Goal: Information Seeking & Learning: Find specific page/section

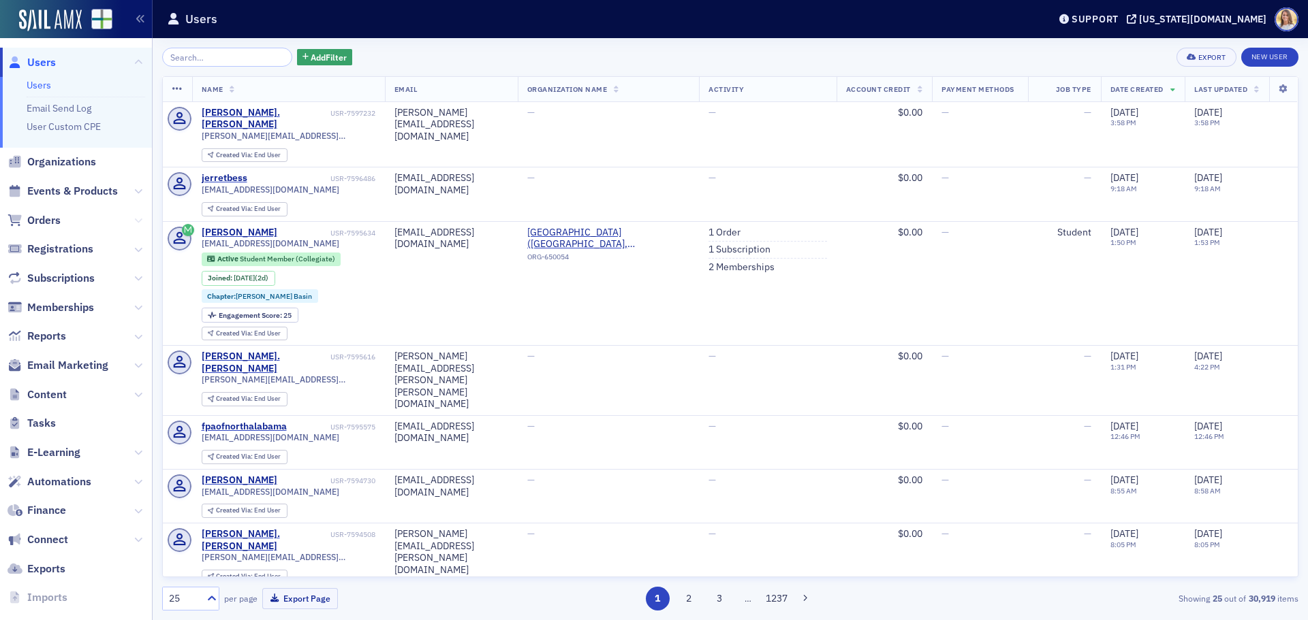
click at [134, 220] on icon at bounding box center [138, 221] width 8 height 8
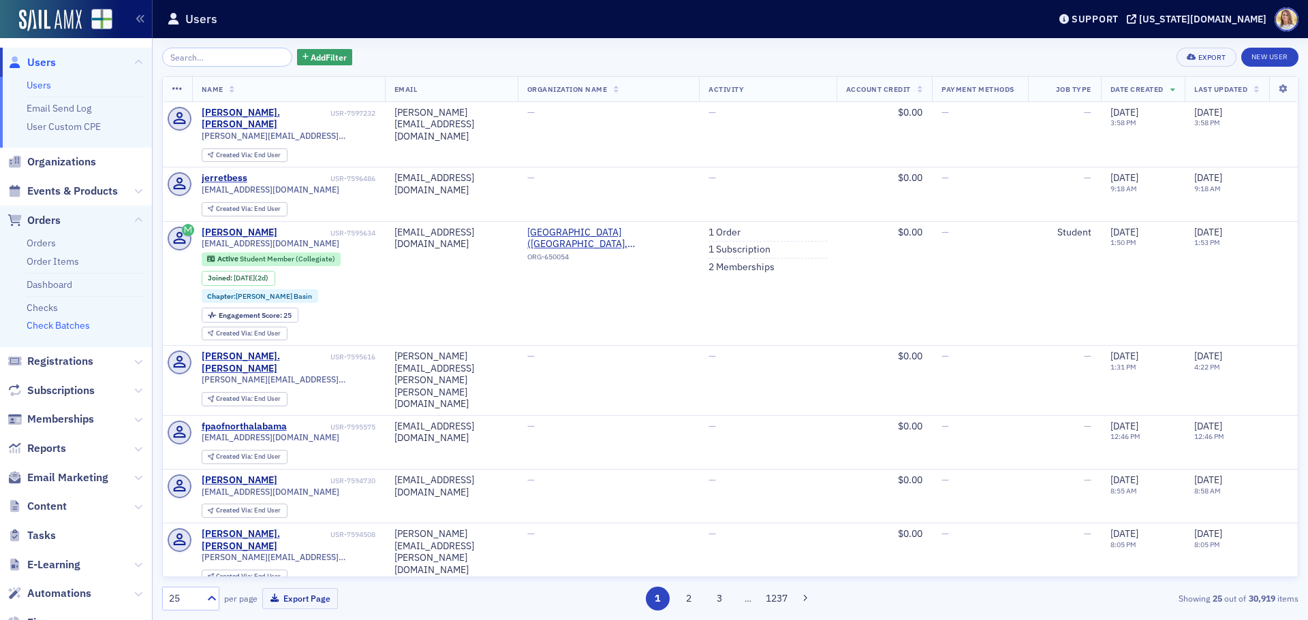
click at [74, 328] on link "Check Batches" at bounding box center [58, 325] width 63 height 12
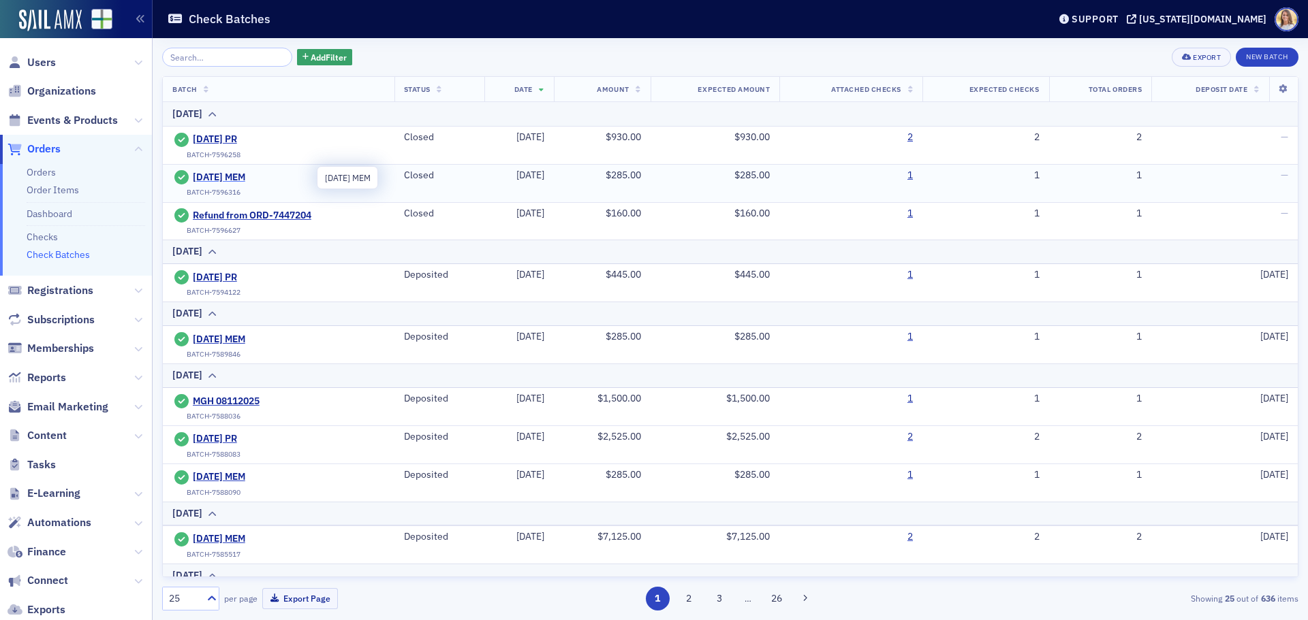
click at [253, 178] on span "[DATE] MEM" at bounding box center [255, 178] width 124 height 12
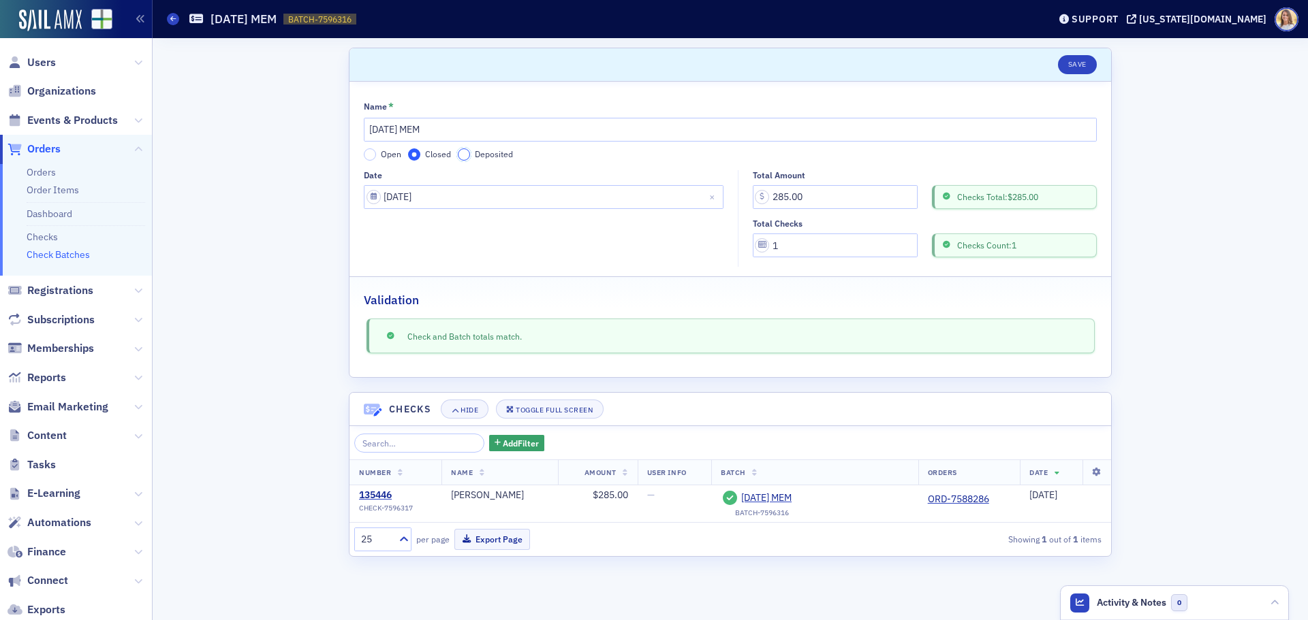
click at [467, 155] on input "Deposited" at bounding box center [464, 154] width 12 height 12
click at [586, 245] on input "Deposit Date" at bounding box center [544, 246] width 360 height 24
select select "7"
select select "2025"
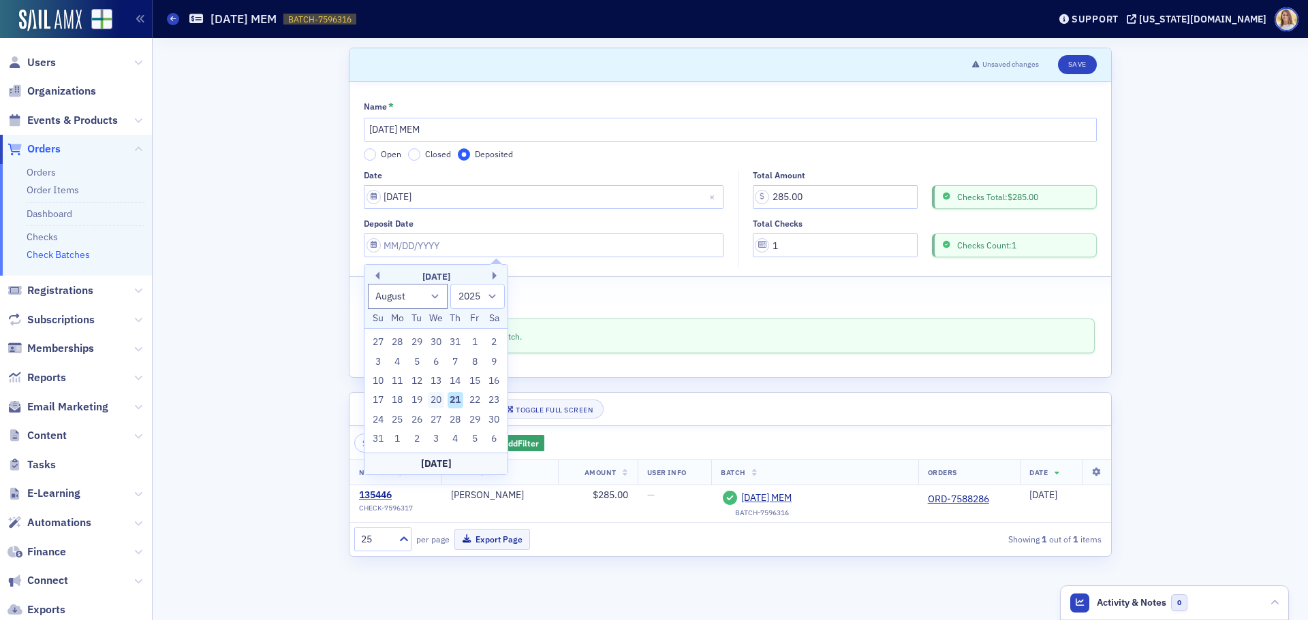
click at [437, 400] on div "20" at bounding box center [436, 400] width 16 height 16
type input "[DATE]"
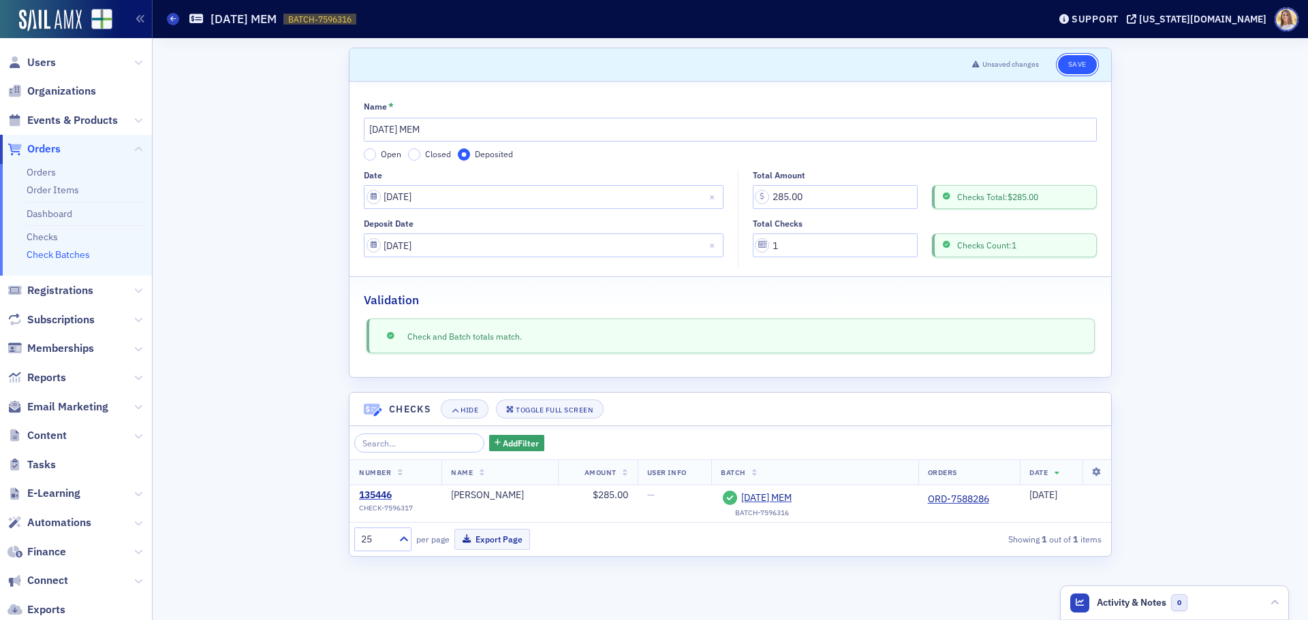
click at [1081, 68] on button "Save" at bounding box center [1077, 64] width 39 height 19
click at [166, 20] on header "Check Batches [DATE] MEM BATCH-7596316 7596316 Support [US_STATE][GEOGRAPHIC_DA…" at bounding box center [730, 19] width 1155 height 38
click at [170, 19] on icon at bounding box center [172, 19] width 5 height 6
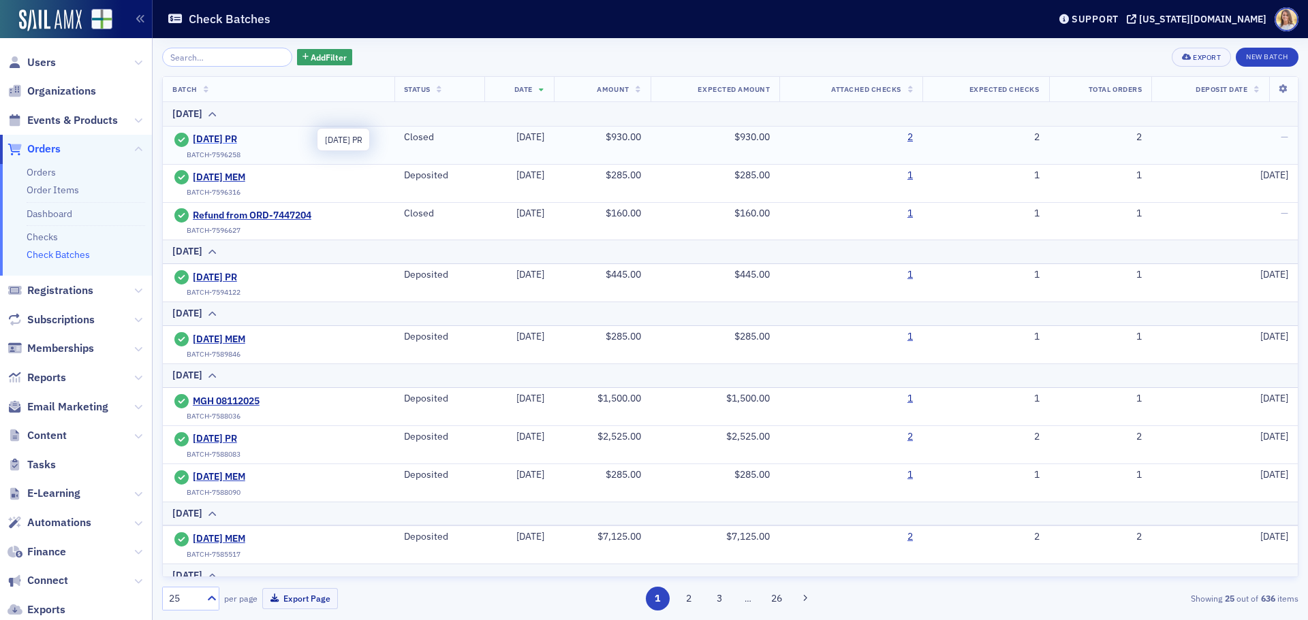
click at [247, 137] on span "[DATE] PR" at bounding box center [255, 139] width 124 height 12
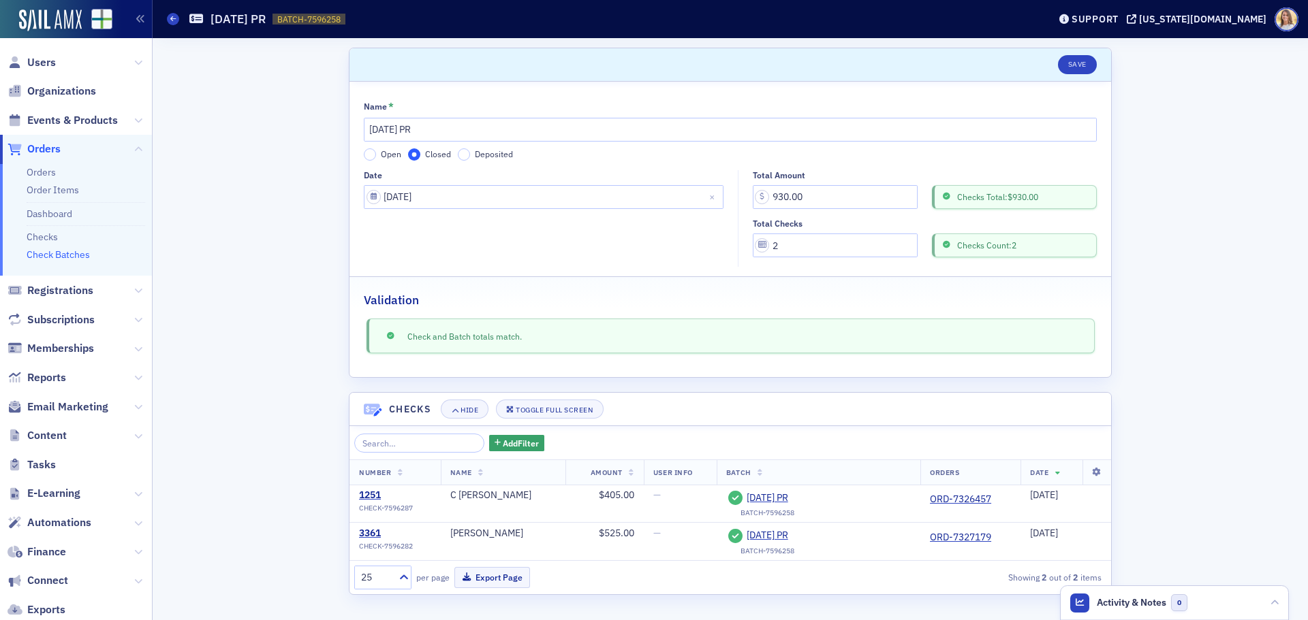
click at [462, 145] on div "Name * [DATE] PR Open Closed Deposited" at bounding box center [730, 131] width 733 height 60
click at [465, 158] on input "Deposited" at bounding box center [464, 154] width 12 height 12
select select "7"
select select "2025"
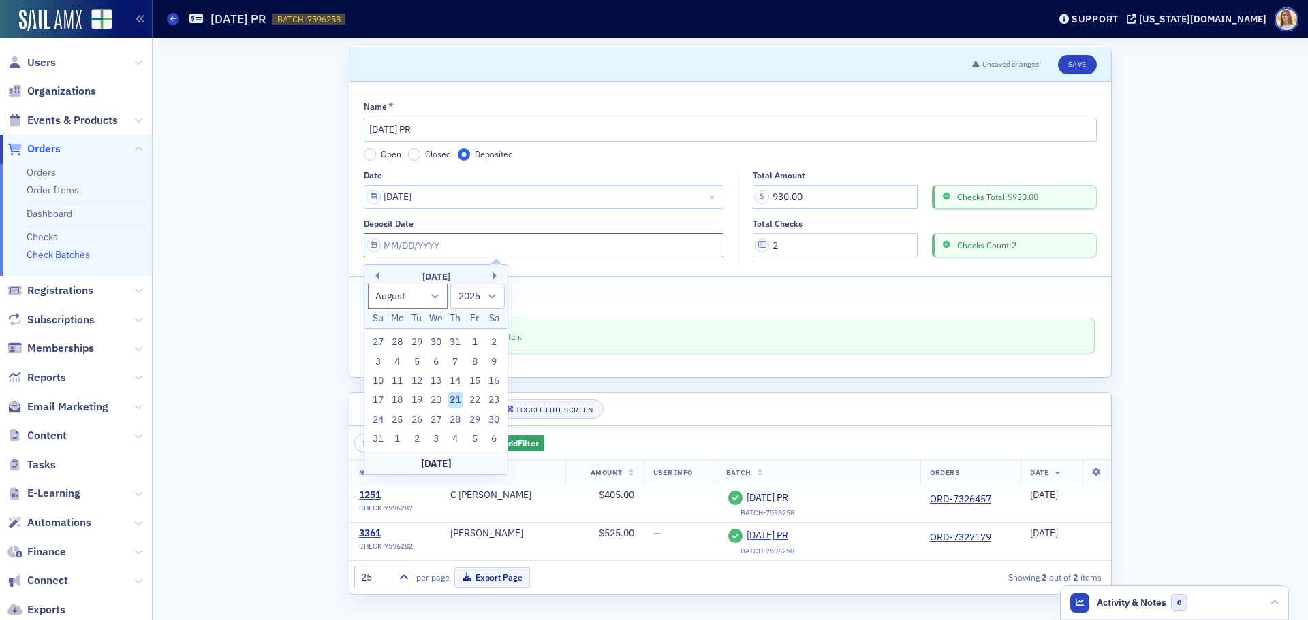
click at [677, 251] on input "Deposit Date" at bounding box center [544, 246] width 360 height 24
click at [439, 394] on div "20" at bounding box center [436, 400] width 16 height 16
type input "08/20/2025"
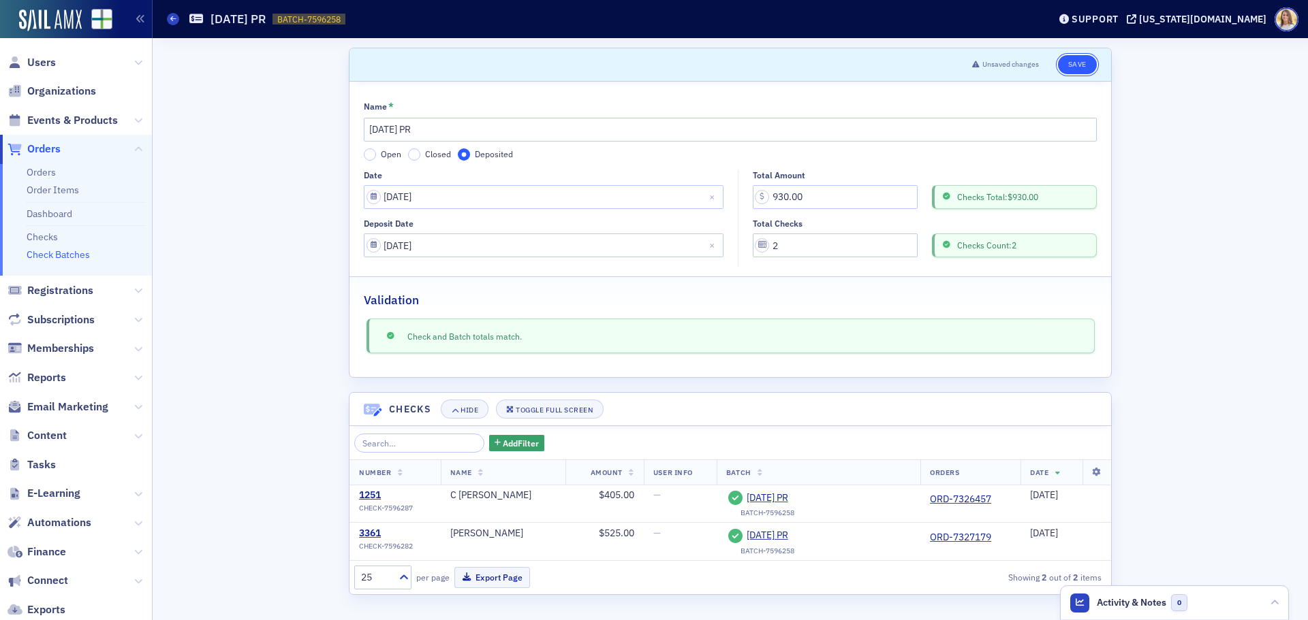
click at [1088, 72] on button "Save" at bounding box center [1077, 64] width 39 height 19
click at [172, 18] on icon at bounding box center [172, 19] width 5 height 6
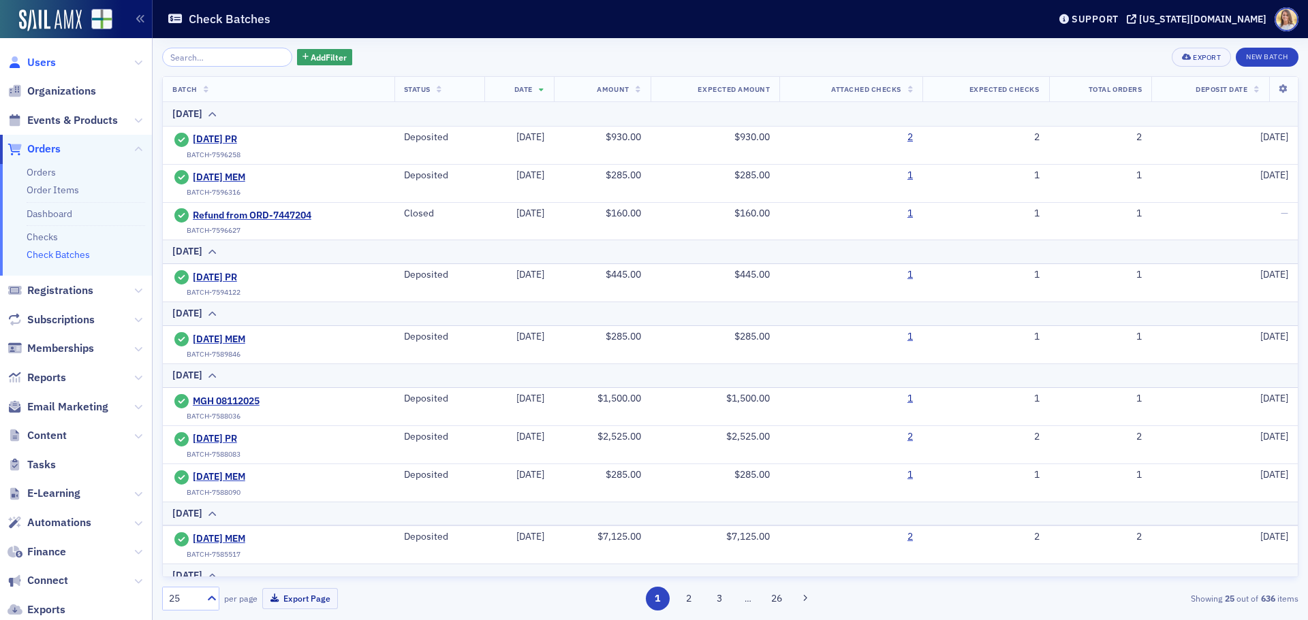
click at [37, 62] on span "Users" at bounding box center [41, 62] width 29 height 15
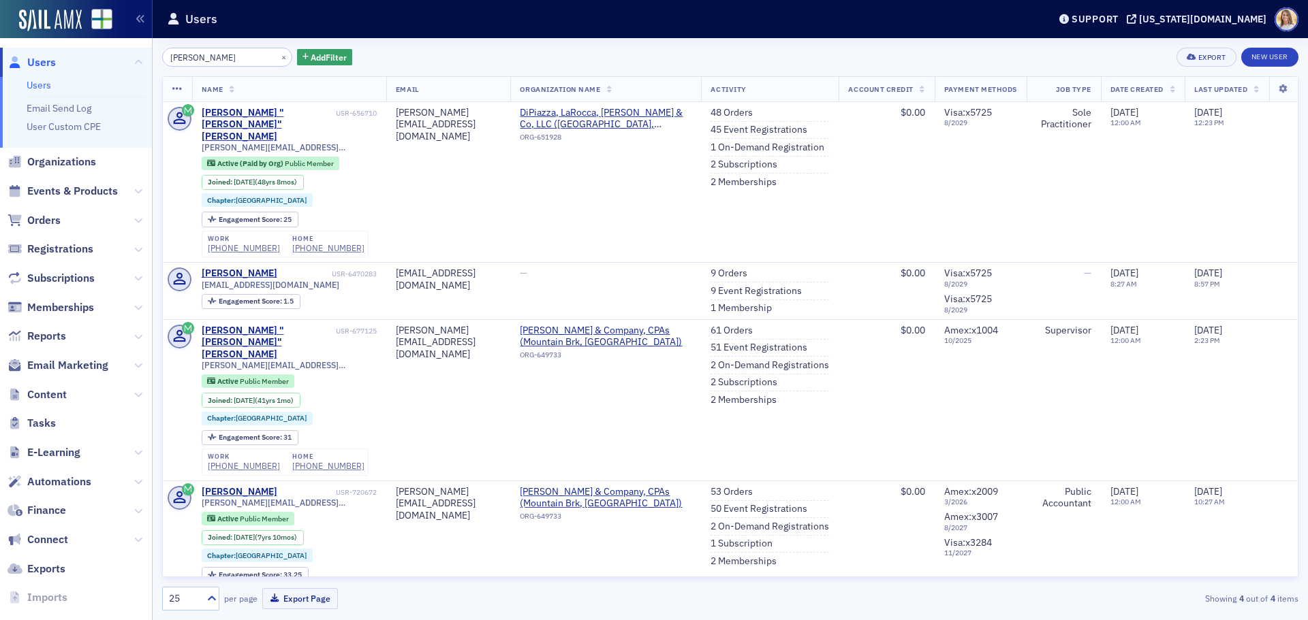
type input "[PERSON_NAME]"
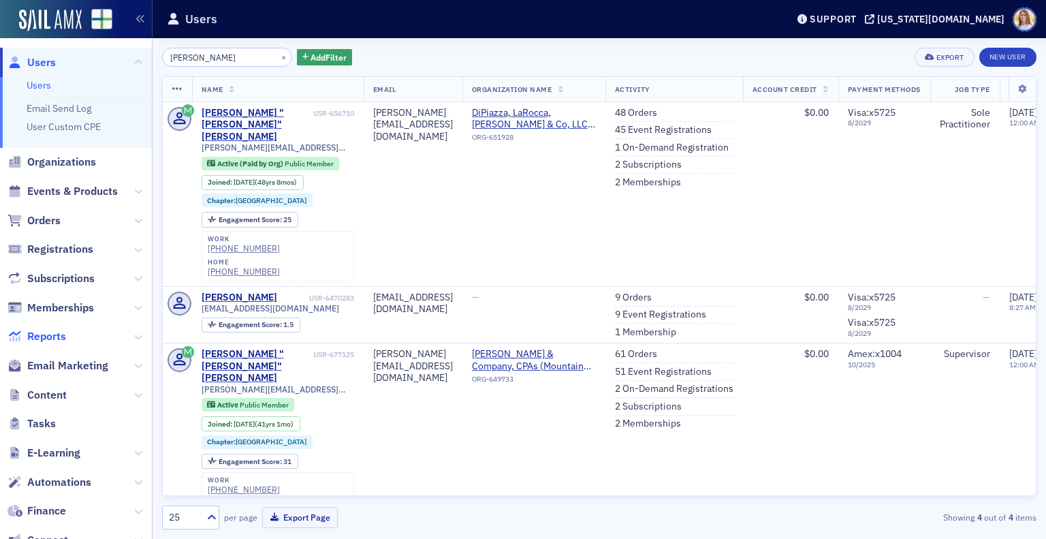
click at [52, 337] on span "Reports" at bounding box center [46, 336] width 39 height 15
drag, startPoint x: 209, startPoint y: 61, endPoint x: 130, endPoint y: 46, distance: 80.5
click at [130, 46] on div "Users Users Email Send Log User Custom CPE Organizations Events & Products Orde…" at bounding box center [523, 269] width 1046 height 539
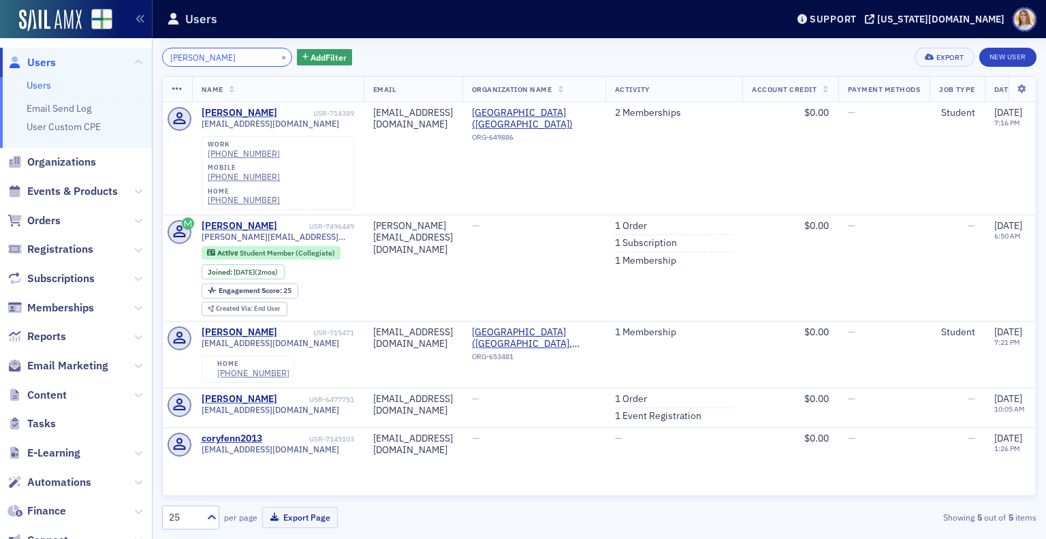
drag, startPoint x: 202, startPoint y: 59, endPoint x: 99, endPoint y: 40, distance: 105.4
click at [99, 40] on div "Users Users Email Send Log User Custom CPE Organizations Events & Products Orde…" at bounding box center [523, 269] width 1046 height 539
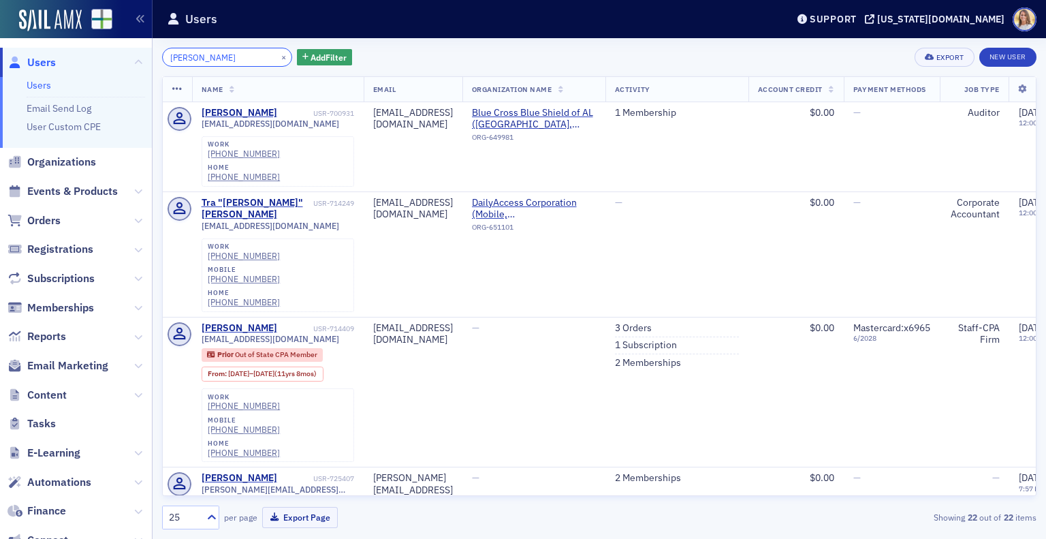
drag, startPoint x: 238, startPoint y: 59, endPoint x: 76, endPoint y: 51, distance: 162.3
click at [76, 51] on div "Users Users Email Send Log User Custom CPE Organizations Events & Products Orde…" at bounding box center [523, 269] width 1046 height 539
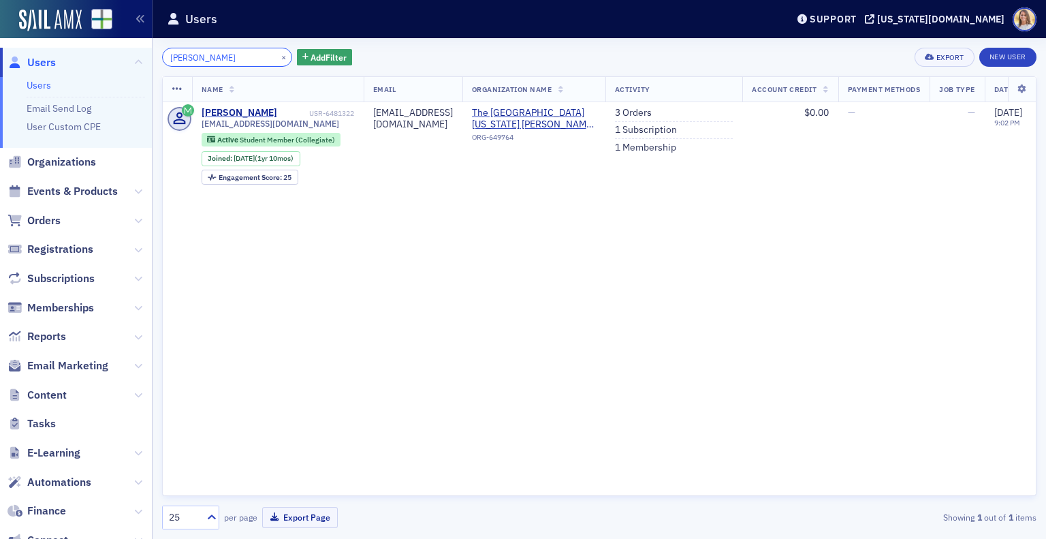
drag, startPoint x: 236, startPoint y: 48, endPoint x: 146, endPoint y: 46, distance: 89.9
click at [146, 46] on div "Users Users Email Send Log User Custom CPE Organizations Events & Products Orde…" at bounding box center [523, 269] width 1046 height 539
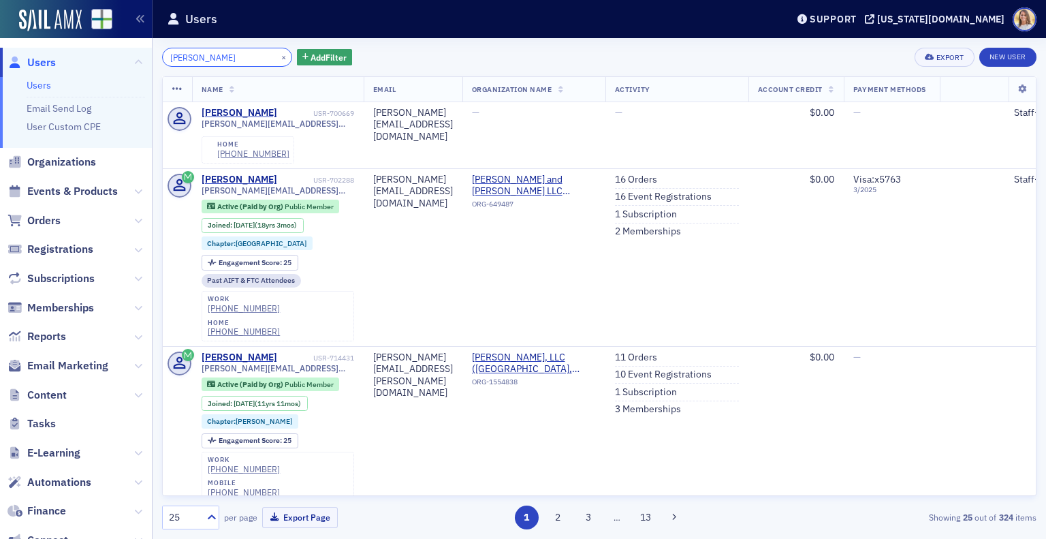
drag, startPoint x: 237, startPoint y: 54, endPoint x: 112, endPoint y: 46, distance: 125.6
click at [112, 46] on div "Users Users Email Send Log User Custom CPE Organizations Events & Products Orde…" at bounding box center [523, 269] width 1046 height 539
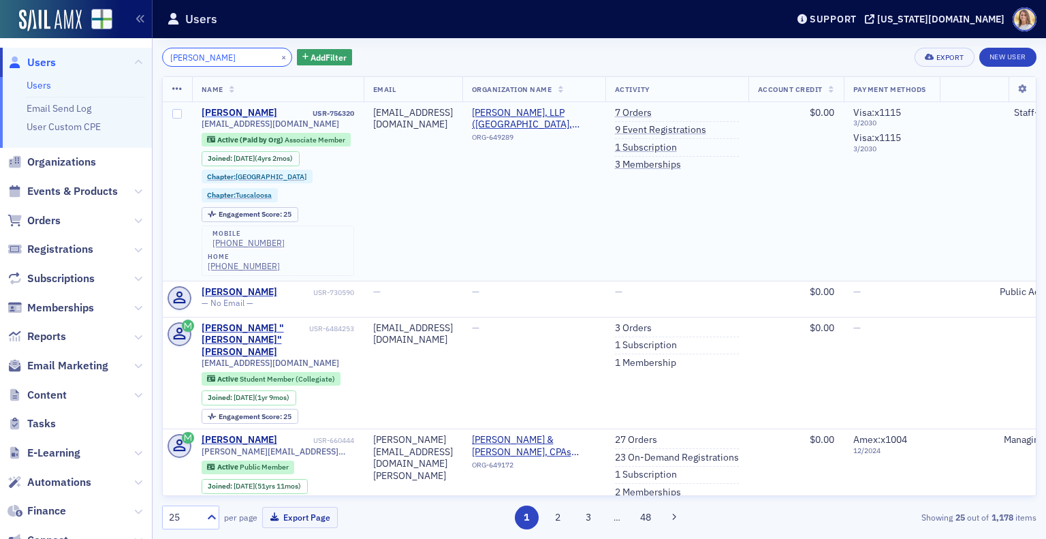
type input "john davis"
click at [237, 108] on div "John Davis" at bounding box center [240, 113] width 76 height 12
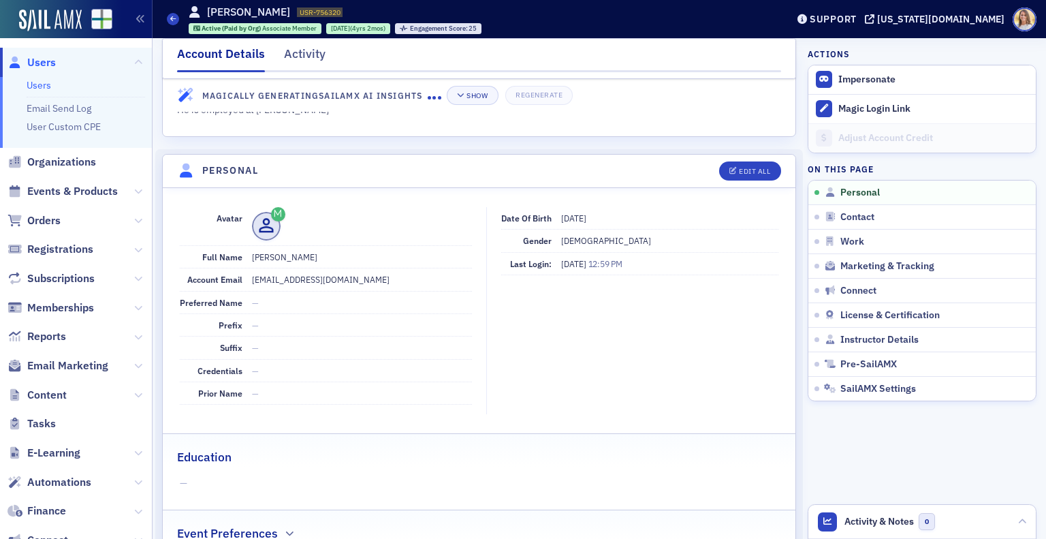
scroll to position [35, 0]
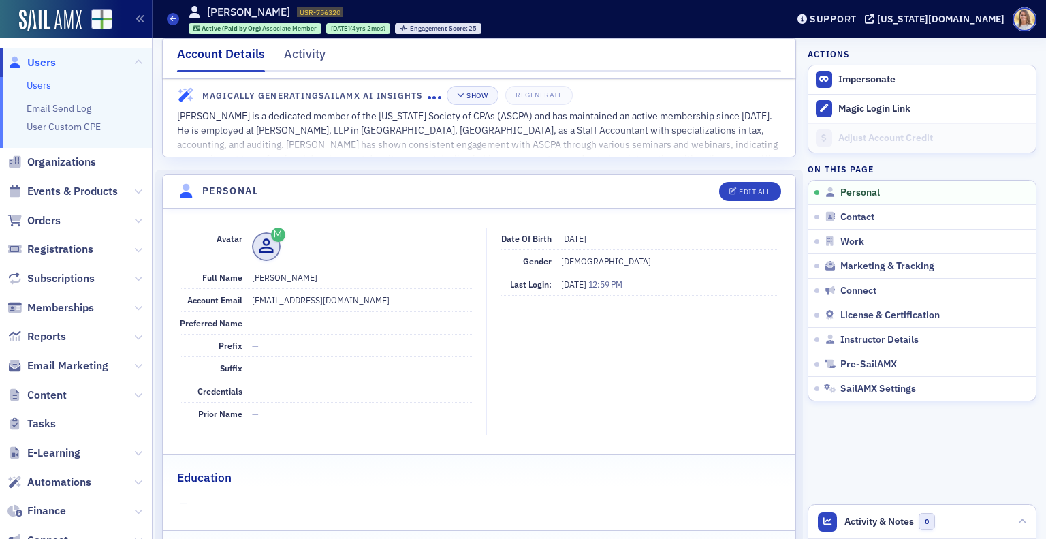
click at [49, 66] on span "Users" at bounding box center [41, 62] width 29 height 15
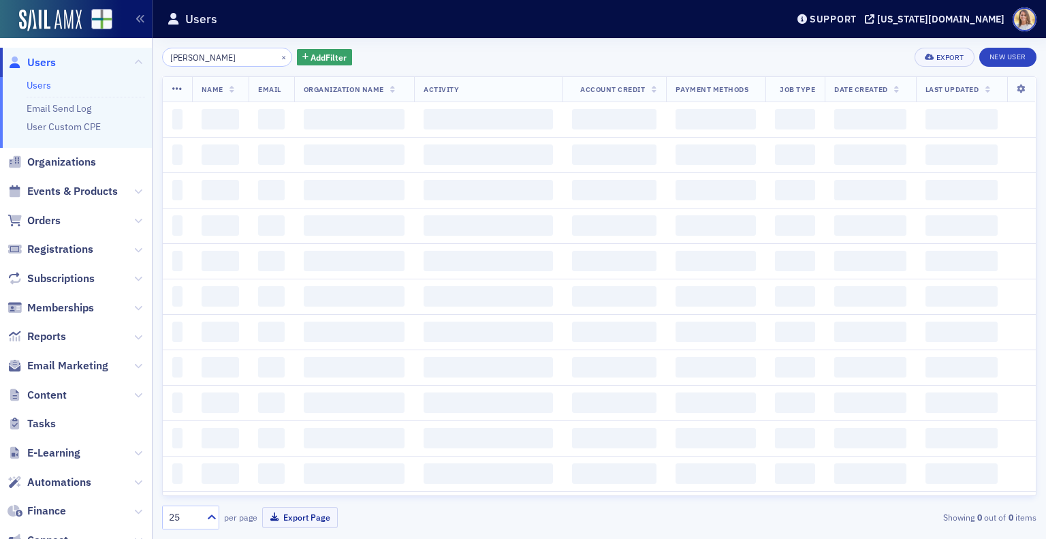
click at [108, 52] on div "Users Users Email Send Log User Custom CPE Organizations Events & Products Orde…" at bounding box center [523, 269] width 1046 height 539
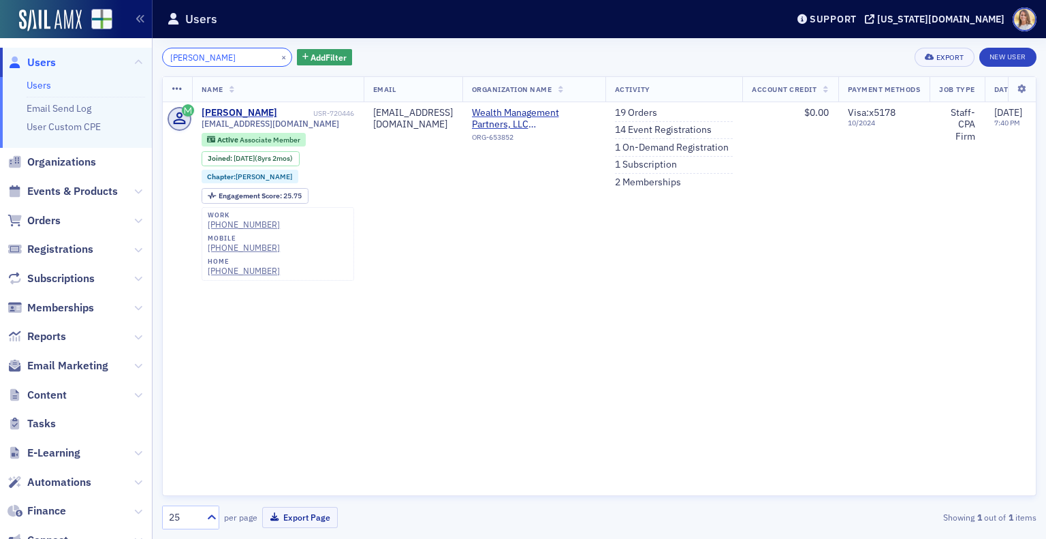
drag, startPoint x: 204, startPoint y: 59, endPoint x: 114, endPoint y: 56, distance: 90.7
click at [114, 56] on div "Users Users Email Send Log User Custom CPE Organizations Events & Products Orde…" at bounding box center [523, 269] width 1046 height 539
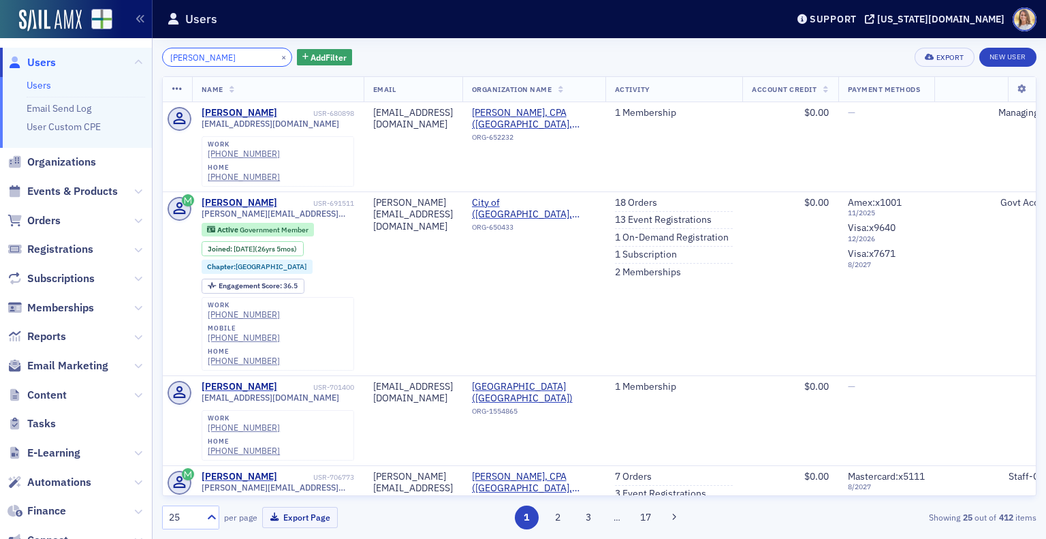
drag, startPoint x: 237, startPoint y: 57, endPoint x: 126, endPoint y: 31, distance: 113.8
click at [126, 31] on div "Users Users Email Send Log User Custom CPE Organizations Events & Products Orde…" at bounding box center [523, 269] width 1046 height 539
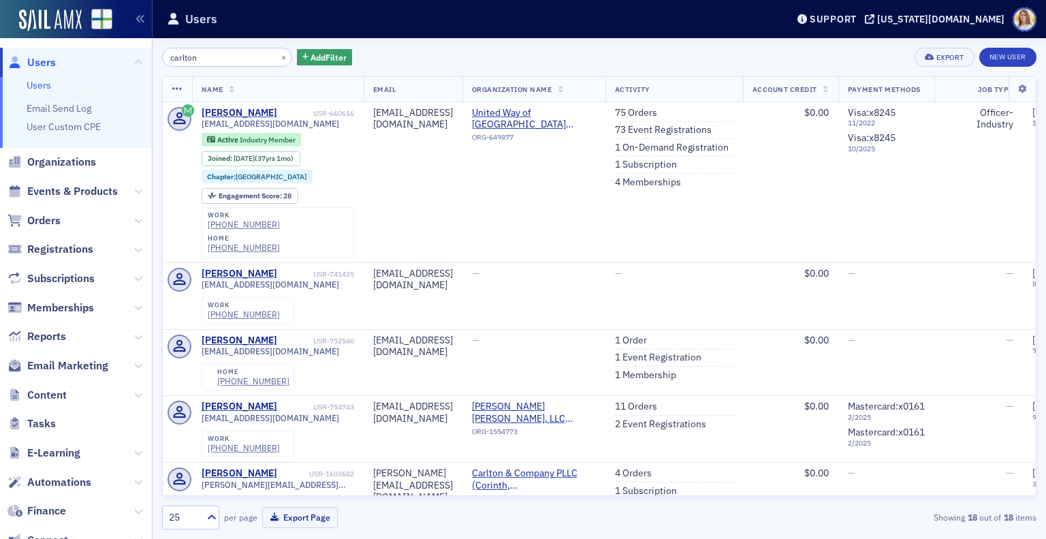
drag, startPoint x: 1037, startPoint y: 168, endPoint x: 1046, endPoint y: 245, distance: 77.5
click at [1046, 245] on div "carlton × Add Filter Export New User Name Email Organization Name Activity Acco…" at bounding box center [600, 288] width 894 height 501
drag, startPoint x: 227, startPoint y: 61, endPoint x: 98, endPoint y: 42, distance: 130.8
click at [98, 42] on div "Users Users Email Send Log User Custom CPE Organizations Events & Products Orde…" at bounding box center [523, 269] width 1046 height 539
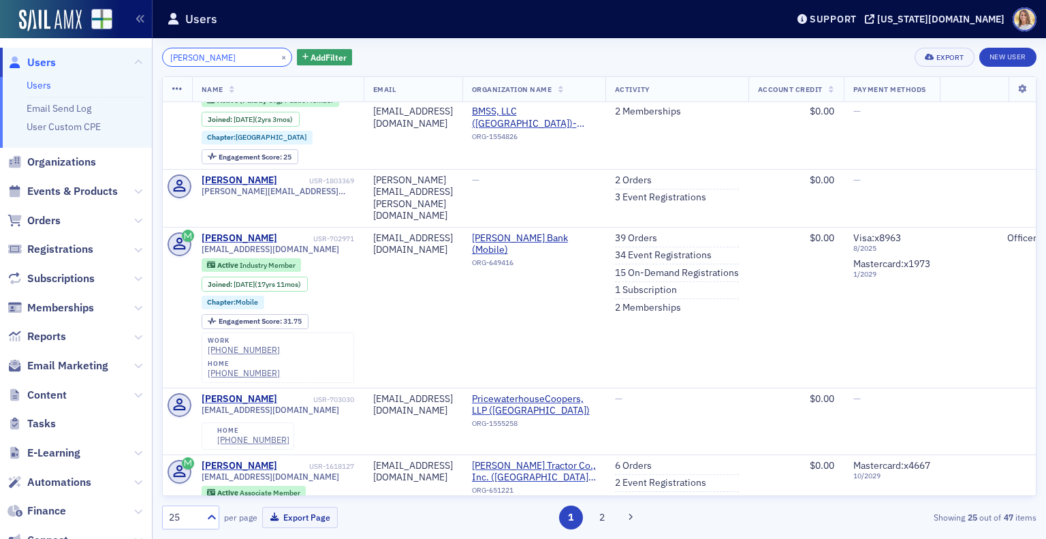
scroll to position [1099, 0]
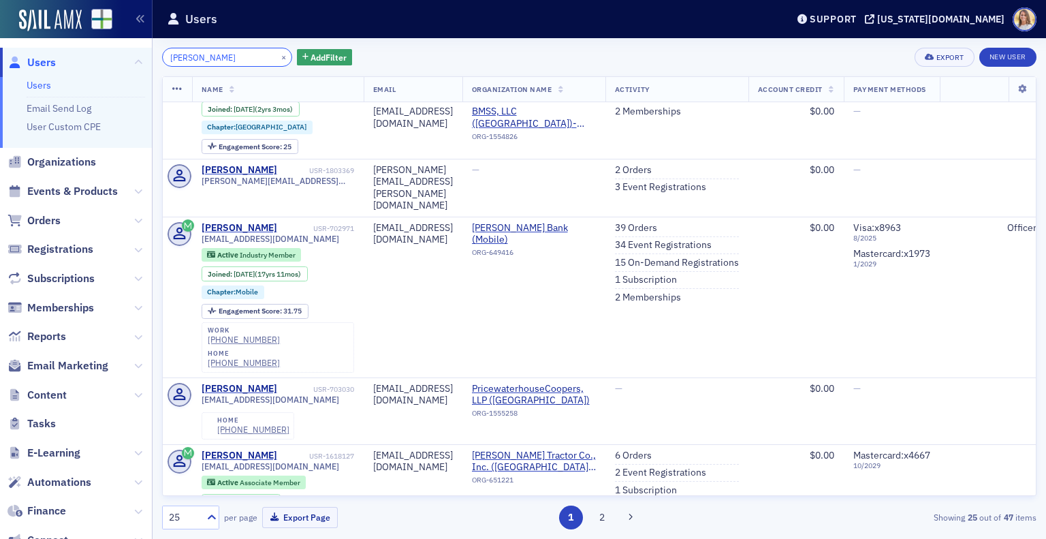
drag, startPoint x: 192, startPoint y: 65, endPoint x: 155, endPoint y: 59, distance: 37.2
click at [155, 59] on div "dunn × Add Filter Export New User Name Email Organization Name Activity Account…" at bounding box center [600, 288] width 894 height 501
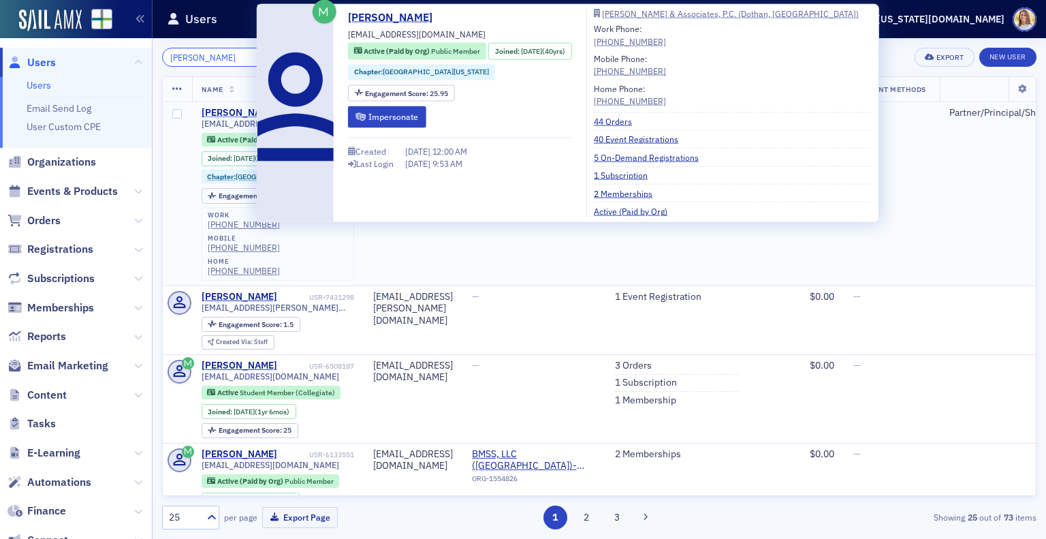
type input "paula dunn"
click at [245, 108] on div "Paula Steele" at bounding box center [240, 113] width 76 height 12
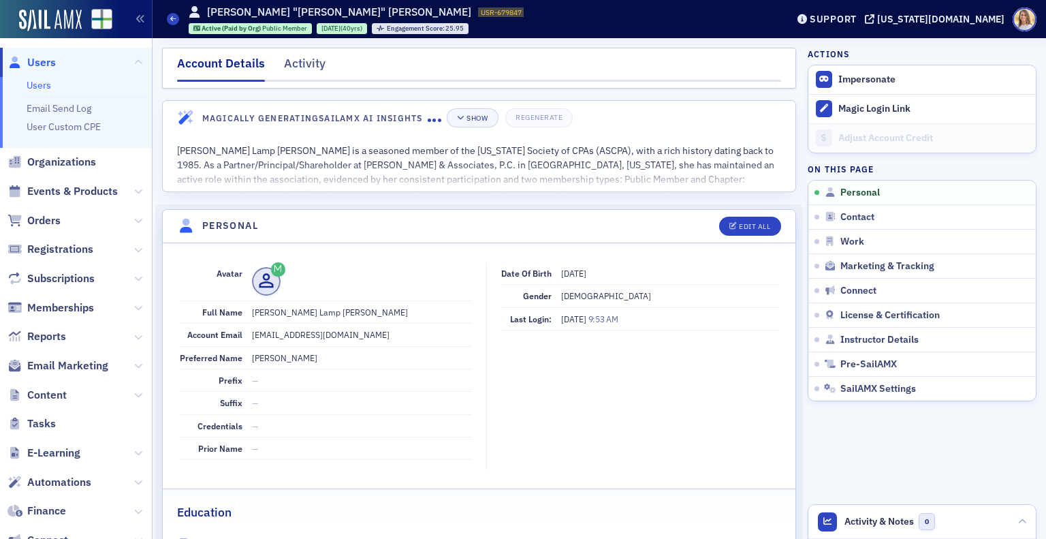
click at [44, 62] on span "Users" at bounding box center [41, 62] width 29 height 15
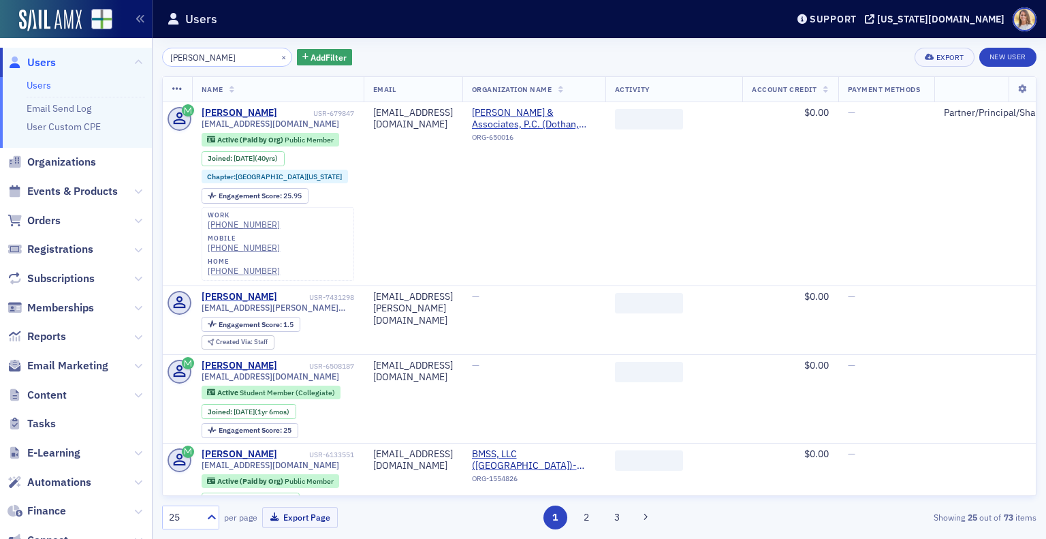
drag, startPoint x: 220, startPoint y: 65, endPoint x: 122, endPoint y: 51, distance: 99.0
click at [122, 51] on div "Users Users Email Send Log User Custom CPE Organizations Events & Products Orde…" at bounding box center [523, 269] width 1046 height 539
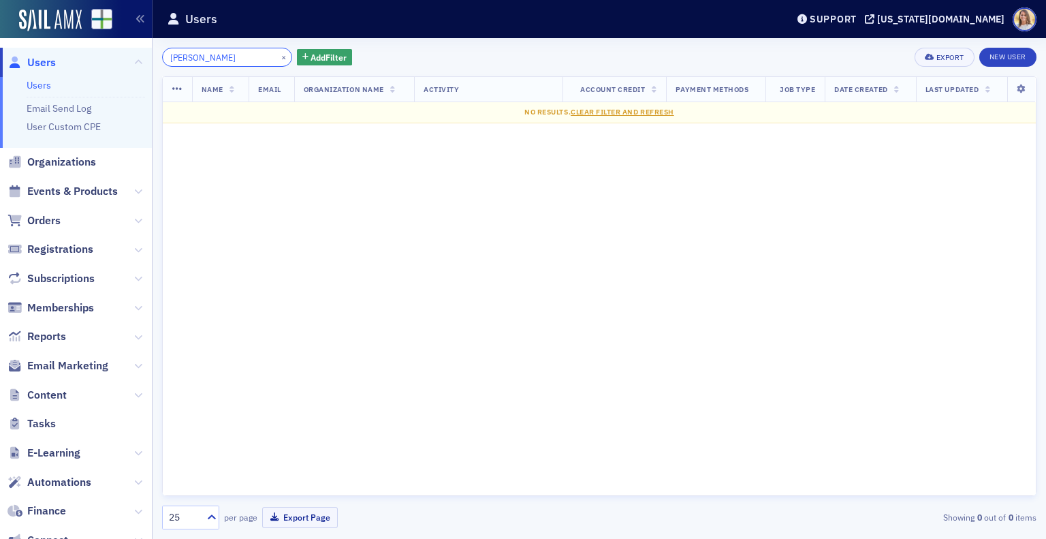
drag, startPoint x: 230, startPoint y: 60, endPoint x: 81, endPoint y: 43, distance: 150.1
click at [81, 43] on div "Users Users Email Send Log User Custom CPE Organizations Events & Products Orde…" at bounding box center [523, 269] width 1046 height 539
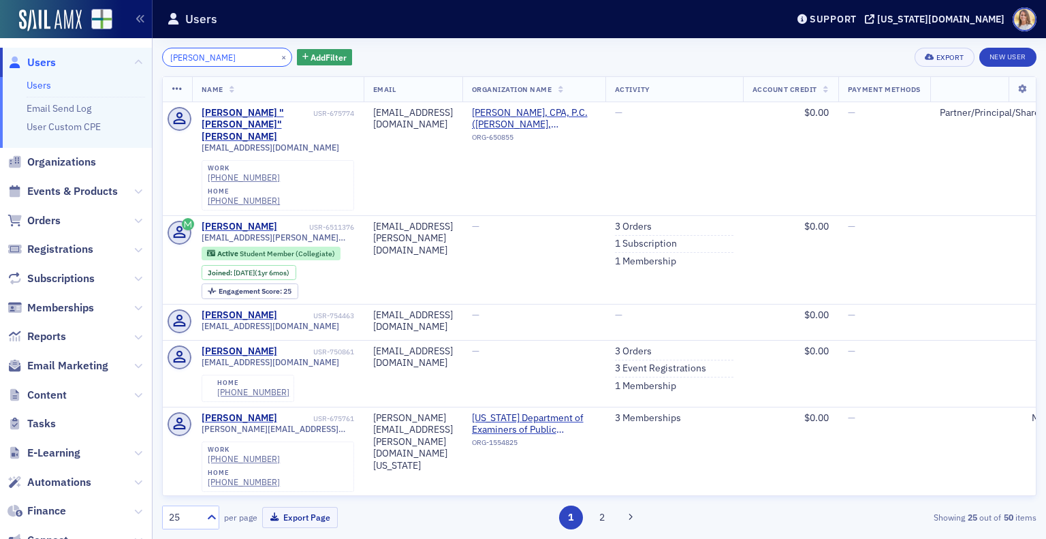
click at [225, 48] on div "nichols × Add Filter Export New User Name Email Organization Name Activity Acco…" at bounding box center [599, 288] width 875 height 501
drag, startPoint x: 218, startPoint y: 65, endPoint x: 109, endPoint y: 59, distance: 109.2
click at [109, 59] on div "Users Users Email Send Log User Custom CPE Organizations Events & Products Orde…" at bounding box center [523, 269] width 1046 height 539
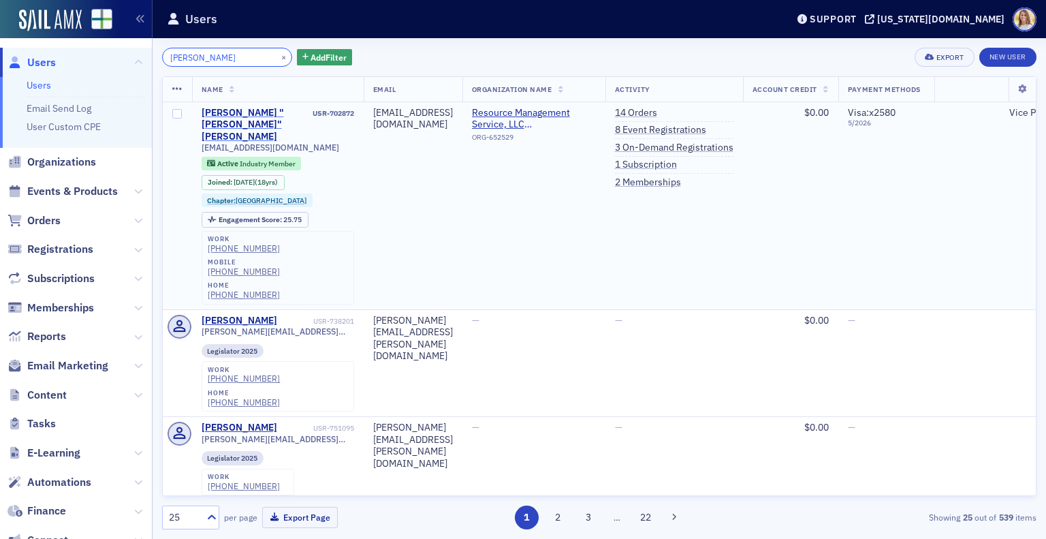
type input "chris nichols"
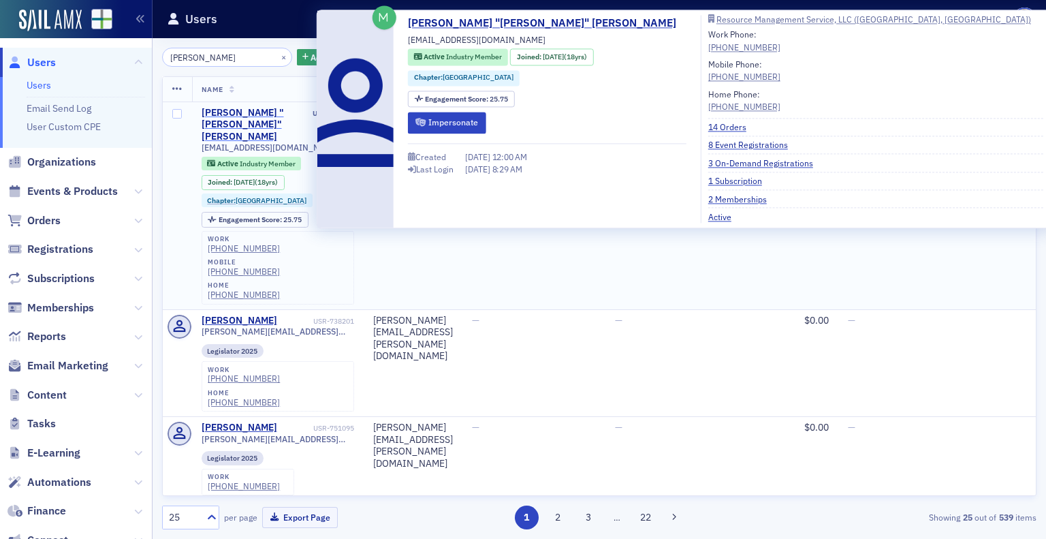
click at [218, 124] on div "Christopher "Chris" Nicholson" at bounding box center [256, 125] width 109 height 36
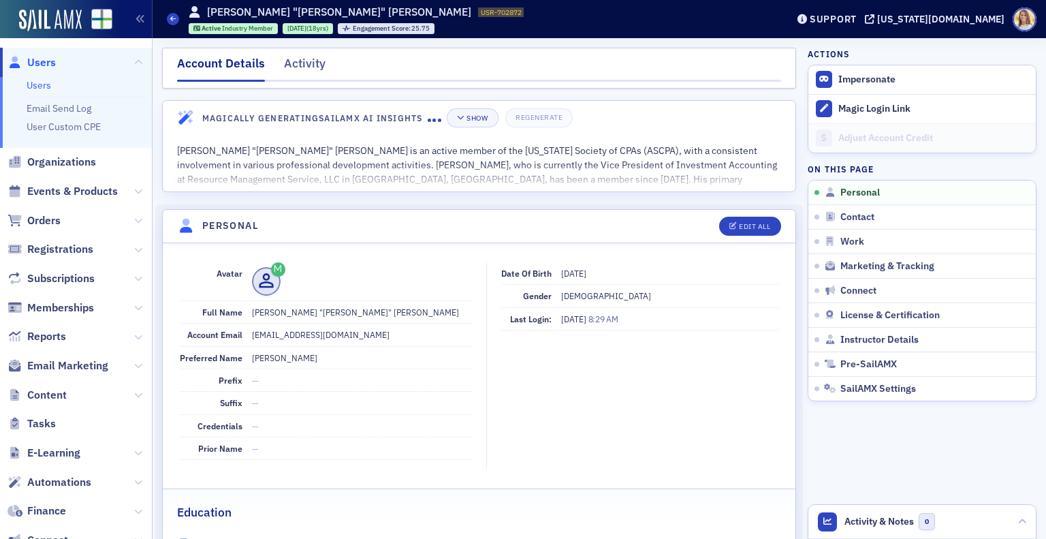
click at [52, 60] on span "Users" at bounding box center [41, 62] width 29 height 15
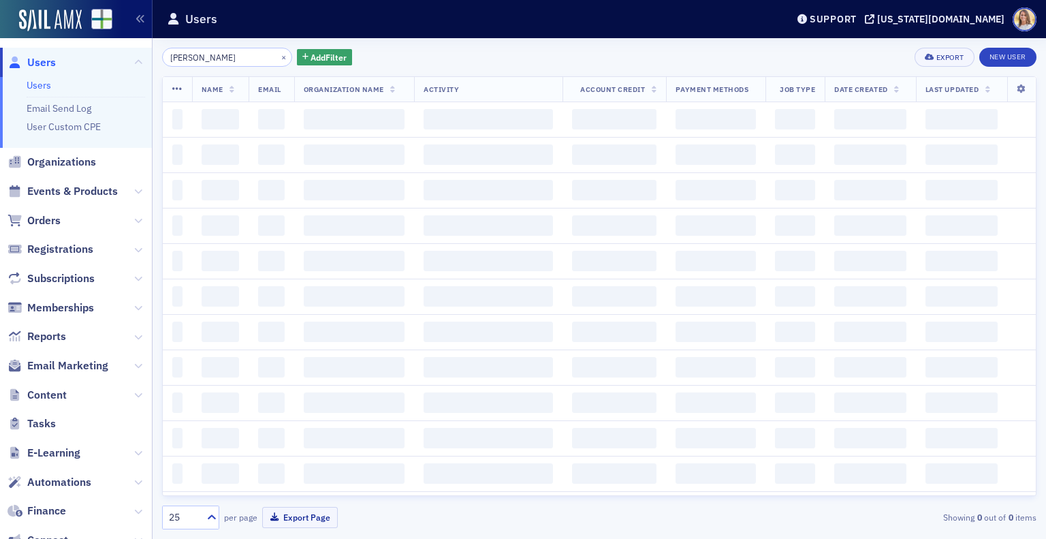
drag, startPoint x: 241, startPoint y: 62, endPoint x: 93, endPoint y: 59, distance: 148.5
click at [93, 59] on div "Users Users Email Send Log User Custom CPE Organizations Events & Products Orde…" at bounding box center [523, 269] width 1046 height 539
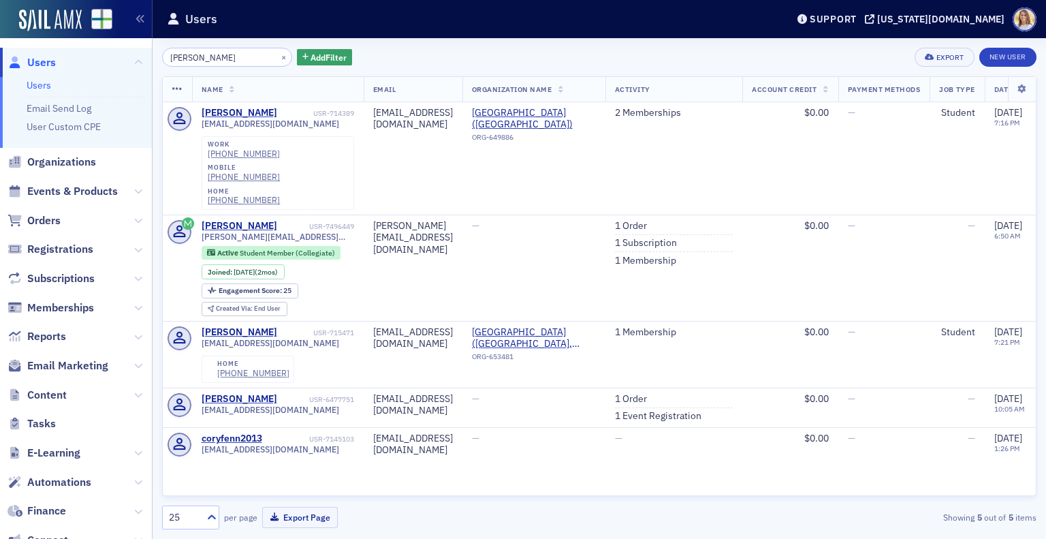
type input "fenn"
click at [40, 67] on span "Users" at bounding box center [41, 62] width 29 height 15
drag, startPoint x: 202, startPoint y: 60, endPoint x: 112, endPoint y: 50, distance: 91.1
click at [112, 50] on div "Users Users Email Send Log User Custom CPE Organizations Events & Products Orde…" at bounding box center [523, 269] width 1046 height 539
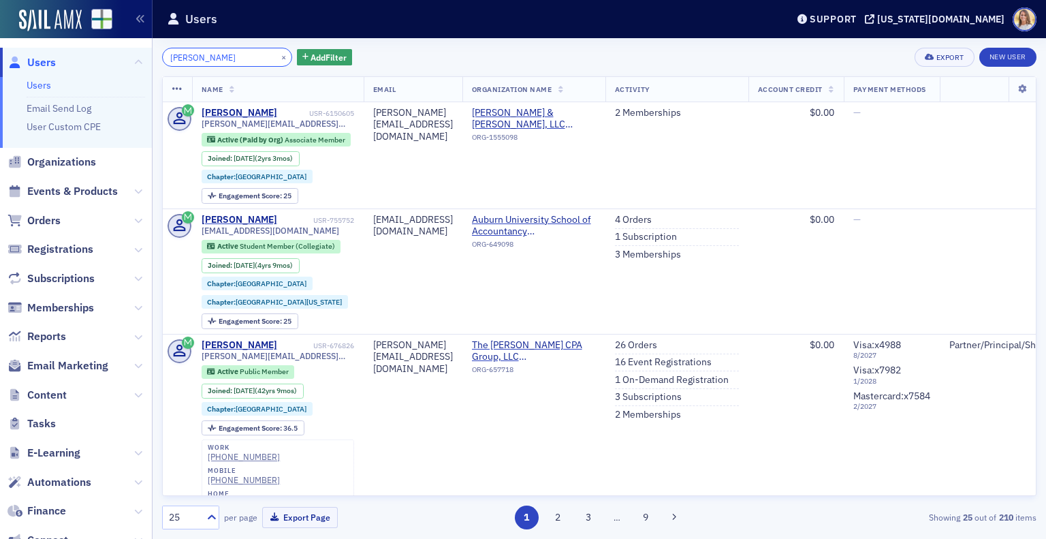
drag, startPoint x: 234, startPoint y: 59, endPoint x: 89, endPoint y: 53, distance: 145.9
click at [89, 53] on div "Users Users Email Send Log User Custom CPE Organizations Events & Products Orde…" at bounding box center [523, 269] width 1046 height 539
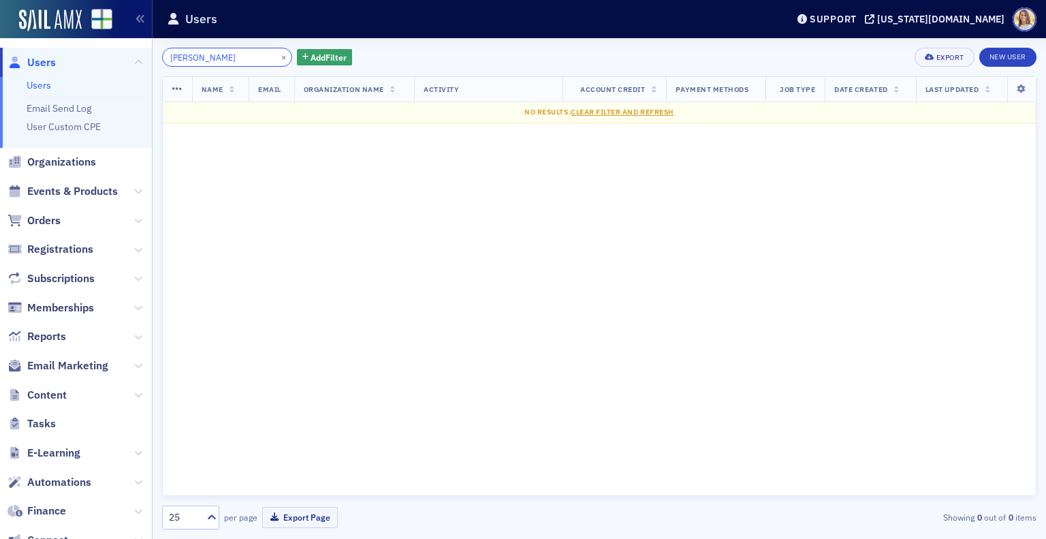
drag, startPoint x: 215, startPoint y: 59, endPoint x: 120, endPoint y: 55, distance: 94.8
click at [120, 55] on div "Users Users Email Send Log User Custom CPE Organizations Events & Products Orde…" at bounding box center [523, 269] width 1046 height 539
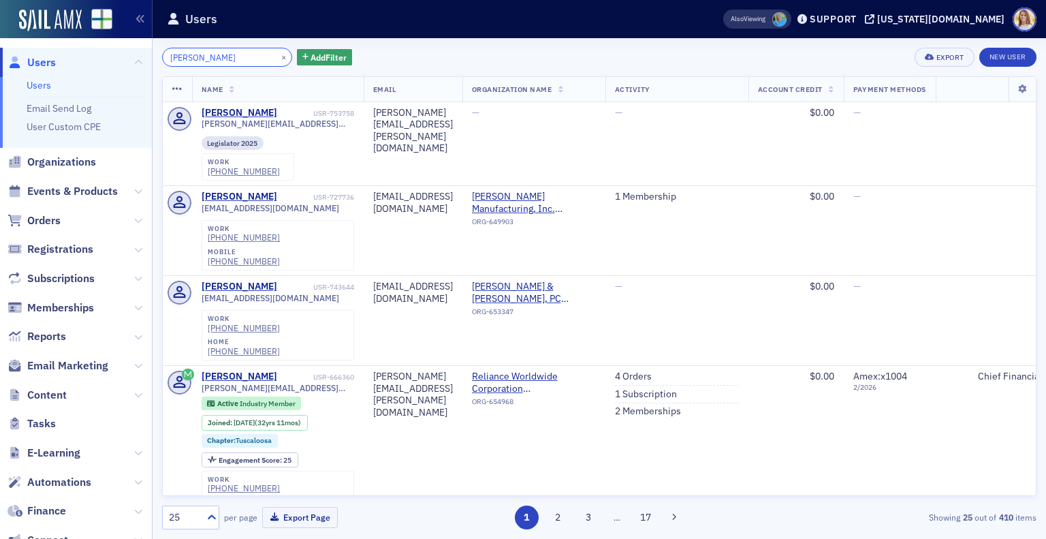
drag, startPoint x: 228, startPoint y: 54, endPoint x: 76, endPoint y: 48, distance: 152.0
click at [76, 48] on div "Users Users Email Send Log User Custom CPE Organizations Events & Products Orde…" at bounding box center [523, 269] width 1046 height 539
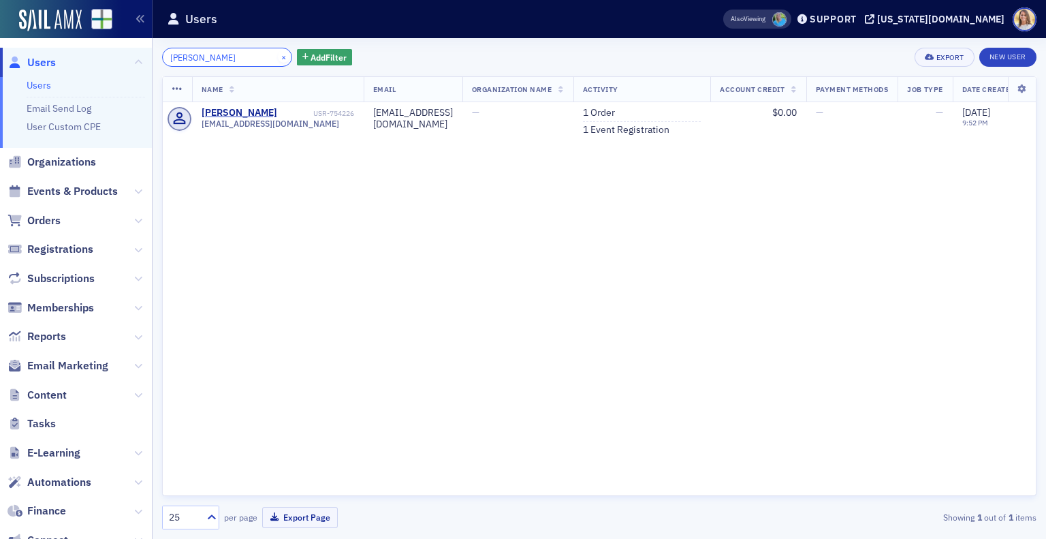
type input "sparkman"
click at [278, 53] on button "×" at bounding box center [284, 56] width 12 height 12
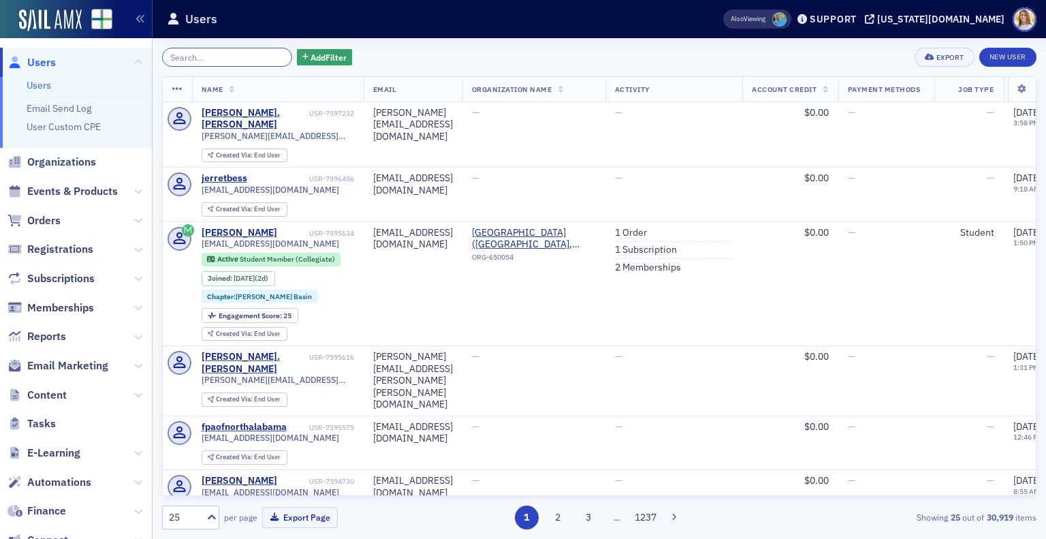
click at [215, 62] on input "search" at bounding box center [227, 57] width 130 height 19
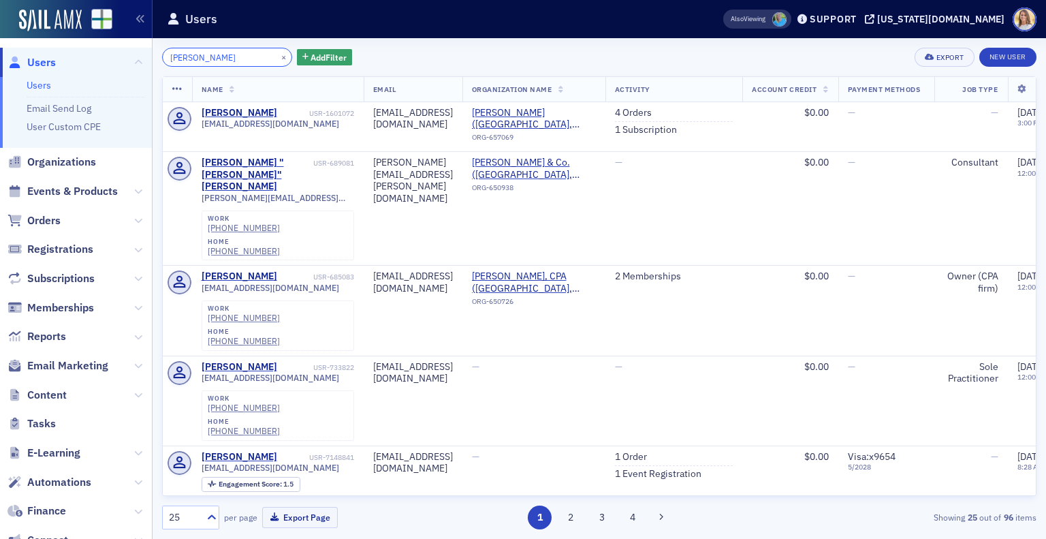
drag, startPoint x: 215, startPoint y: 61, endPoint x: 123, endPoint y: 50, distance: 92.6
click at [123, 50] on div "Users Users Email Send Log User Custom CPE Organizations Events & Products Orde…" at bounding box center [523, 269] width 1046 height 539
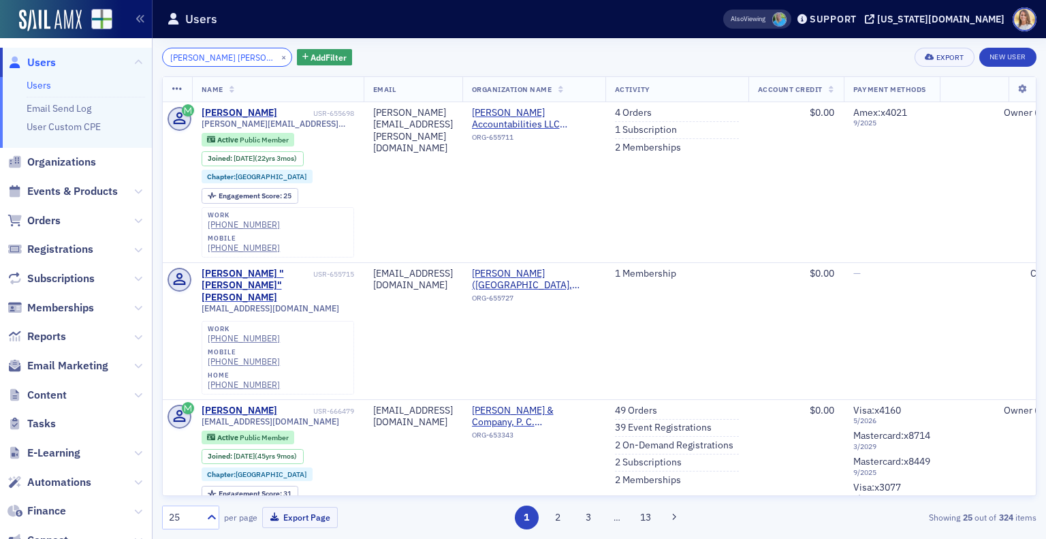
type input "jackson turner"
click at [278, 59] on button "×" at bounding box center [284, 56] width 12 height 12
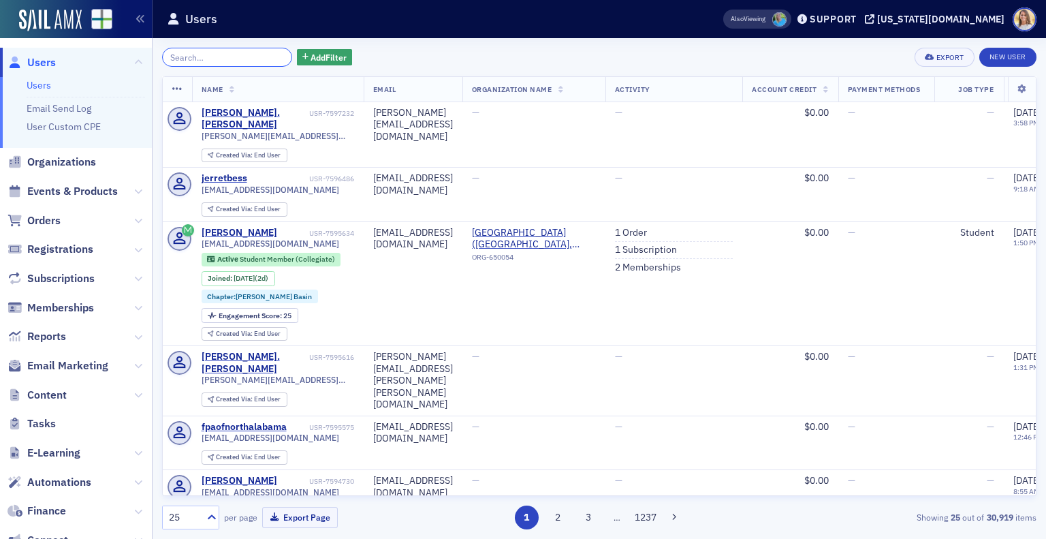
click at [247, 55] on input "search" at bounding box center [227, 57] width 130 height 19
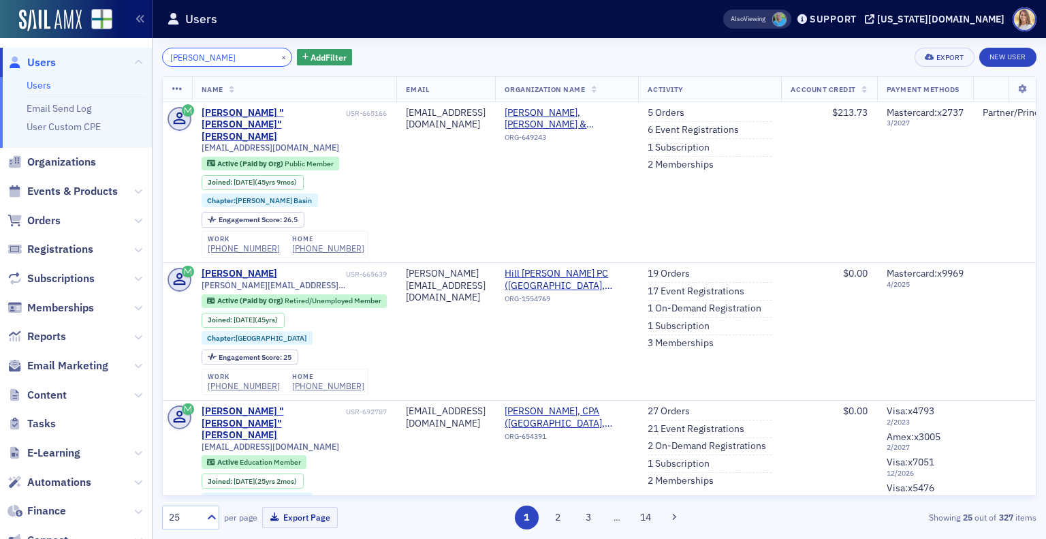
drag, startPoint x: 213, startPoint y: 58, endPoint x: 146, endPoint y: 51, distance: 67.8
click at [146, 51] on div "Users Users Email Send Log User Custom CPE Organizations Events & Products Orde…" at bounding box center [523, 269] width 1046 height 539
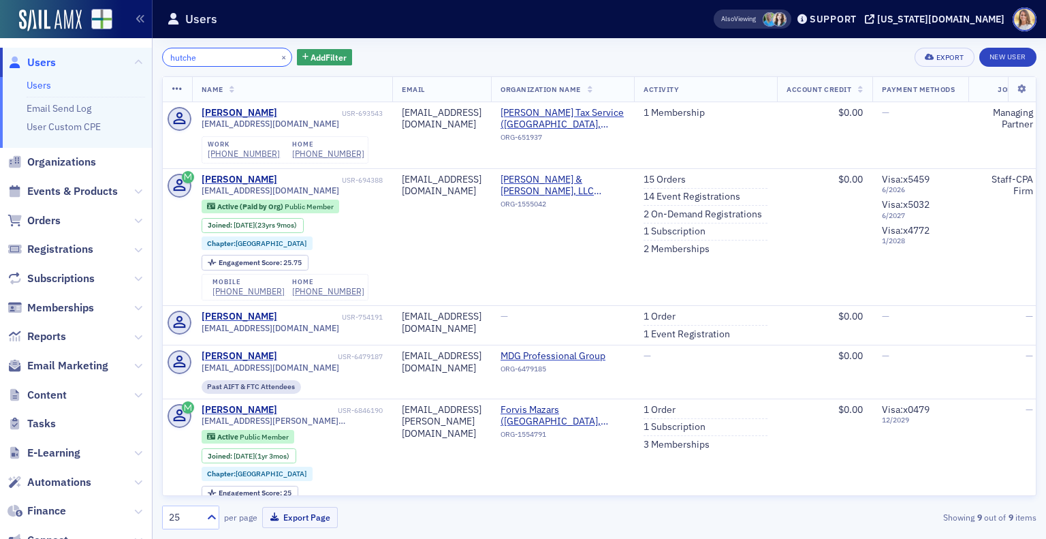
drag, startPoint x: 229, startPoint y: 52, endPoint x: 146, endPoint y: 57, distance: 82.6
click at [146, 57] on div "Users Users Email Send Log User Custom CPE Organizations Events & Products Orde…" at bounding box center [523, 269] width 1046 height 539
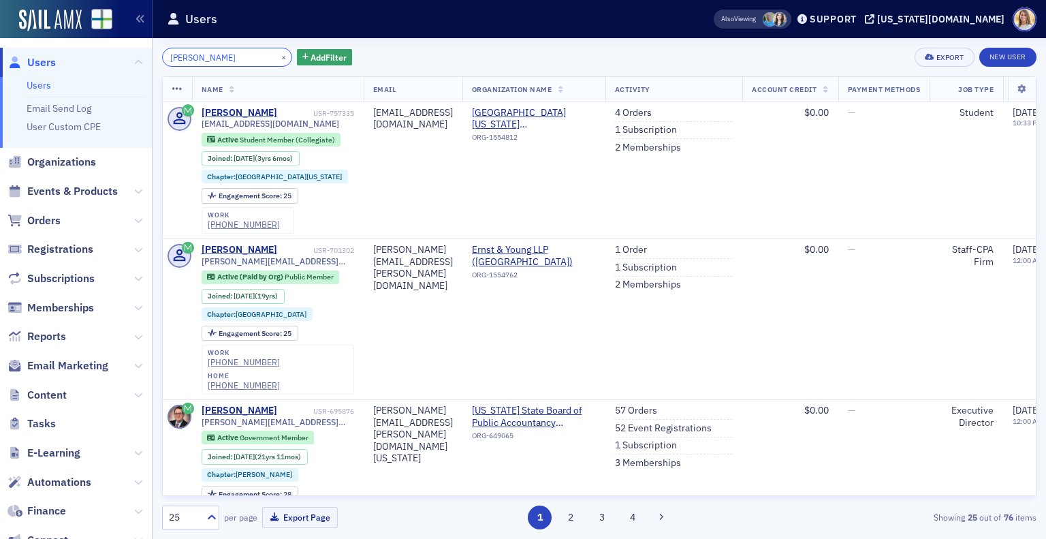
drag, startPoint x: 237, startPoint y: 64, endPoint x: 69, endPoint y: 54, distance: 168.5
click at [69, 54] on div "Users Users Email Send Log User Custom CPE Organizations Events & Products Orde…" at bounding box center [523, 269] width 1046 height 539
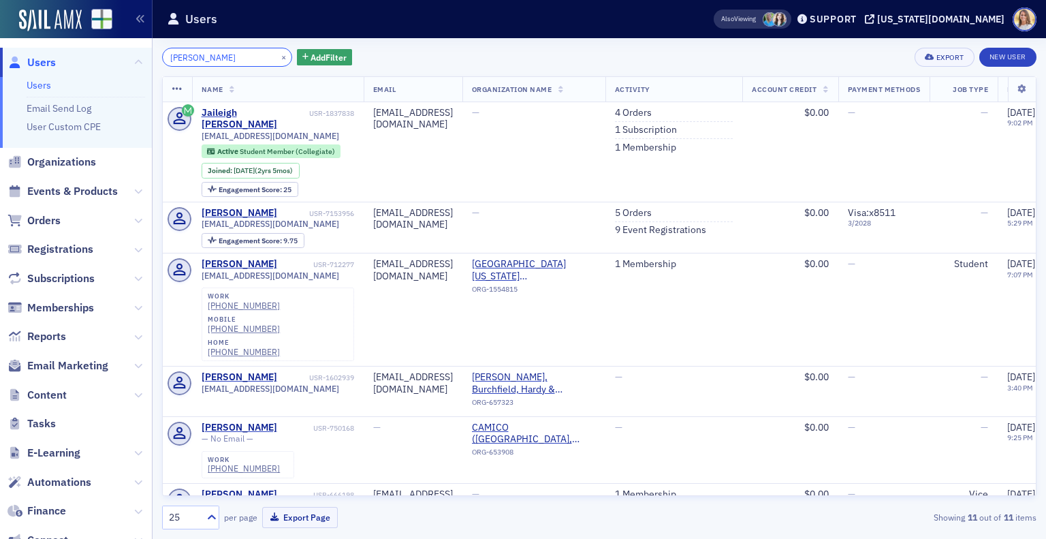
drag, startPoint x: 213, startPoint y: 58, endPoint x: 110, endPoint y: 45, distance: 103.0
click at [110, 45] on div "Users Users Email Send Log User Custom CPE Organizations Events & Products Orde…" at bounding box center [523, 269] width 1046 height 539
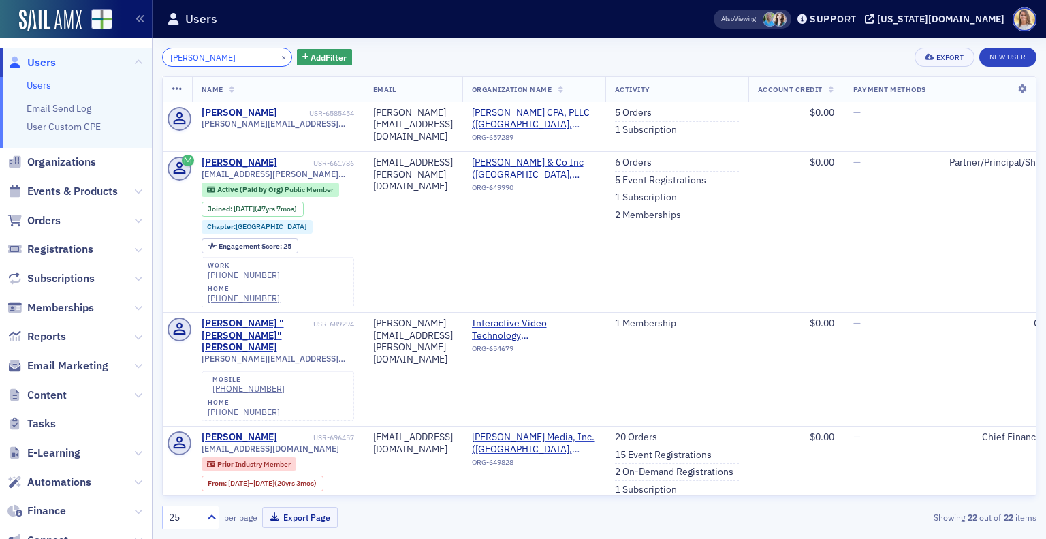
type input "cummings"
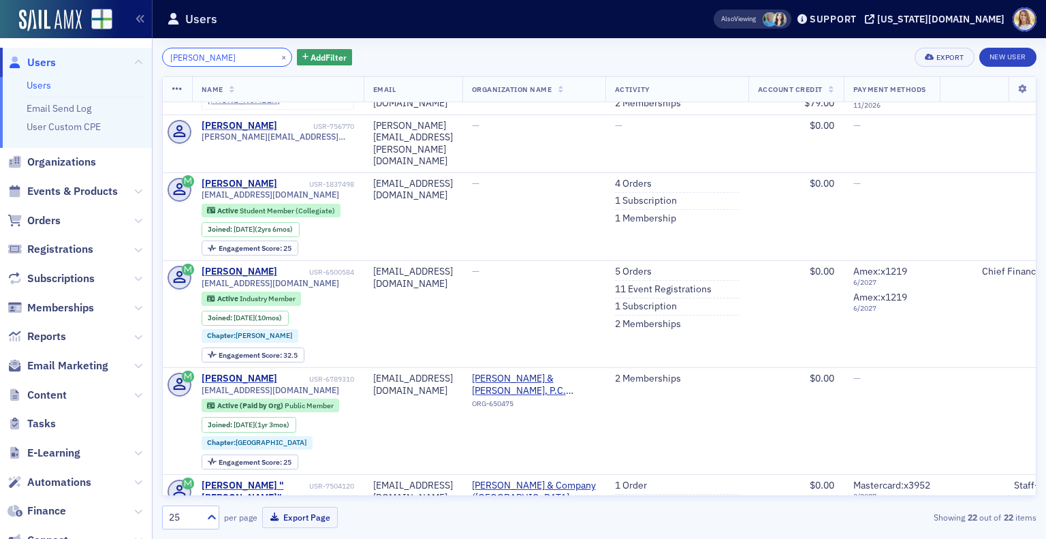
scroll to position [824, 0]
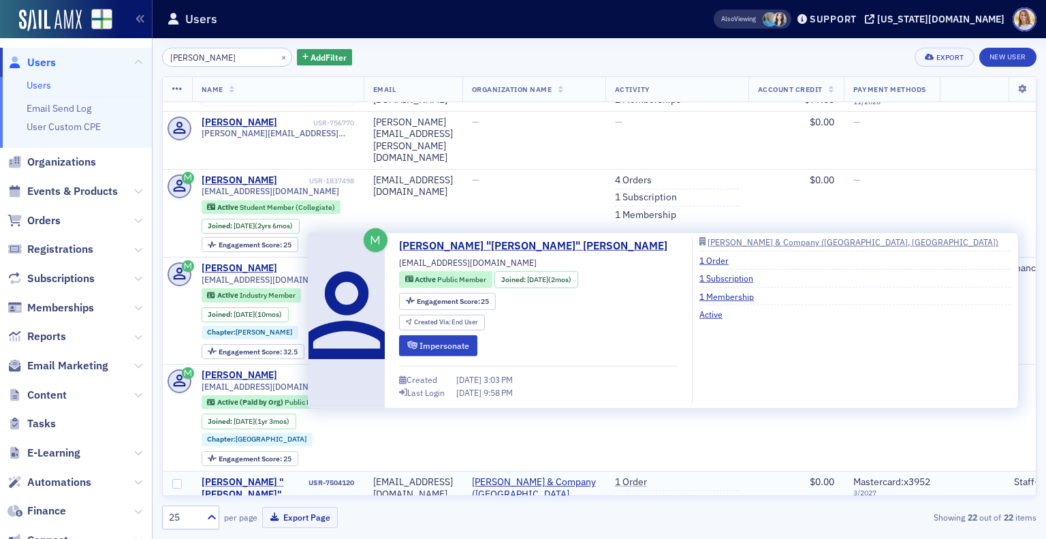
click at [243, 476] on div "[PERSON_NAME] "[PERSON_NAME]" [PERSON_NAME]" at bounding box center [254, 494] width 105 height 36
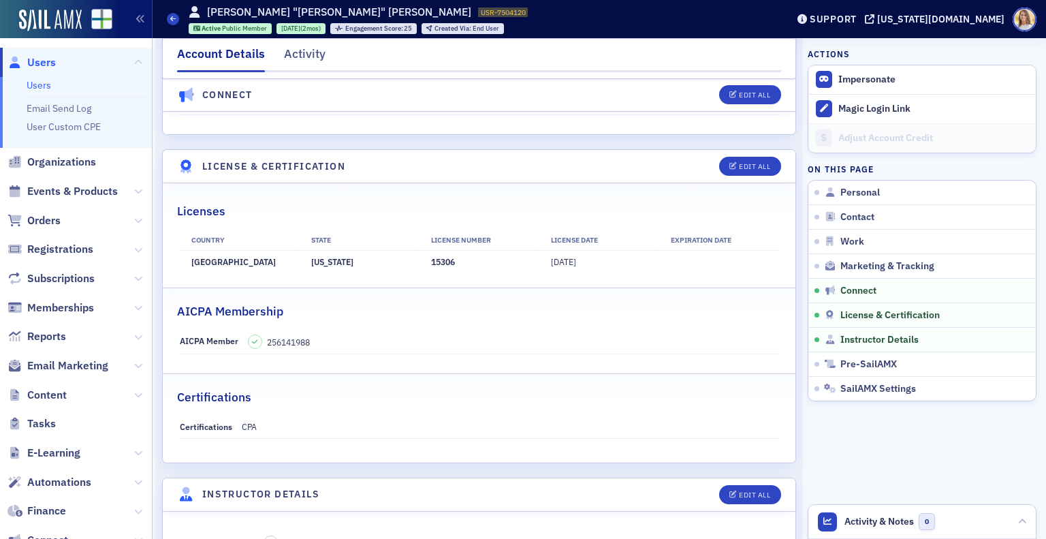
scroll to position [2030, 0]
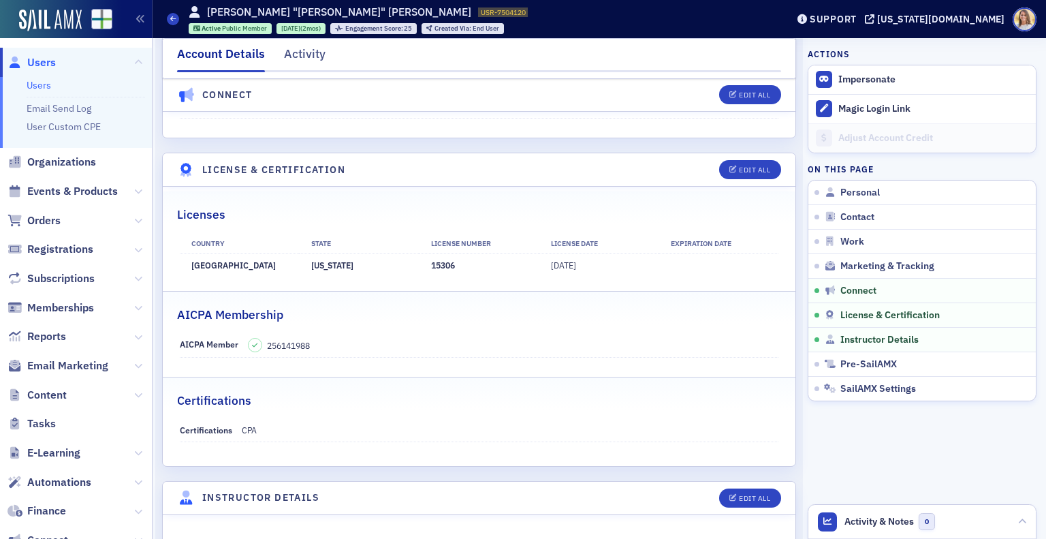
click at [46, 61] on span "Users" at bounding box center [41, 62] width 29 height 15
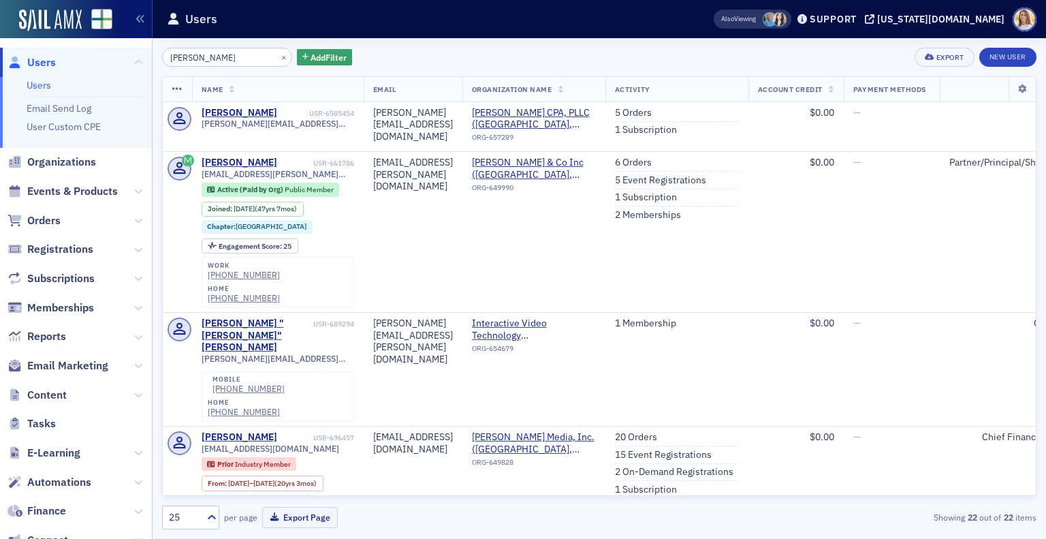
drag, startPoint x: 215, startPoint y: 60, endPoint x: 99, endPoint y: 50, distance: 116.2
click at [99, 50] on div "Users Users Email Send Log User Custom CPE Organizations Events & Products Orde…" at bounding box center [523, 269] width 1046 height 539
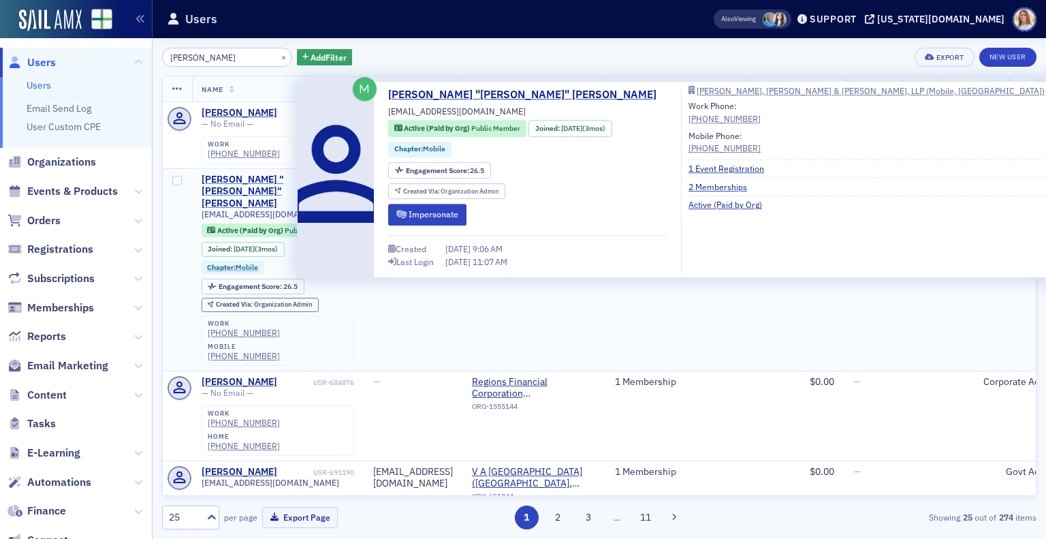
type input "margaret davis"
click at [281, 177] on div "Margaret "Meg" Davis" at bounding box center [254, 192] width 105 height 36
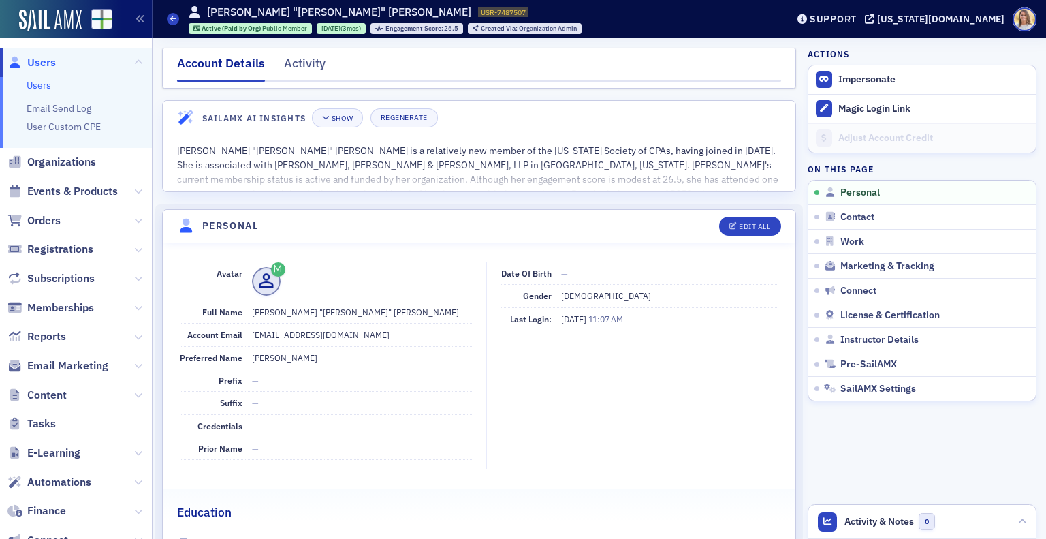
click at [44, 62] on span "Users" at bounding box center [41, 62] width 29 height 15
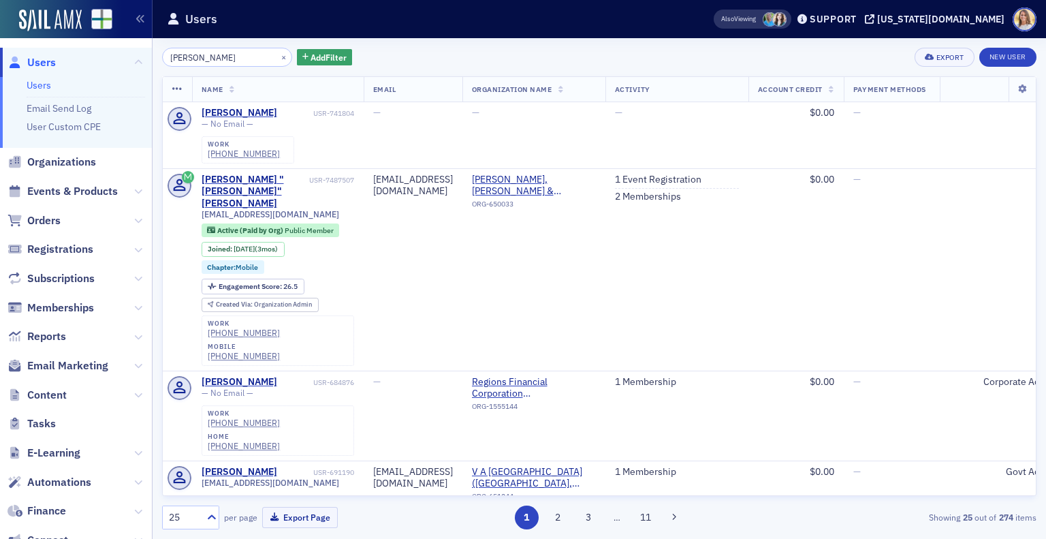
drag, startPoint x: 135, startPoint y: 61, endPoint x: 110, endPoint y: 59, distance: 25.3
click at [110, 59] on div "Users Users Email Send Log User Custom CPE Organizations Events & Products Orde…" at bounding box center [523, 269] width 1046 height 539
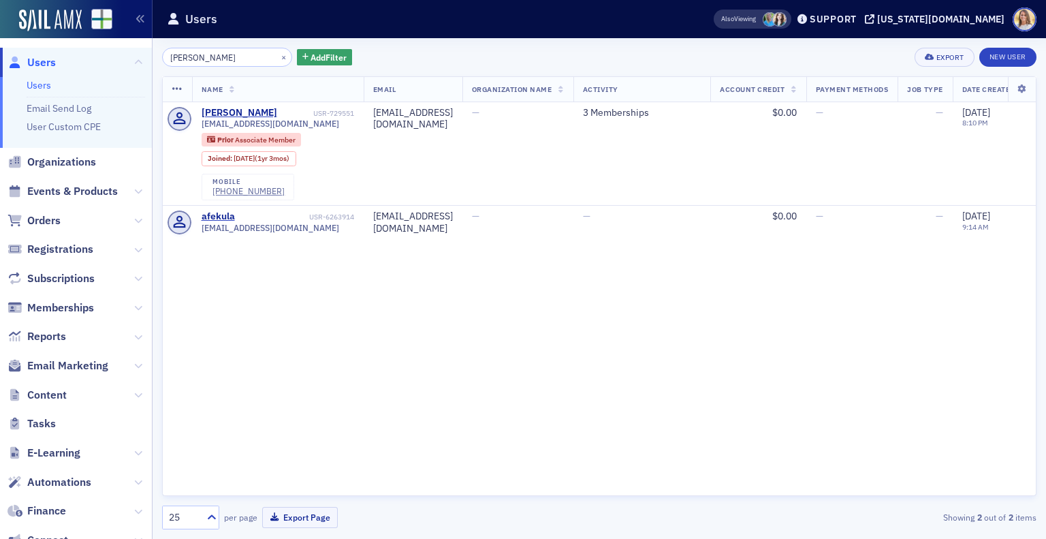
type input "fekula"
click at [52, 65] on span "Users" at bounding box center [41, 62] width 29 height 15
drag, startPoint x: 229, startPoint y: 63, endPoint x: 114, endPoint y: 50, distance: 115.2
click at [114, 50] on div "Users Users Email Send Log User Custom CPE Organizations Events & Products Orde…" at bounding box center [523, 269] width 1046 height 539
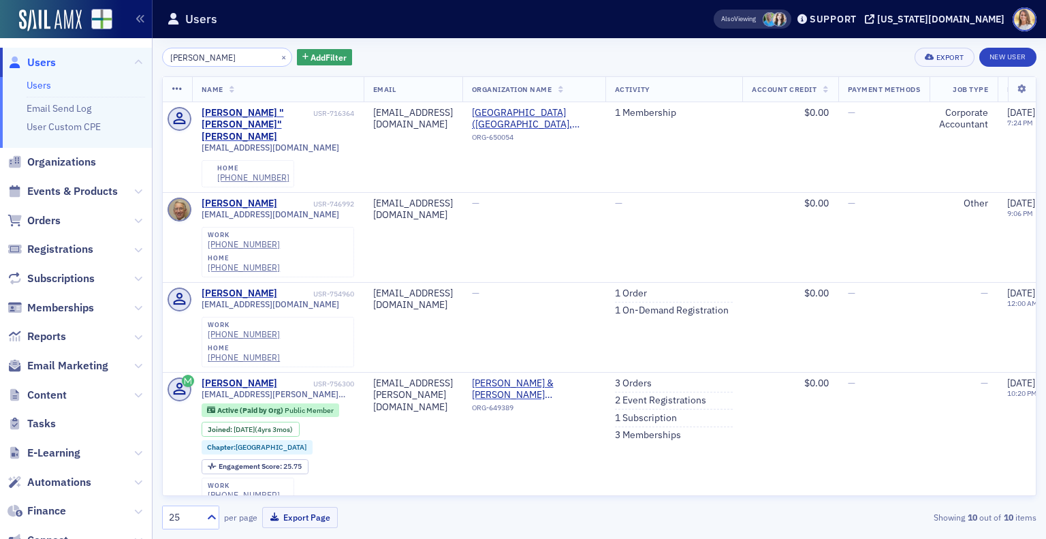
click at [225, 67] on div "kline × Add Filter Export New User Name Email Organization Name Activity Accoun…" at bounding box center [599, 289] width 875 height 482
drag, startPoint x: 213, startPoint y: 61, endPoint x: 109, endPoint y: 45, distance: 105.5
click at [109, 45] on div "Users Users Email Send Log User Custom CPE Organizations Events & Products Orde…" at bounding box center [523, 269] width 1046 height 539
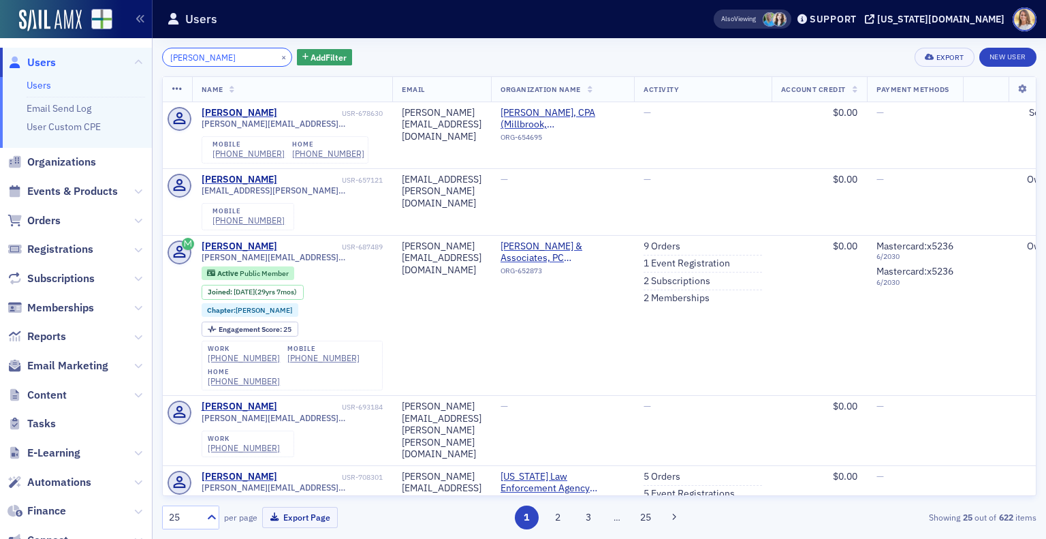
type input "robert kline"
click at [37, 59] on span "Users" at bounding box center [41, 62] width 29 height 15
drag, startPoint x: 224, startPoint y: 55, endPoint x: 116, endPoint y: 50, distance: 107.8
click at [116, 50] on div "Users Users Email Send Log User Custom CPE Organizations Events & Products Orde…" at bounding box center [523, 269] width 1046 height 539
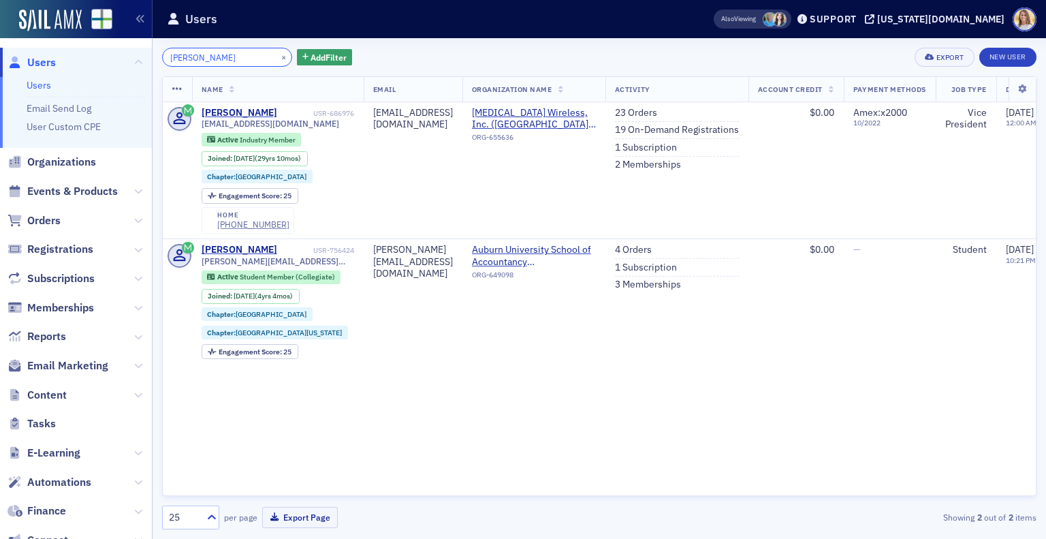
drag, startPoint x: 217, startPoint y: 57, endPoint x: 121, endPoint y: 59, distance: 96.1
click at [121, 59] on div "Users Users Email Send Log User Custom CPE Organizations Events & Products Orde…" at bounding box center [523, 269] width 1046 height 539
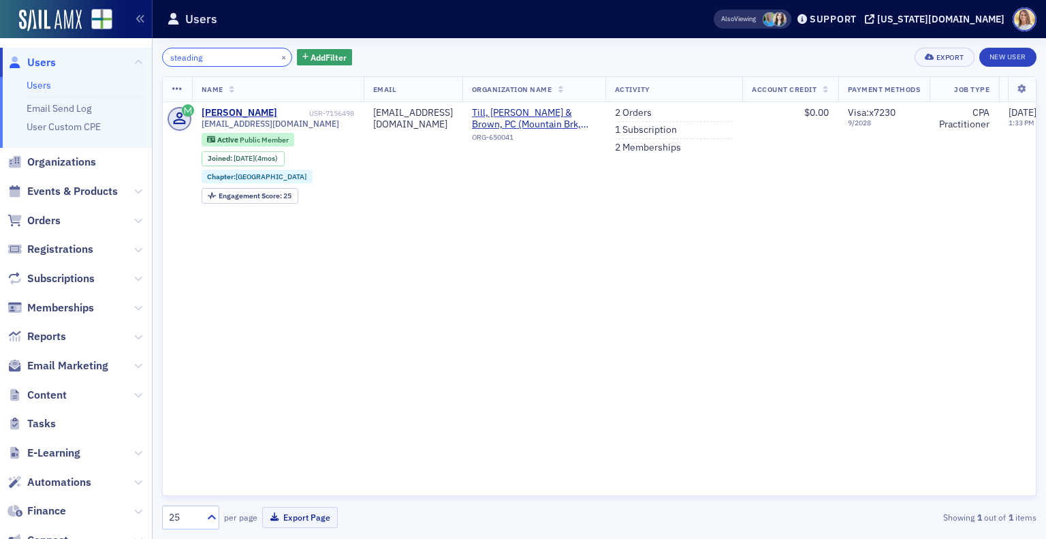
type input "steading"
click at [230, 108] on div "Kyle Steading" at bounding box center [240, 113] width 76 height 12
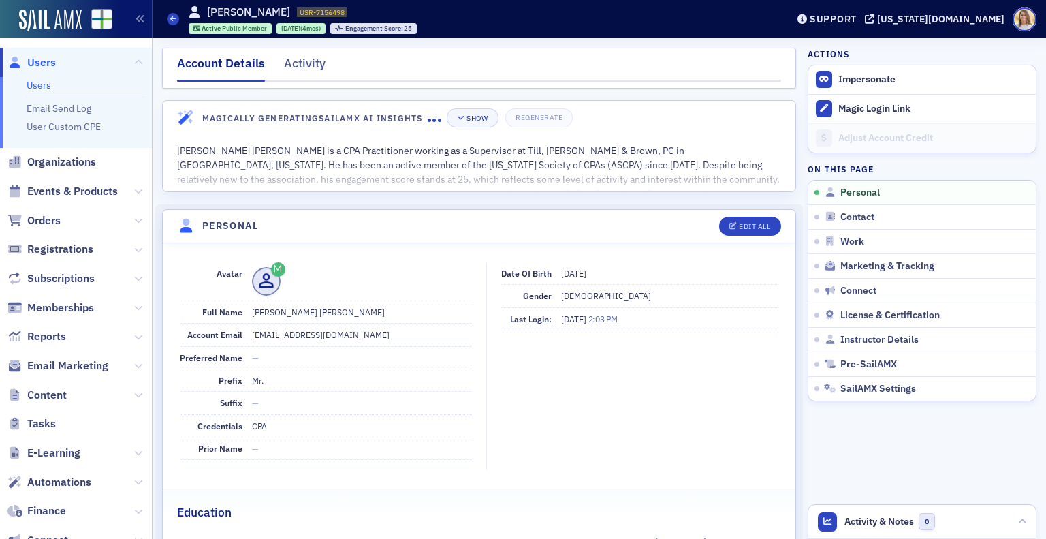
click at [48, 65] on span "Users" at bounding box center [41, 62] width 29 height 15
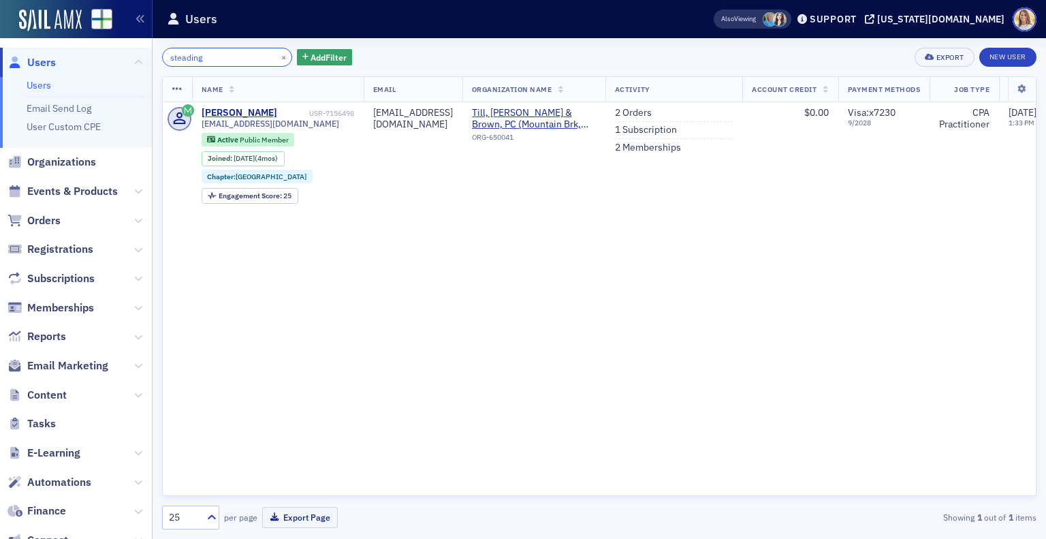
drag, startPoint x: 215, startPoint y: 52, endPoint x: 82, endPoint y: 54, distance: 132.8
click at [82, 54] on div "Users Users Email Send Log User Custom CPE Organizations Events & Products Orde…" at bounding box center [523, 269] width 1046 height 539
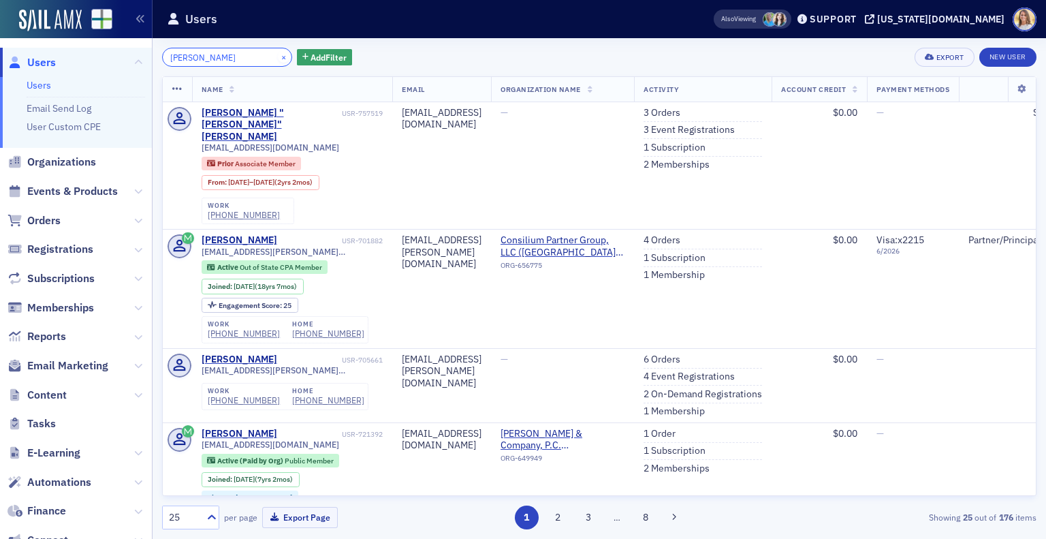
type input "lauren austin"
click at [278, 57] on button "×" at bounding box center [284, 56] width 12 height 12
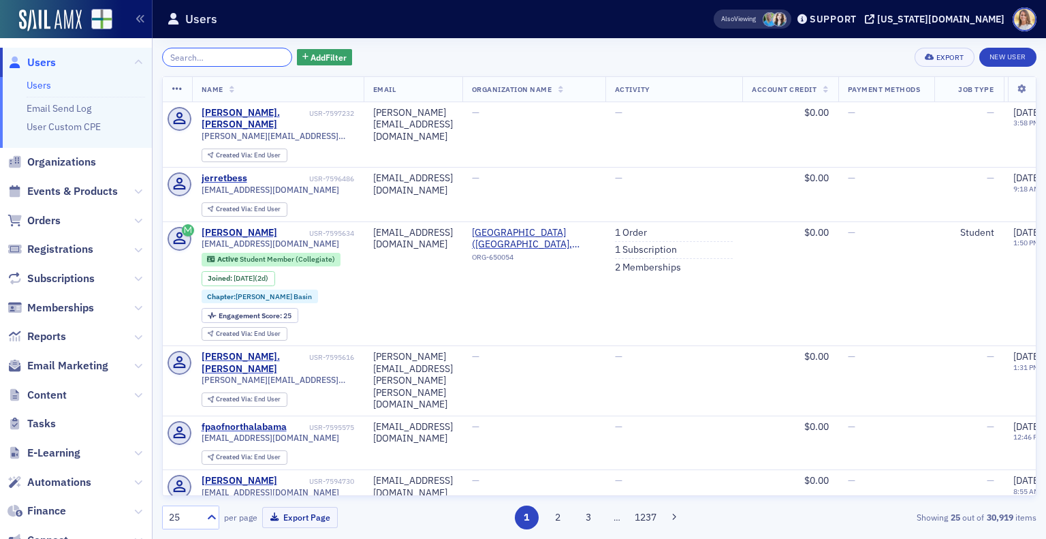
click at [224, 63] on input "search" at bounding box center [227, 57] width 130 height 19
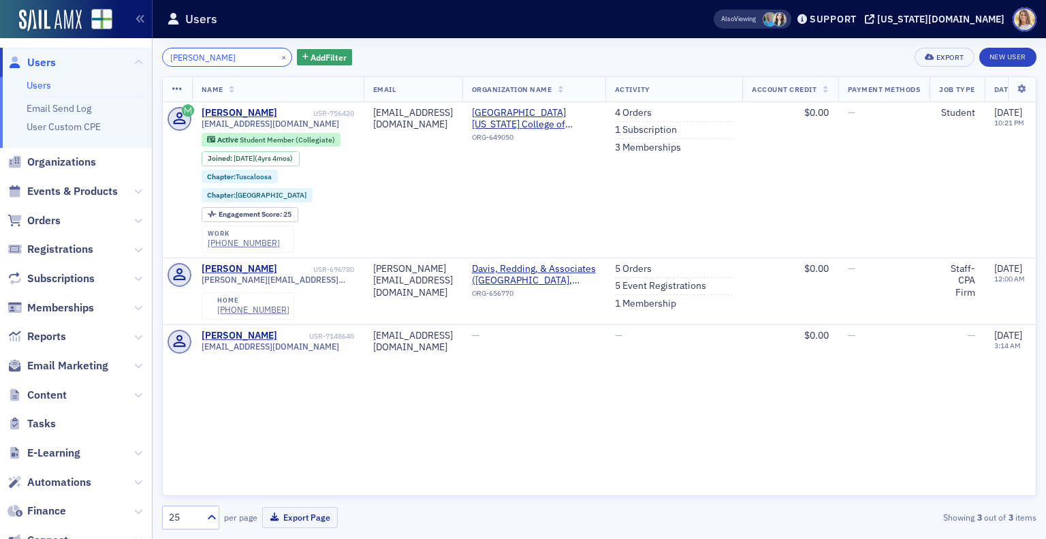
drag, startPoint x: 213, startPoint y: 53, endPoint x: 14, endPoint y: 55, distance: 198.9
click at [14, 55] on div "Users Users Email Send Log User Custom CPE Organizations Events & Products Orde…" at bounding box center [523, 269] width 1046 height 539
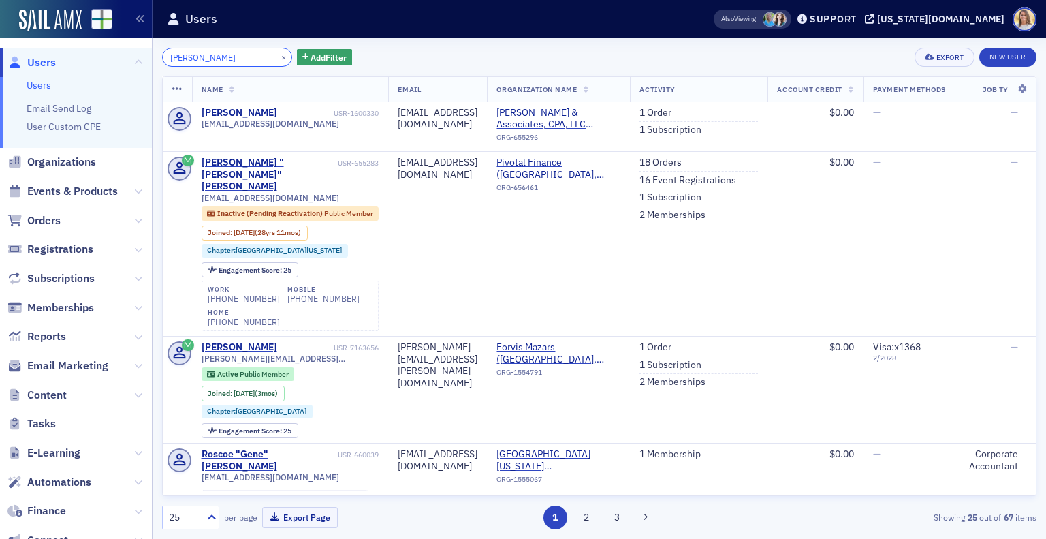
type input "bryson sanders"
click at [48, 62] on span "Users" at bounding box center [41, 62] width 29 height 15
drag, startPoint x: 235, startPoint y: 61, endPoint x: 111, endPoint y: 48, distance: 124.6
click at [111, 48] on div "Users Users Email Send Log User Custom CPE Organizations Events & Products Orde…" at bounding box center [523, 269] width 1046 height 539
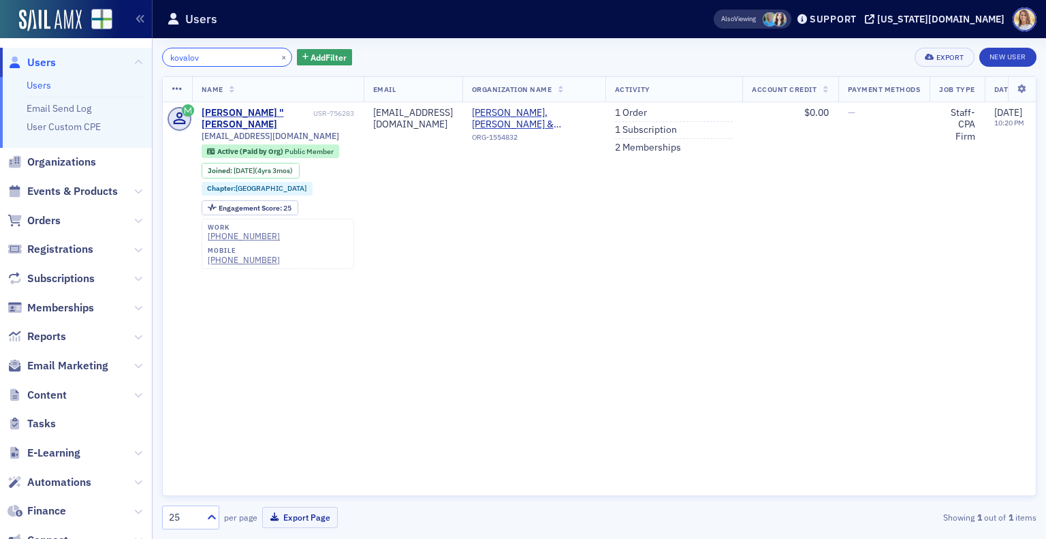
drag, startPoint x: 230, startPoint y: 52, endPoint x: 116, endPoint y: 59, distance: 113.3
click at [116, 59] on div "Users Users Email Send Log User Custom CPE Organizations Events & Products Orde…" at bounding box center [523, 269] width 1046 height 539
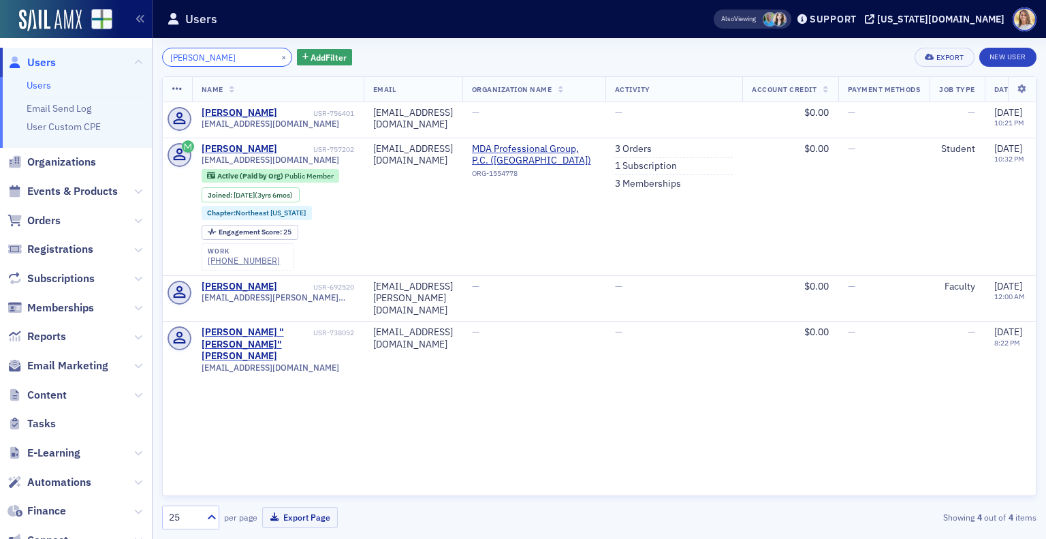
drag, startPoint x: 215, startPoint y: 61, endPoint x: 108, endPoint y: 55, distance: 107.1
click at [108, 55] on div "Users Users Email Send Log User Custom CPE Organizations Events & Products Orde…" at bounding box center [523, 269] width 1046 height 539
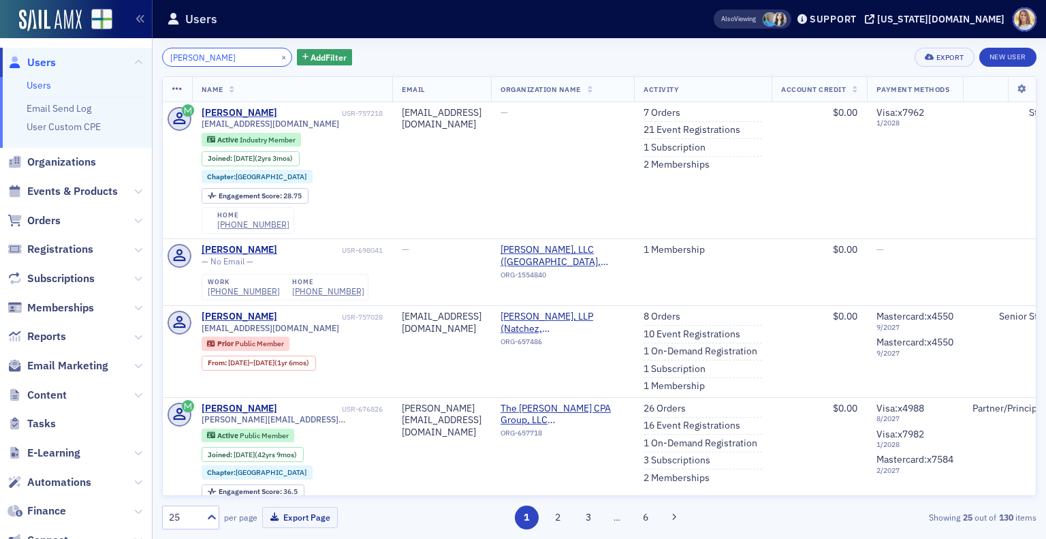
drag, startPoint x: 246, startPoint y: 62, endPoint x: 118, endPoint y: 59, distance: 128.1
click at [118, 59] on div "Users Users Email Send Log User Custom CPE Organizations Events & Products Orde…" at bounding box center [523, 269] width 1046 height 539
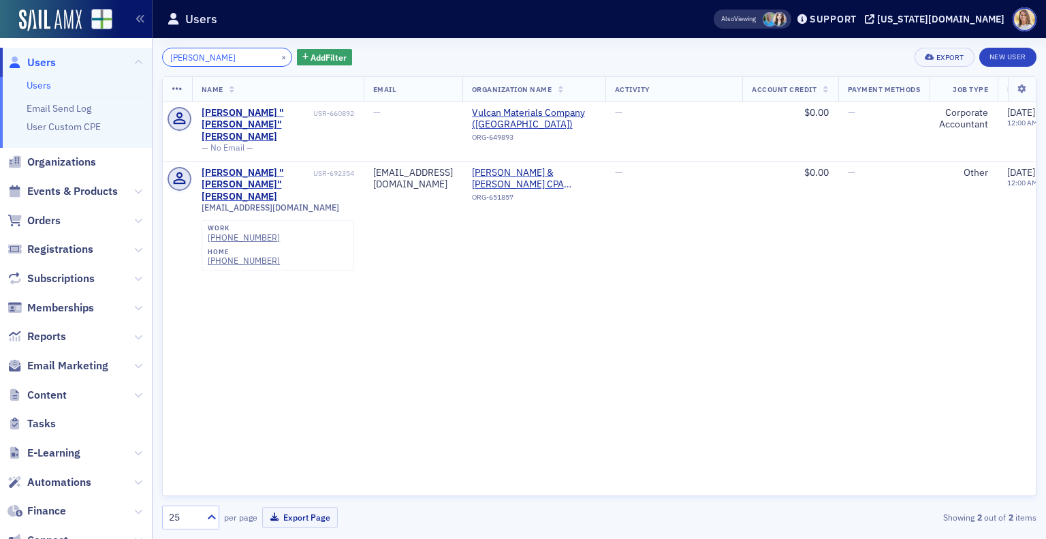
drag, startPoint x: 217, startPoint y: 55, endPoint x: 112, endPoint y: 50, distance: 105.7
click at [112, 50] on div "Users Users Email Send Log User Custom CPE Organizations Events & Products Orde…" at bounding box center [523, 269] width 1046 height 539
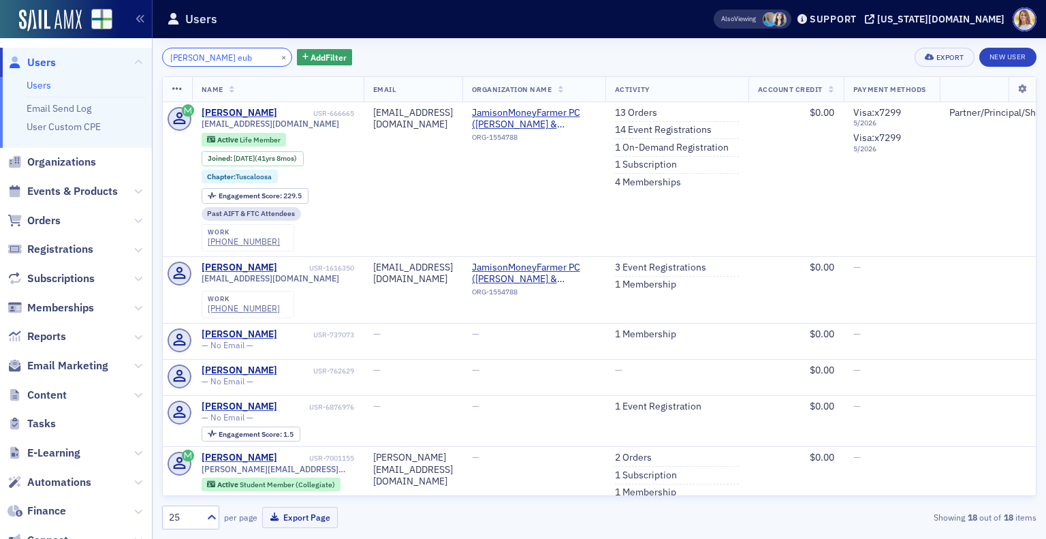
drag, startPoint x: 223, startPoint y: 55, endPoint x: 93, endPoint y: 64, distance: 130.4
click at [93, 64] on div "Users Users Email Send Log User Custom CPE Organizations Events & Products Orde…" at bounding box center [523, 269] width 1046 height 539
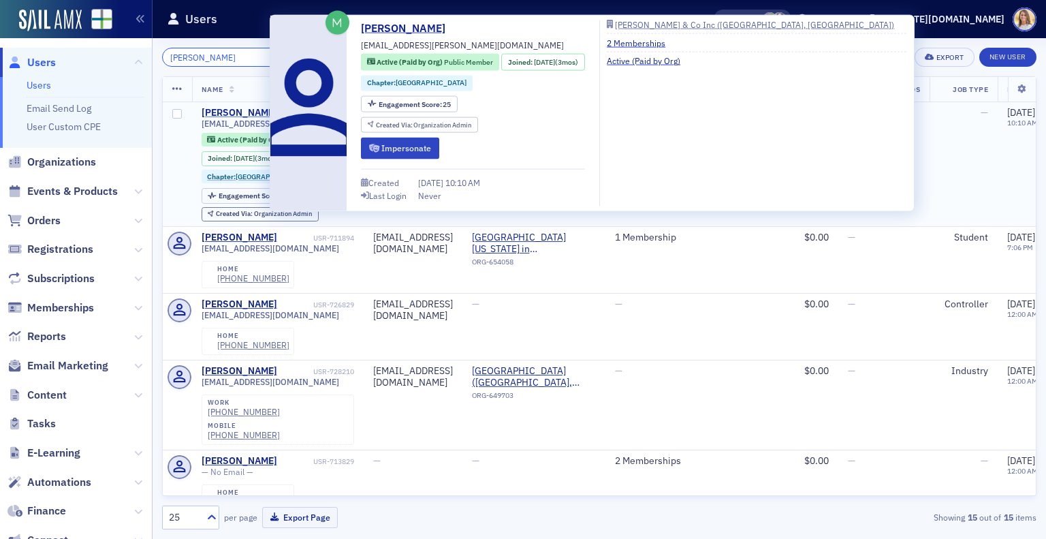
type input "alyssa macomb"
click at [257, 116] on div "Alyssa Macomb" at bounding box center [240, 113] width 76 height 12
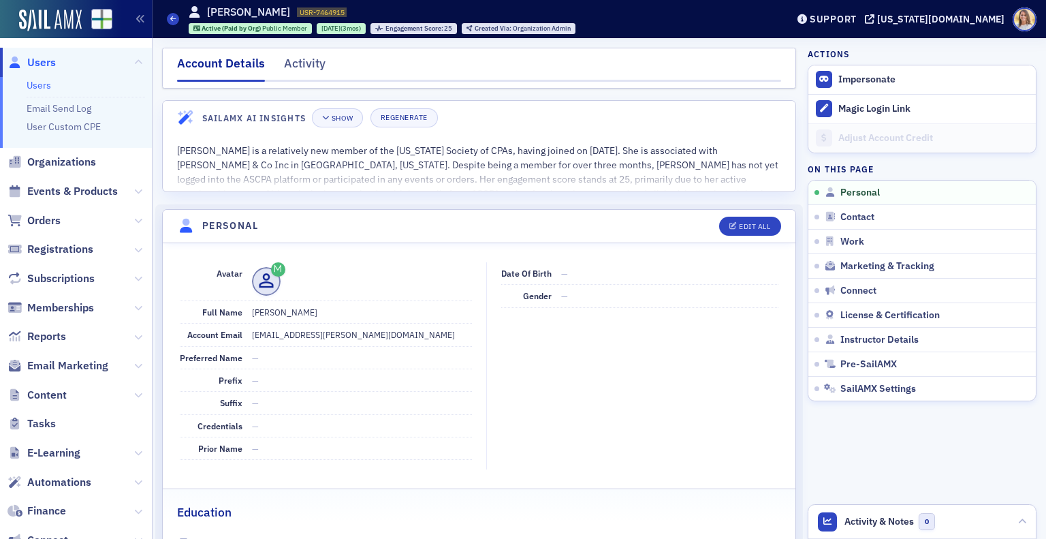
click at [44, 59] on span "Users" at bounding box center [41, 62] width 29 height 15
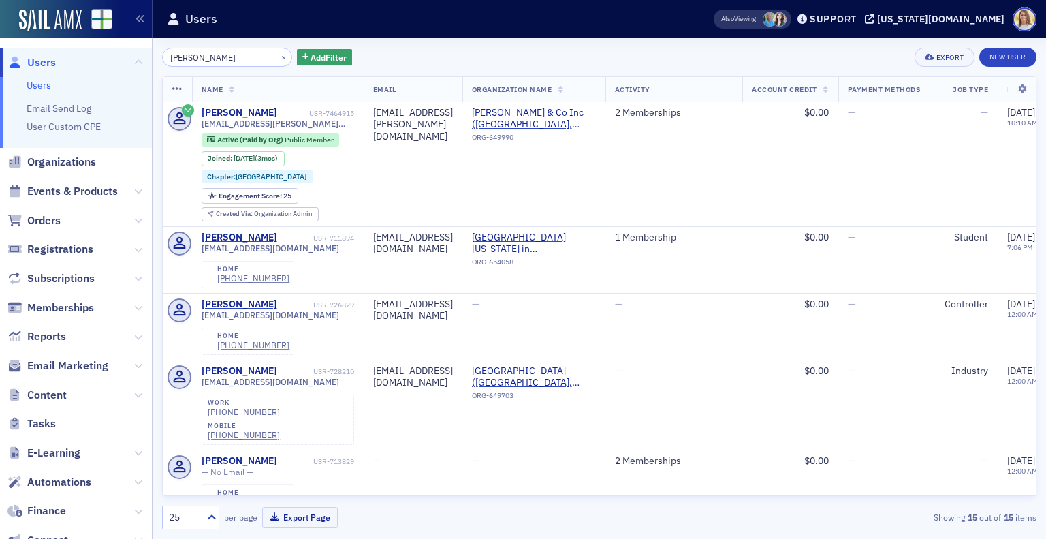
drag, startPoint x: 242, startPoint y: 57, endPoint x: 68, endPoint y: 45, distance: 174.1
click at [68, 45] on div "Users Users Email Send Log User Custom CPE Organizations Events & Products Orde…" at bounding box center [523, 269] width 1046 height 539
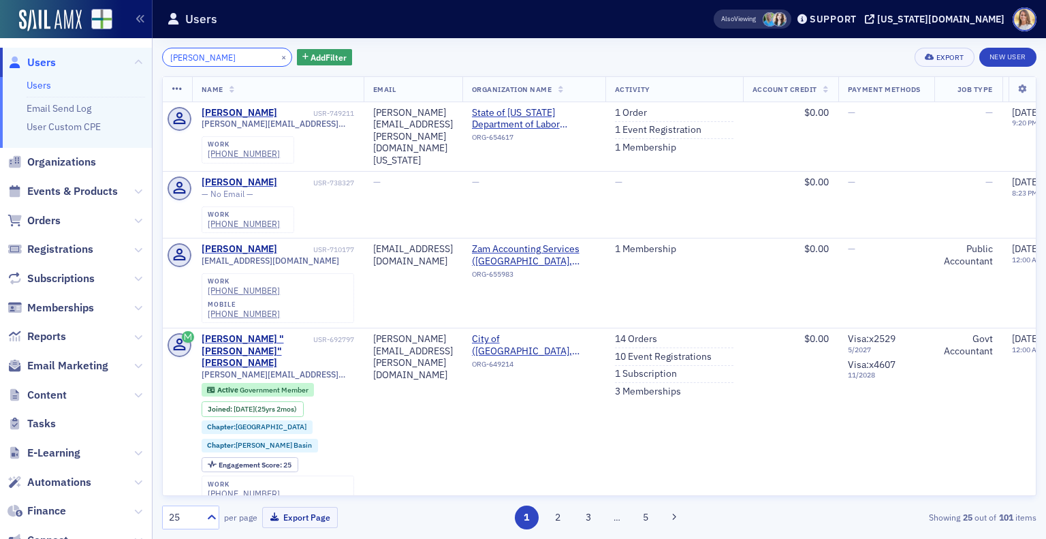
drag, startPoint x: 225, startPoint y: 57, endPoint x: 89, endPoint y: 49, distance: 137.1
click at [89, 49] on div "Users Users Email Send Log User Custom CPE Organizations Events & Products Orde…" at bounding box center [523, 269] width 1046 height 539
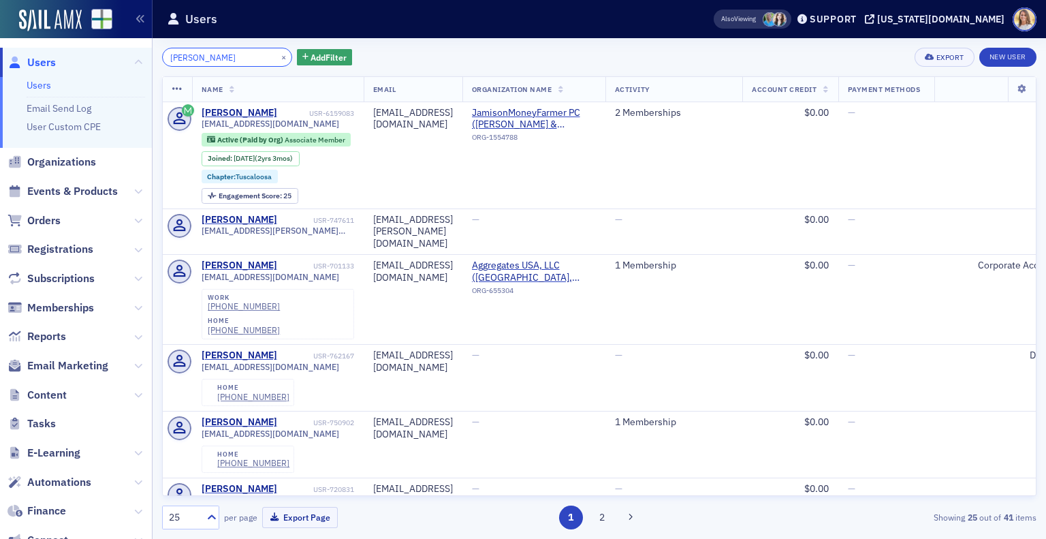
drag, startPoint x: 226, startPoint y: 60, endPoint x: 98, endPoint y: 46, distance: 128.8
click at [98, 46] on div "Users Users Email Send Log User Custom CPE Organizations Events & Products Orde…" at bounding box center [523, 269] width 1046 height 539
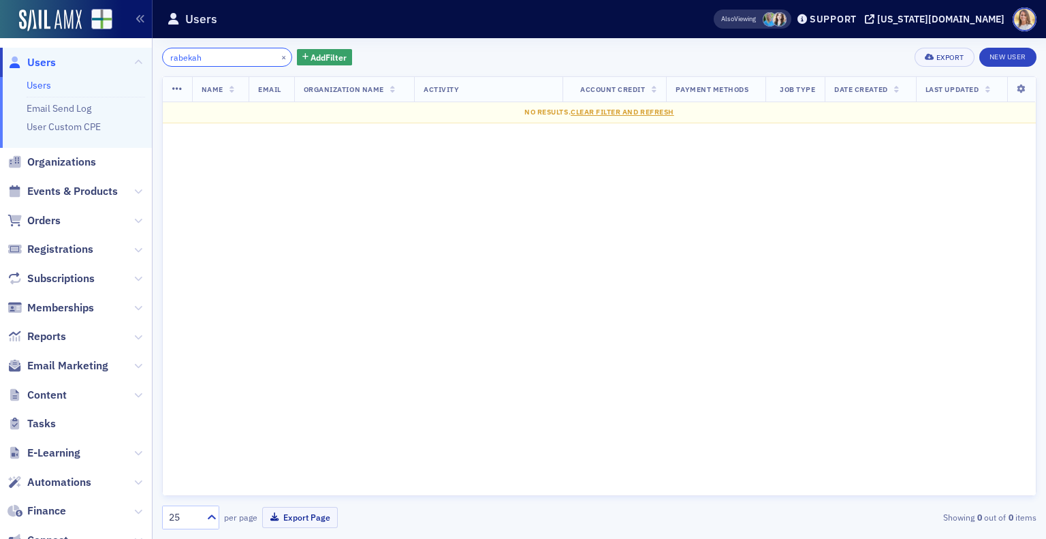
drag, startPoint x: 226, startPoint y: 59, endPoint x: 84, endPoint y: 53, distance: 141.8
click at [84, 53] on div "Users Users Email Send Log User Custom CPE Organizations Events & Products Orde…" at bounding box center [523, 269] width 1046 height 539
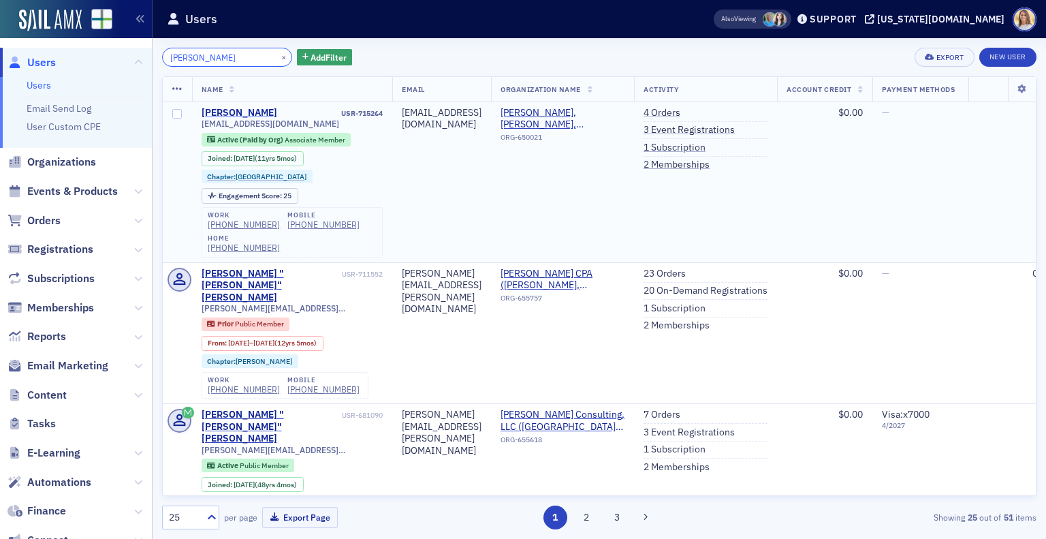
type input "rebekah webb"
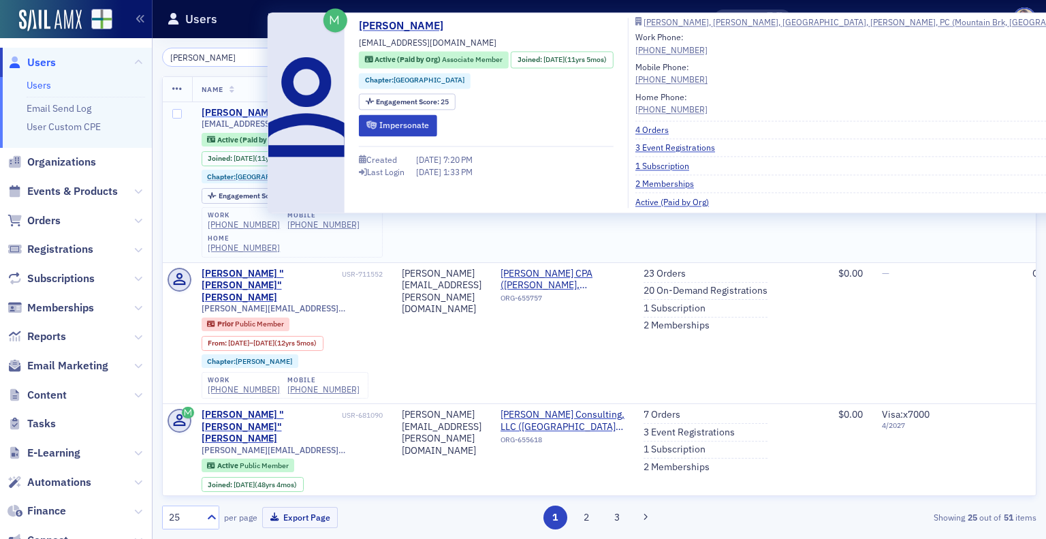
click at [223, 114] on div "Rebekah Webb" at bounding box center [240, 113] width 76 height 12
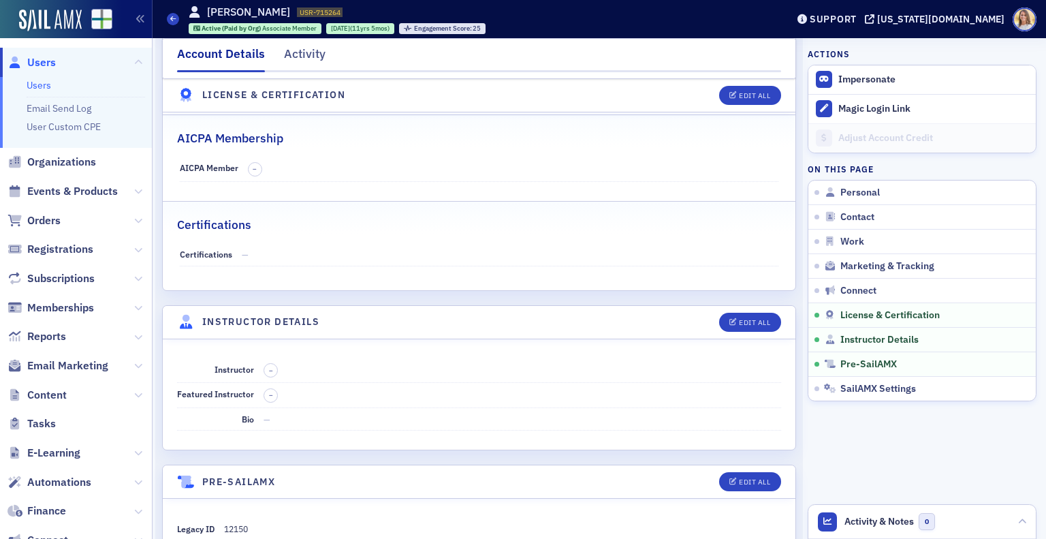
scroll to position [2128, 0]
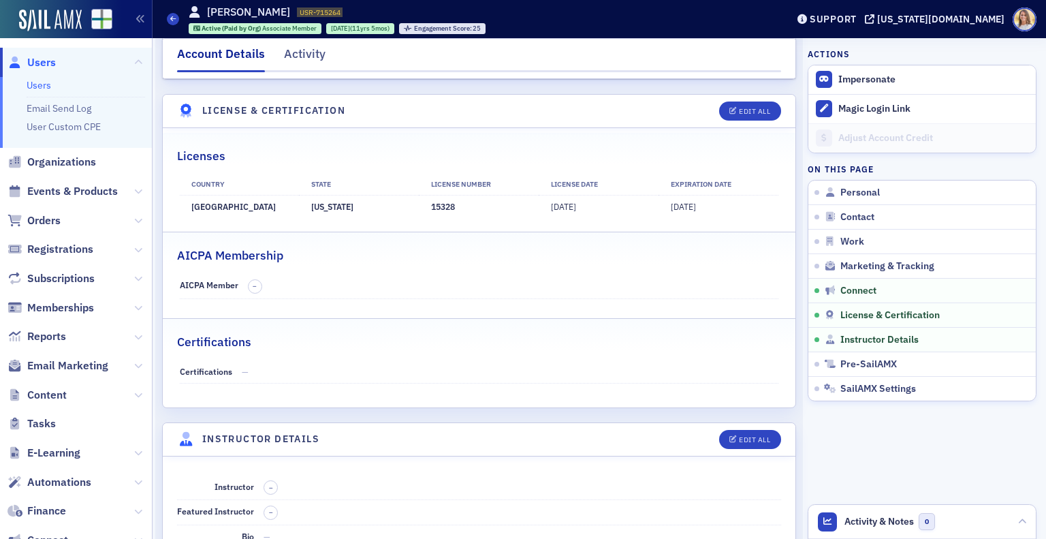
click at [37, 63] on span "Users" at bounding box center [41, 62] width 29 height 15
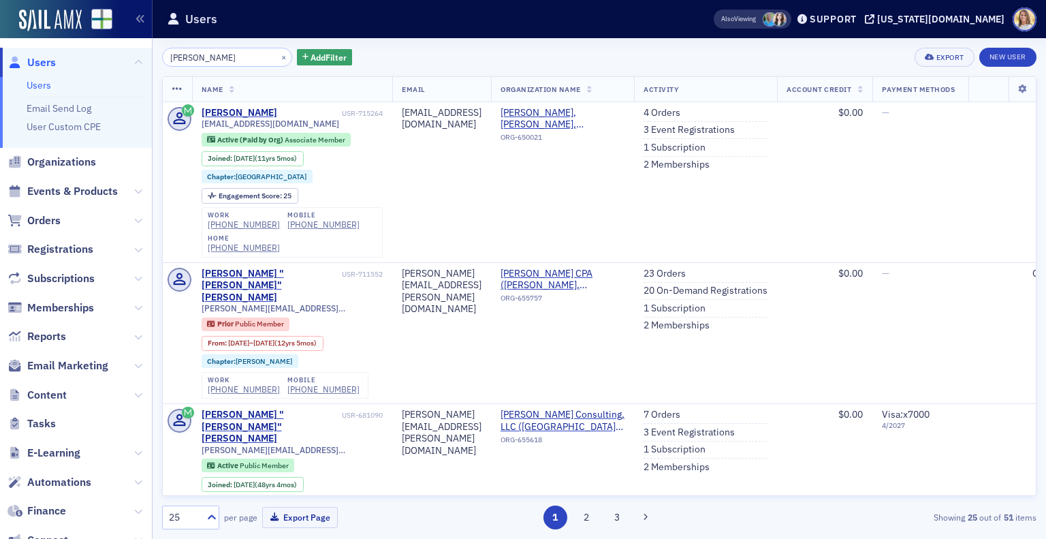
drag, startPoint x: 112, startPoint y: 59, endPoint x: 37, endPoint y: 52, distance: 75.2
click at [37, 52] on div "Users Users Email Send Log User Custom CPE Organizations Events & Products Orde…" at bounding box center [523, 269] width 1046 height 539
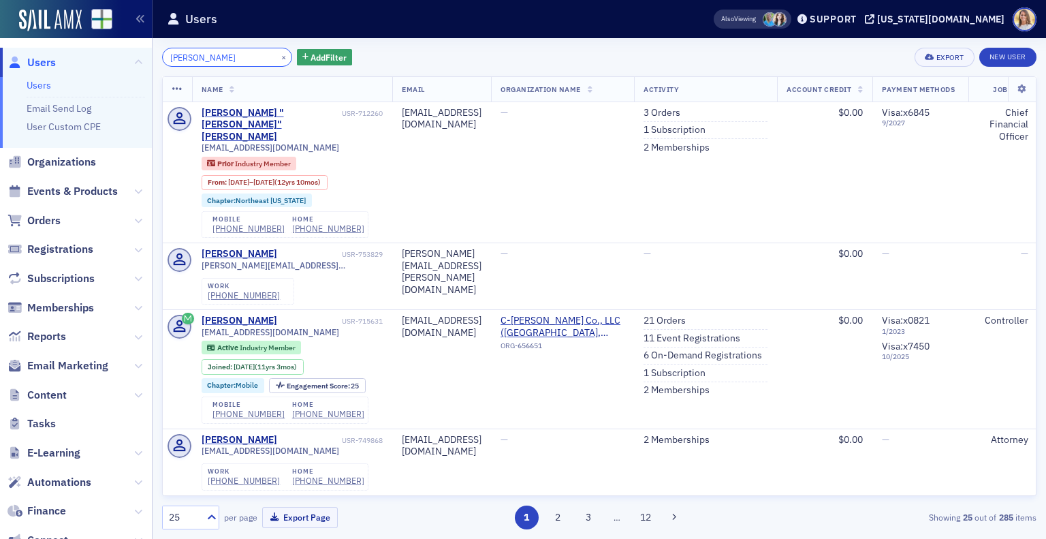
drag, startPoint x: 232, startPoint y: 60, endPoint x: 29, endPoint y: 65, distance: 202.4
click at [29, 65] on div "Users Users Email Send Log User Custom CPE Organizations Events & Products Orde…" at bounding box center [523, 269] width 1046 height 539
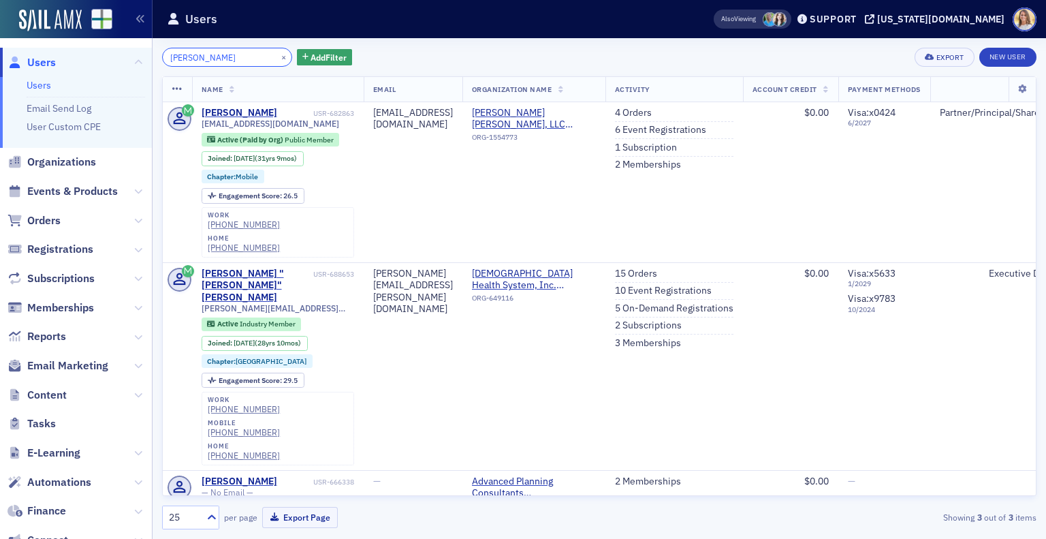
drag, startPoint x: 218, startPoint y: 67, endPoint x: 121, endPoint y: 40, distance: 100.5
click at [121, 40] on div "Users Users Email Send Log User Custom CPE Organizations Events & Products Orde…" at bounding box center [523, 269] width 1046 height 539
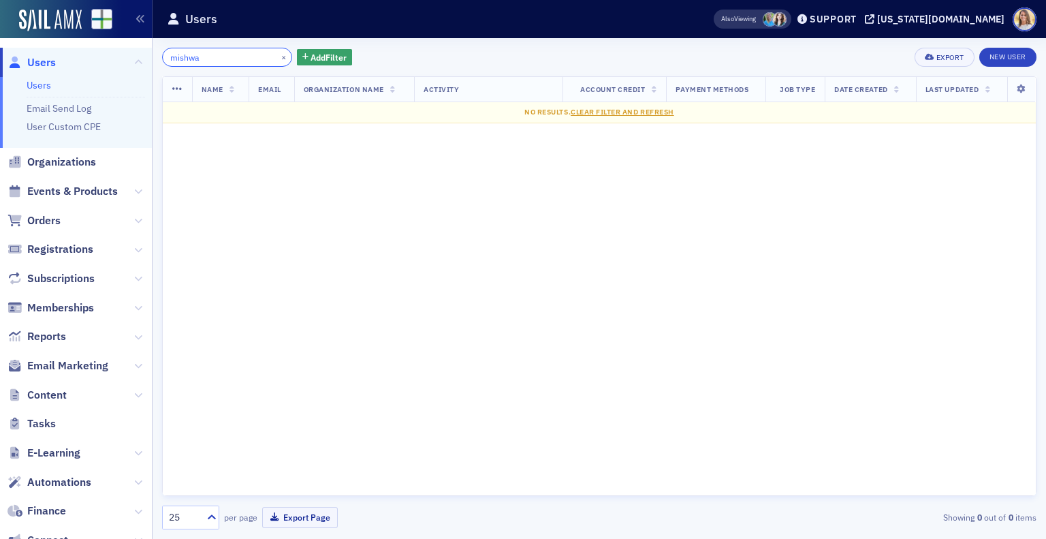
drag, startPoint x: 204, startPoint y: 62, endPoint x: 5, endPoint y: 43, distance: 199.8
click at [5, 43] on div "Users Users Email Send Log User Custom CPE Organizations Events & Products Orde…" at bounding box center [523, 269] width 1046 height 539
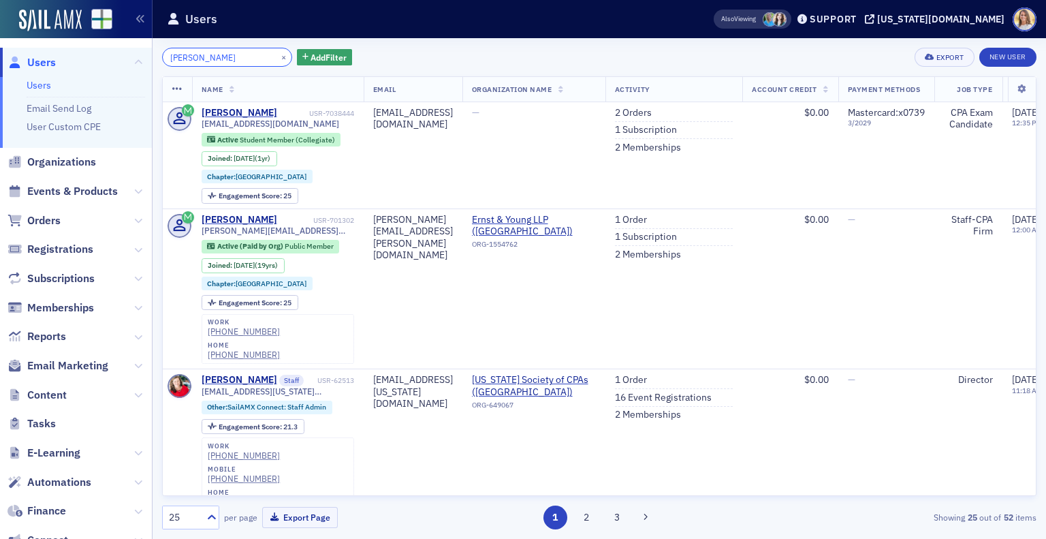
drag, startPoint x: 232, startPoint y: 65, endPoint x: 73, endPoint y: 50, distance: 160.0
click at [73, 50] on div "Users Users Email Send Log User Custom CPE Organizations Events & Products Orde…" at bounding box center [523, 269] width 1046 height 539
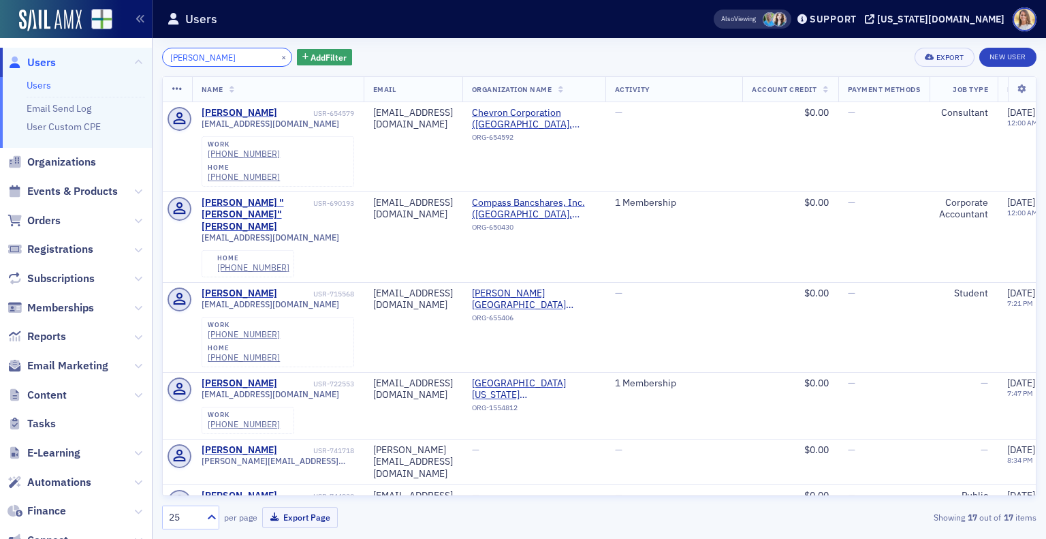
drag, startPoint x: 202, startPoint y: 62, endPoint x: 93, endPoint y: 41, distance: 111.0
click at [93, 41] on div "Users Users Email Send Log User Custom CPE Organizations Events & Products Orde…" at bounding box center [523, 269] width 1046 height 539
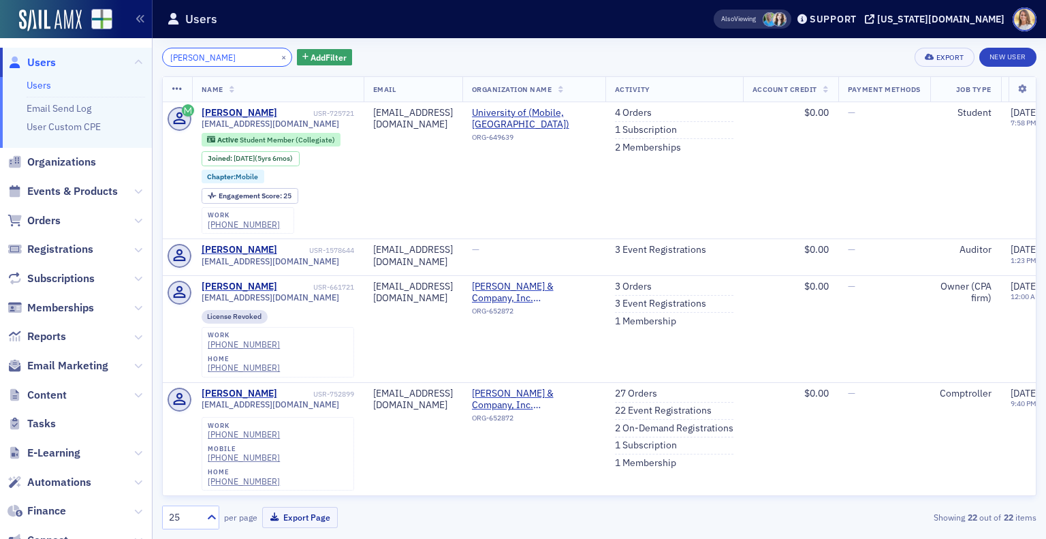
drag, startPoint x: 242, startPoint y: 64, endPoint x: 98, endPoint y: 54, distance: 144.7
click at [98, 54] on div "Users Users Email Send Log User Custom CPE Organizations Events & Products Orde…" at bounding box center [523, 269] width 1046 height 539
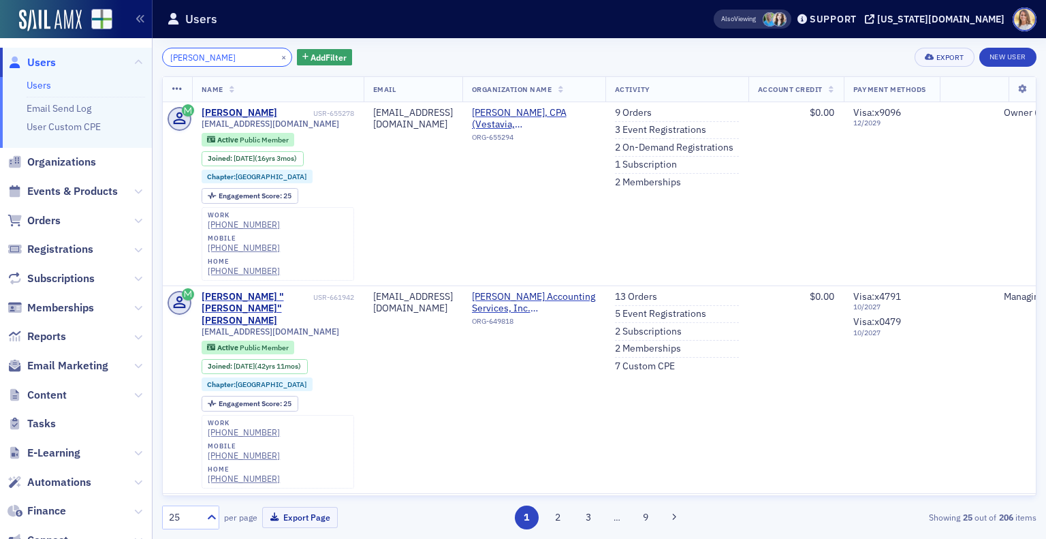
drag, startPoint x: 242, startPoint y: 54, endPoint x: 119, endPoint y: 54, distance: 123.3
click at [119, 54] on div "Users Users Email Send Log User Custom CPE Organizations Events & Products Orde…" at bounding box center [523, 269] width 1046 height 539
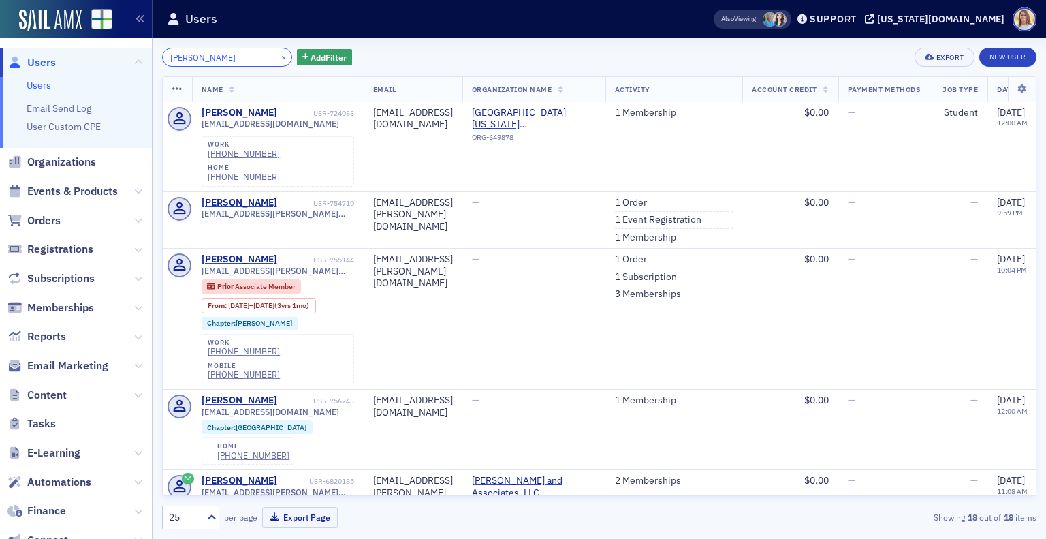
type input "[PERSON_NAME]"
drag, startPoint x: 224, startPoint y: 64, endPoint x: 44, endPoint y: 47, distance: 180.6
click at [44, 47] on div "Users Users Email Send Log User Custom CPE Organizations Events & Products Orde…" at bounding box center [523, 269] width 1046 height 539
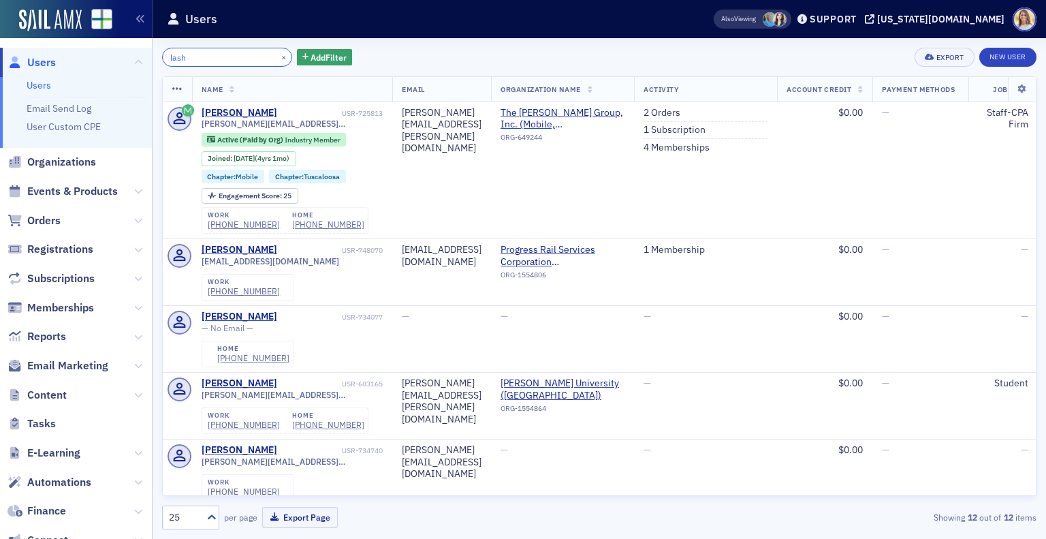
drag, startPoint x: 205, startPoint y: 61, endPoint x: 120, endPoint y: 51, distance: 85.7
click at [120, 51] on div "Users Users Email Send Log User Custom CPE Organizations Events & Products Orde…" at bounding box center [523, 269] width 1046 height 539
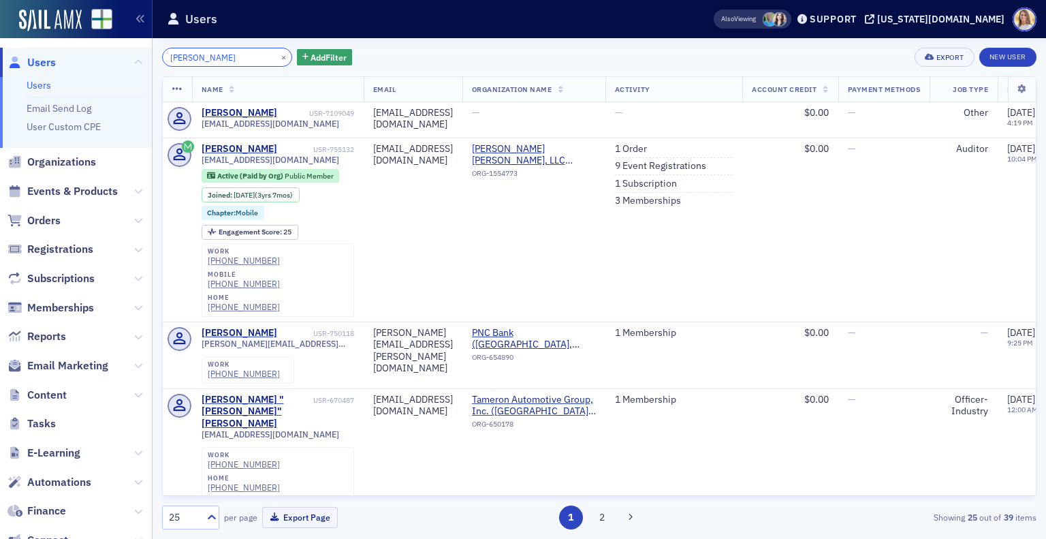
drag, startPoint x: 234, startPoint y: 62, endPoint x: 119, endPoint y: 49, distance: 116.5
click at [119, 49] on div "Users Users Email Send Log User Custom CPE Organizations Events & Products Orde…" at bounding box center [523, 269] width 1046 height 539
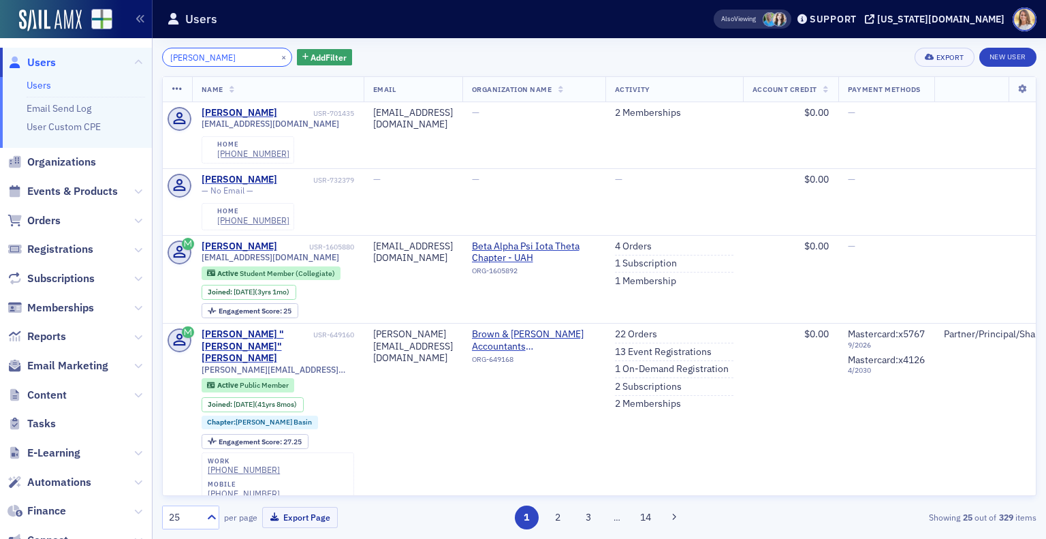
click at [200, 59] on input "[PERSON_NAME]" at bounding box center [227, 57] width 130 height 19
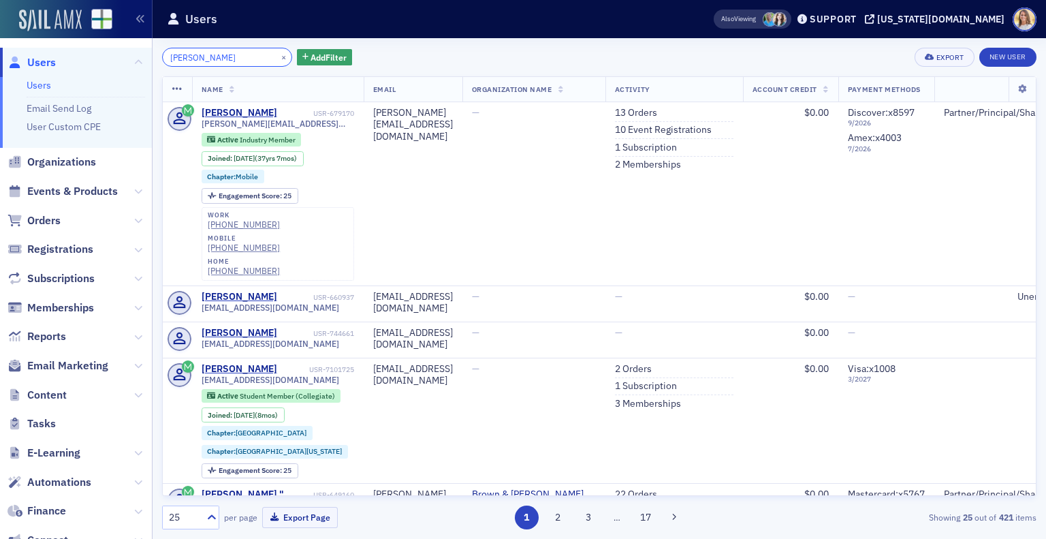
drag, startPoint x: 230, startPoint y: 61, endPoint x: 46, endPoint y: 26, distance: 187.3
click at [46, 26] on div "Users Users Email Send Log User Custom CPE Organizations Events & Products Orde…" at bounding box center [523, 269] width 1046 height 539
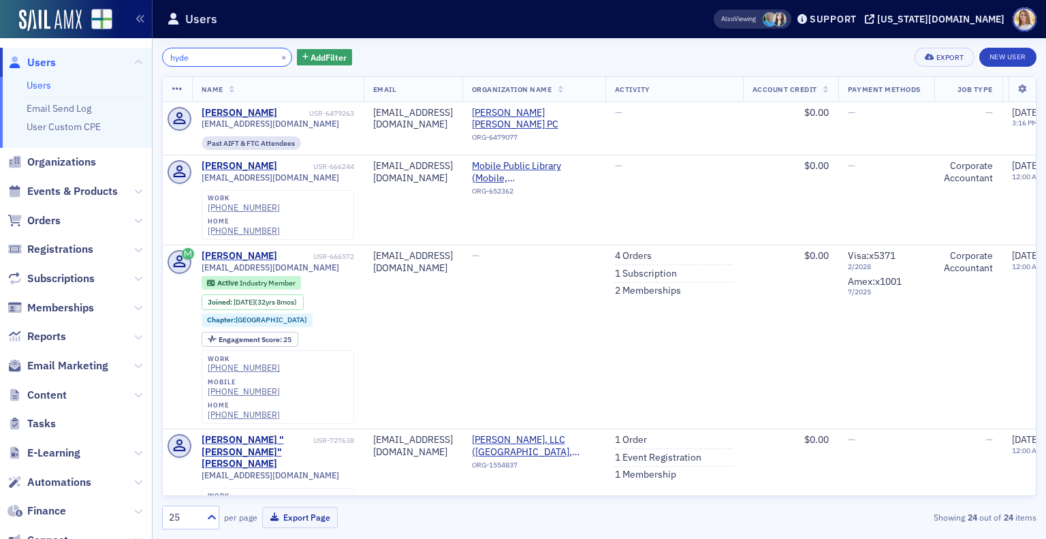
drag, startPoint x: 204, startPoint y: 62, endPoint x: 74, endPoint y: 51, distance: 129.9
click at [74, 51] on div "Users Users Email Send Log User Custom CPE Organizations Events & Products Orde…" at bounding box center [523, 269] width 1046 height 539
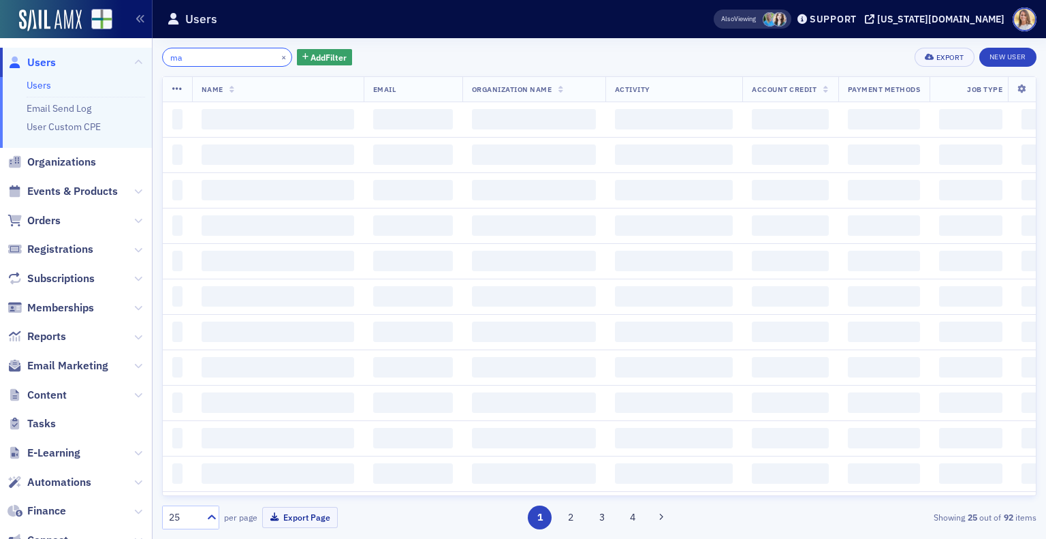
type input "m"
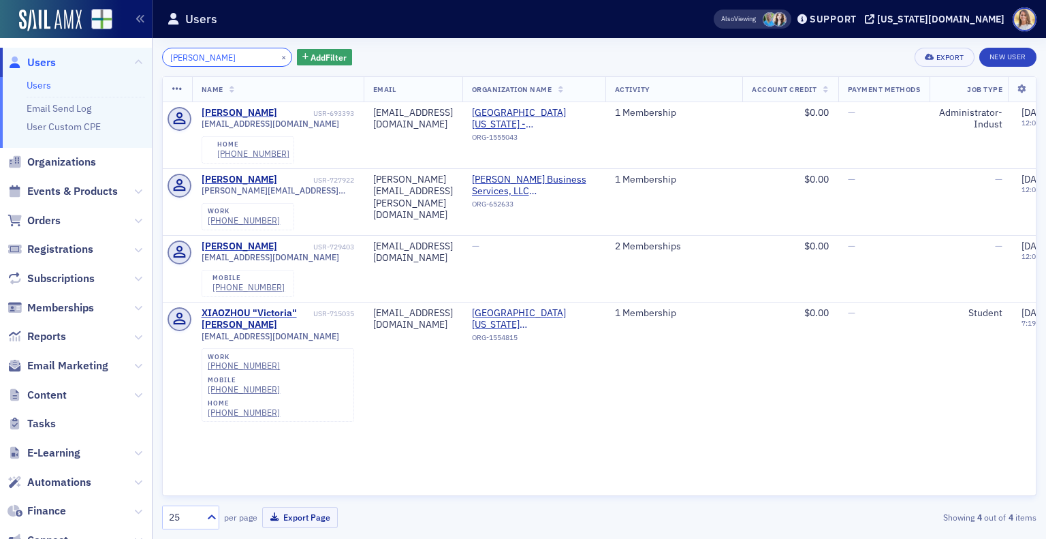
drag, startPoint x: 213, startPoint y: 58, endPoint x: 121, endPoint y: 54, distance: 92.0
click at [121, 54] on div "Users Users Email Send Log User Custom CPE Organizations Events & Products Orde…" at bounding box center [523, 269] width 1046 height 539
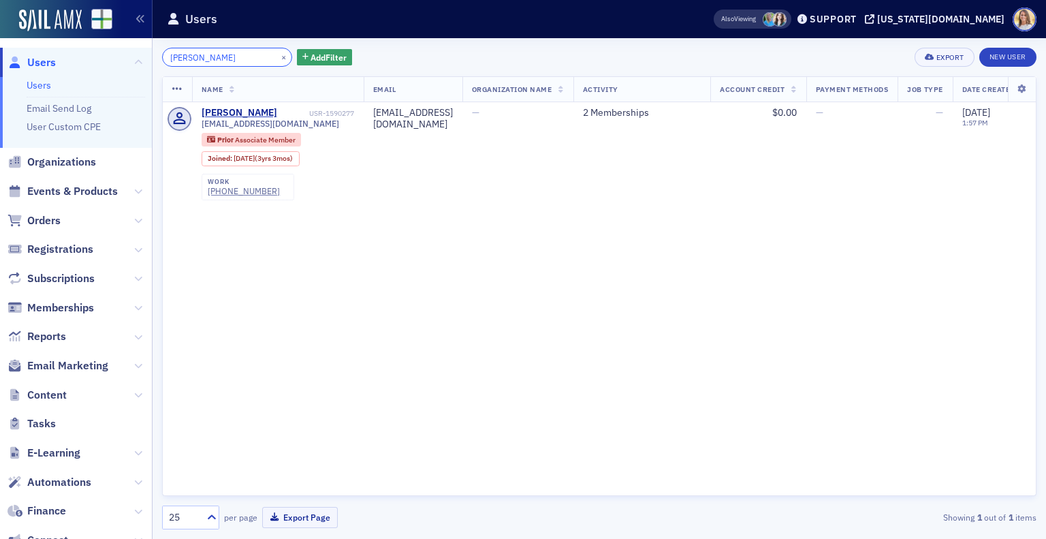
drag, startPoint x: 238, startPoint y: 54, endPoint x: 122, endPoint y: 40, distance: 117.3
click at [122, 40] on div "Users Users Email Send Log User Custom CPE Organizations Events & Products Orde…" at bounding box center [523, 269] width 1046 height 539
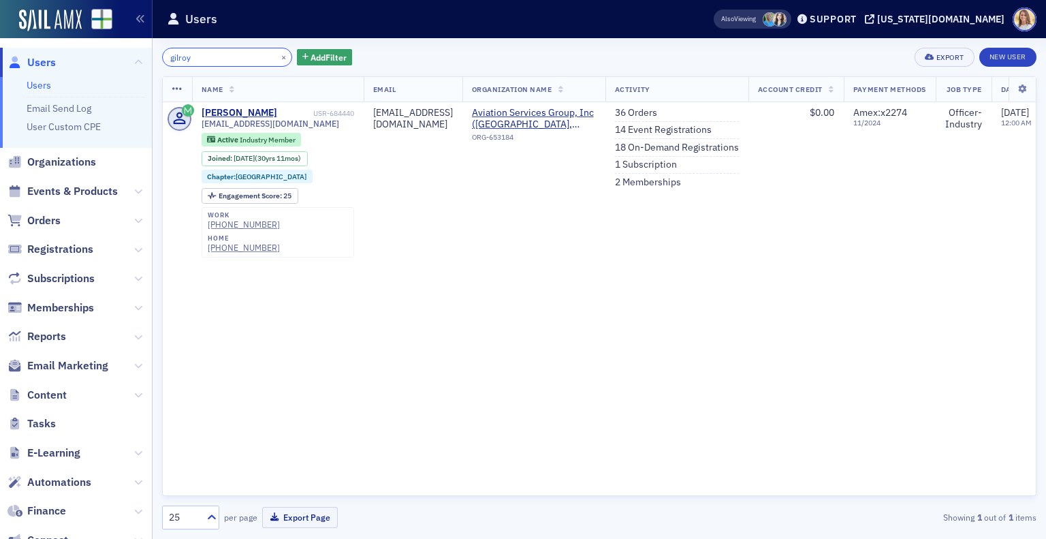
drag, startPoint x: 206, startPoint y: 56, endPoint x: 77, endPoint y: 44, distance: 129.3
click at [77, 44] on div "Users Users Email Send Log User Custom CPE Organizations Events & Products Orde…" at bounding box center [523, 269] width 1046 height 539
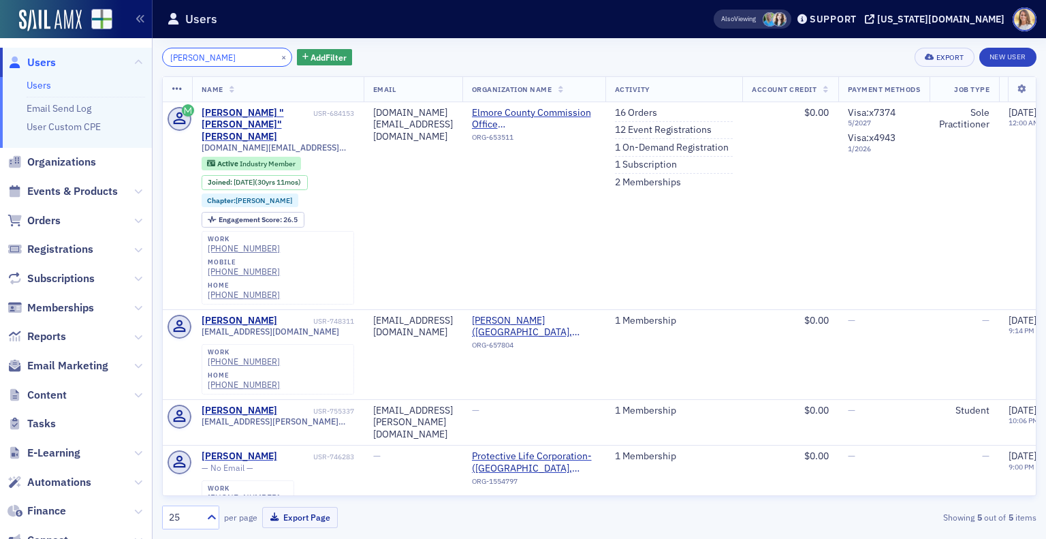
drag, startPoint x: 204, startPoint y: 50, endPoint x: 107, endPoint y: 49, distance: 96.7
click at [107, 49] on div "Users Users Email Send Log User Custom CPE Organizations Events & Products Orde…" at bounding box center [523, 269] width 1046 height 539
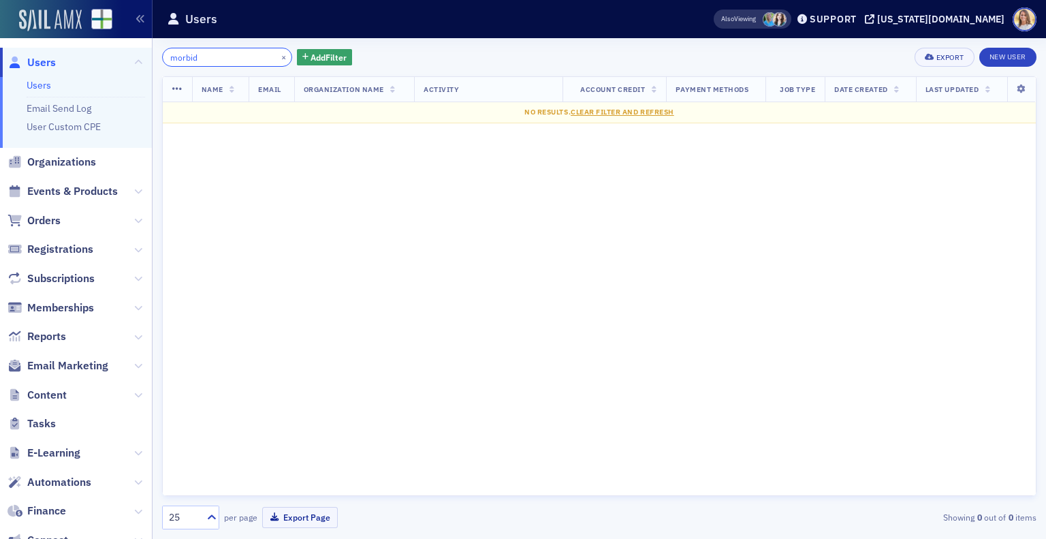
drag, startPoint x: 207, startPoint y: 57, endPoint x: 42, endPoint y: 19, distance: 169.0
click at [42, 19] on div "Users Users Email Send Log User Custom CPE Organizations Events & Products Orde…" at bounding box center [523, 269] width 1046 height 539
drag, startPoint x: 202, startPoint y: 54, endPoint x: 67, endPoint y: 33, distance: 135.7
click at [67, 33] on div "Users Users Email Send Log User Custom CPE Organizations Events & Products Orde…" at bounding box center [523, 269] width 1046 height 539
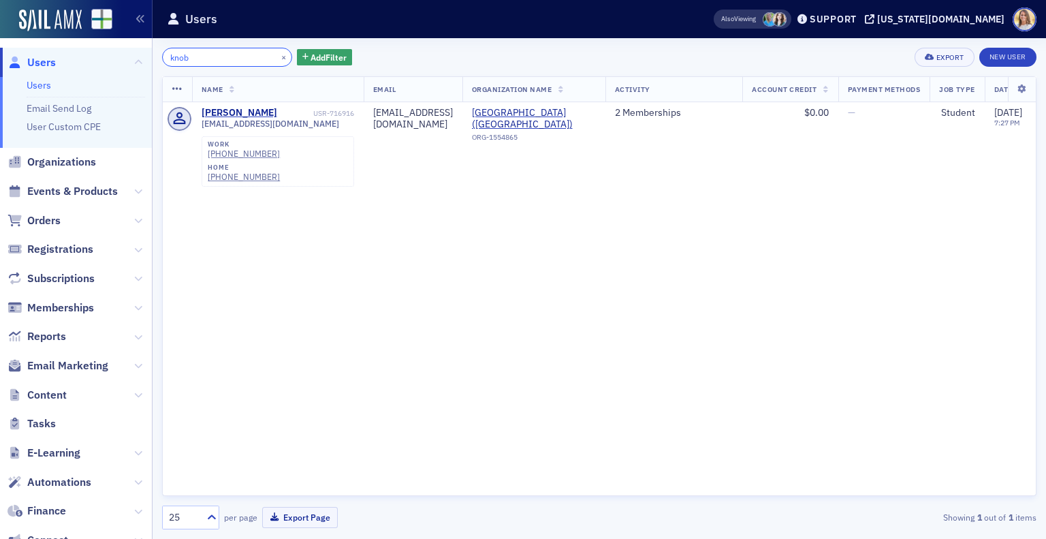
drag, startPoint x: 204, startPoint y: 68, endPoint x: 121, endPoint y: 57, distance: 84.5
click at [121, 57] on div "Users Users Email Send Log User Custom CPE Organizations Events & Products Orde…" at bounding box center [523, 269] width 1046 height 539
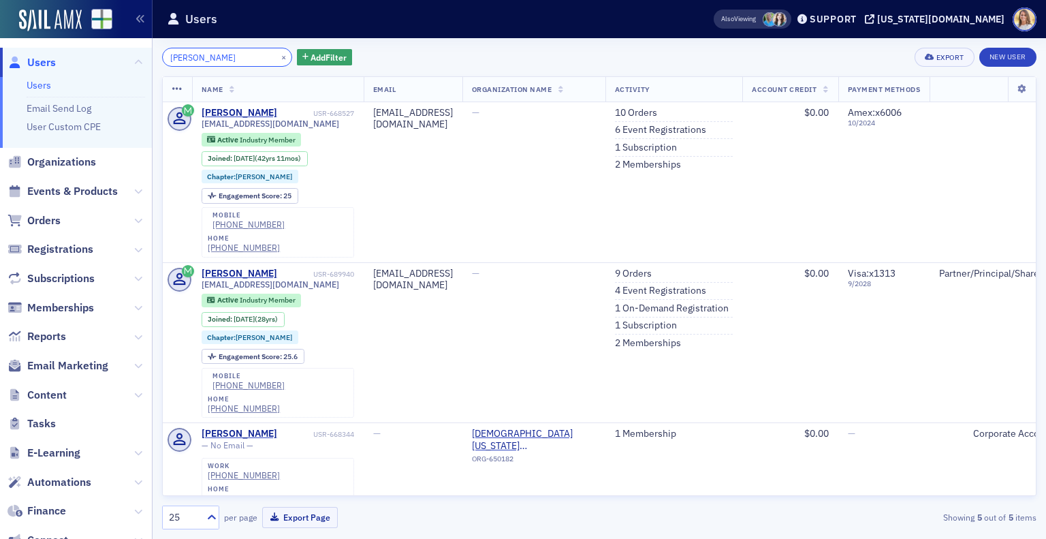
drag, startPoint x: 210, startPoint y: 57, endPoint x: 33, endPoint y: 46, distance: 177.4
click at [33, 46] on div "Users Users Email Send Log User Custom CPE Organizations Events & Products Orde…" at bounding box center [523, 269] width 1046 height 539
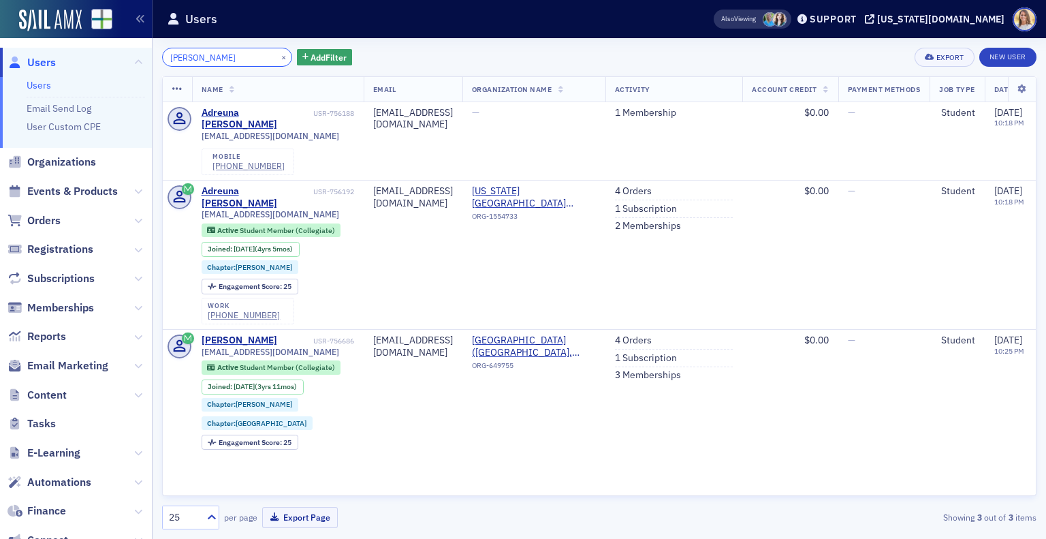
drag, startPoint x: 194, startPoint y: 57, endPoint x: 71, endPoint y: 45, distance: 123.8
click at [71, 45] on div "Users Users Email Send Log User Custom CPE Organizations Events & Products Orde…" at bounding box center [523, 269] width 1046 height 539
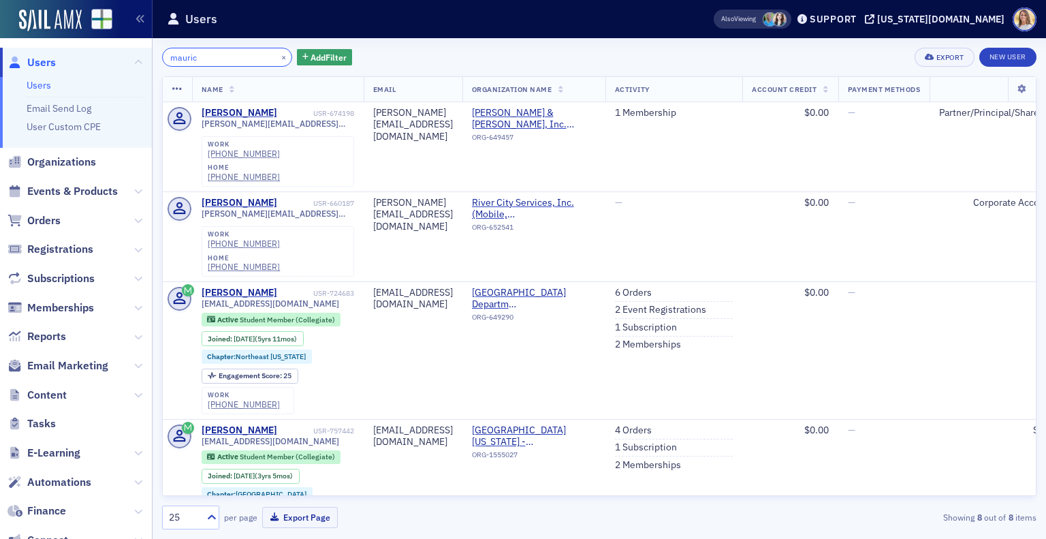
drag, startPoint x: 217, startPoint y: 61, endPoint x: 93, endPoint y: 40, distance: 125.7
click at [93, 40] on div "Users Users Email Send Log User Custom CPE Organizations Events & Products Orde…" at bounding box center [523, 269] width 1046 height 539
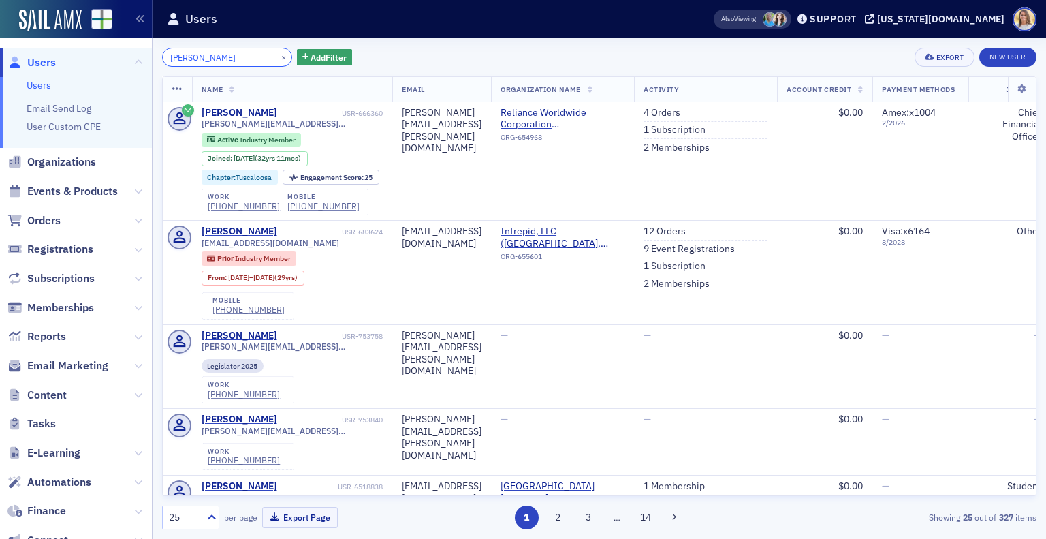
drag, startPoint x: 238, startPoint y: 58, endPoint x: 199, endPoint y: 57, distance: 38.8
click at [199, 57] on input "[PERSON_NAME]" at bounding box center [227, 57] width 130 height 19
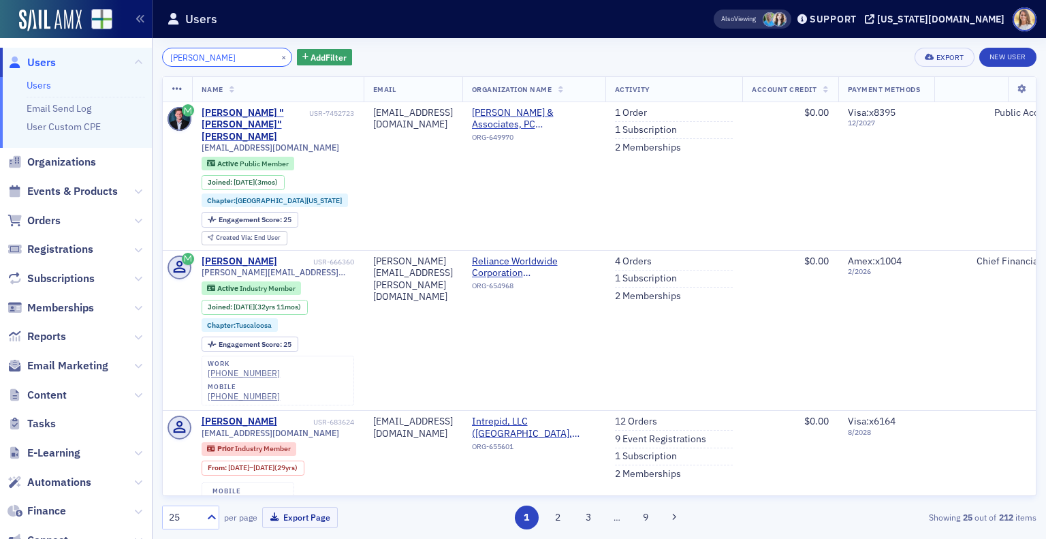
drag, startPoint x: 237, startPoint y: 55, endPoint x: 62, endPoint y: 44, distance: 175.4
click at [62, 44] on div "Users Users Email Send Log User Custom CPE Organizations Events & Products Orde…" at bounding box center [523, 269] width 1046 height 539
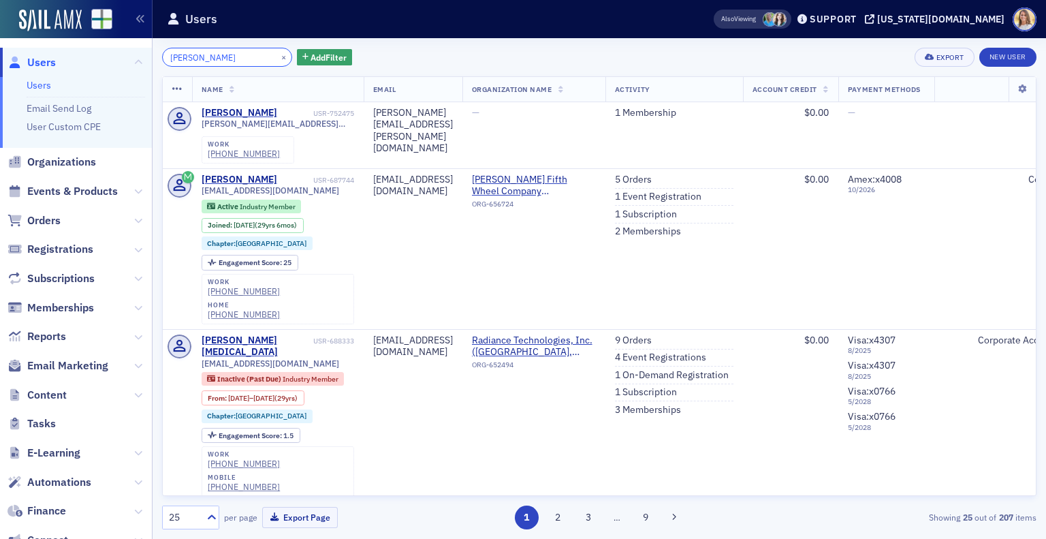
drag, startPoint x: 232, startPoint y: 59, endPoint x: 61, endPoint y: 37, distance: 173.0
click at [61, 37] on div "Users Users Email Send Log User Custom CPE Organizations Events & Products Orde…" at bounding box center [523, 269] width 1046 height 539
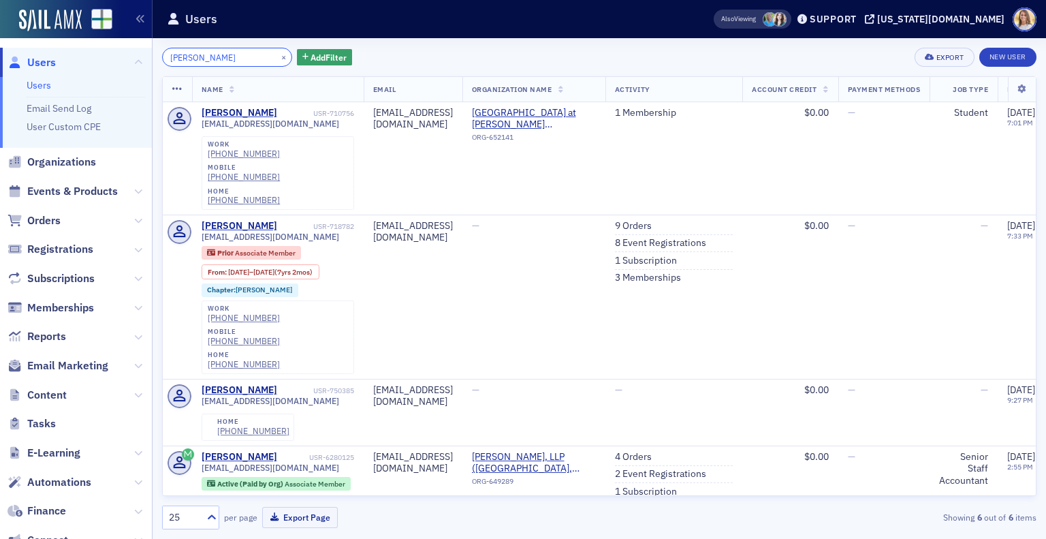
drag, startPoint x: 205, startPoint y: 59, endPoint x: 106, endPoint y: 49, distance: 99.2
click at [106, 49] on div "Users Users Email Send Log User Custom CPE Organizations Events & Products Orde…" at bounding box center [523, 269] width 1046 height 539
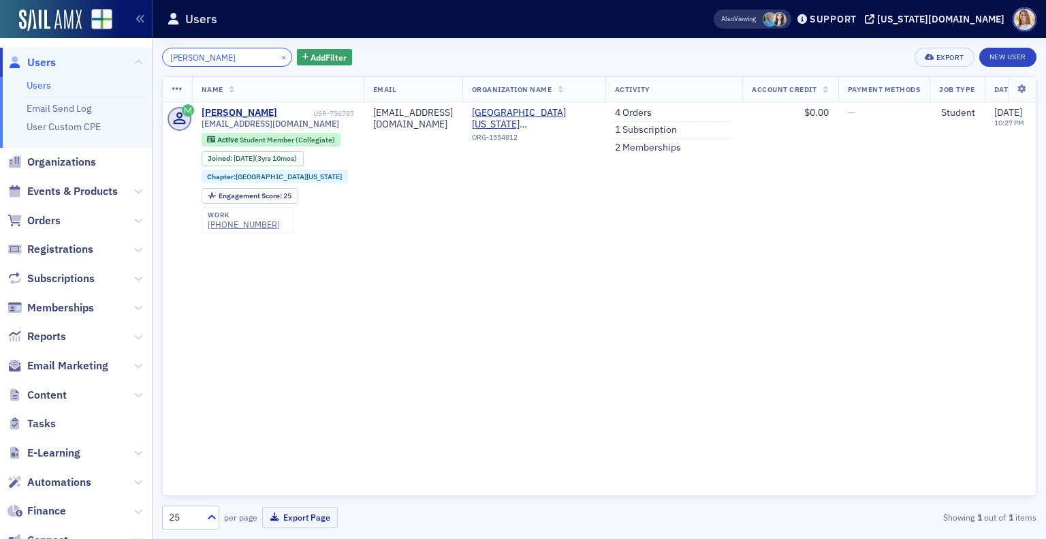
drag, startPoint x: 202, startPoint y: 57, endPoint x: 63, endPoint y: 45, distance: 140.2
click at [63, 45] on div "Users Users Email Send Log User Custom CPE Organizations Events & Products Orde…" at bounding box center [523, 269] width 1046 height 539
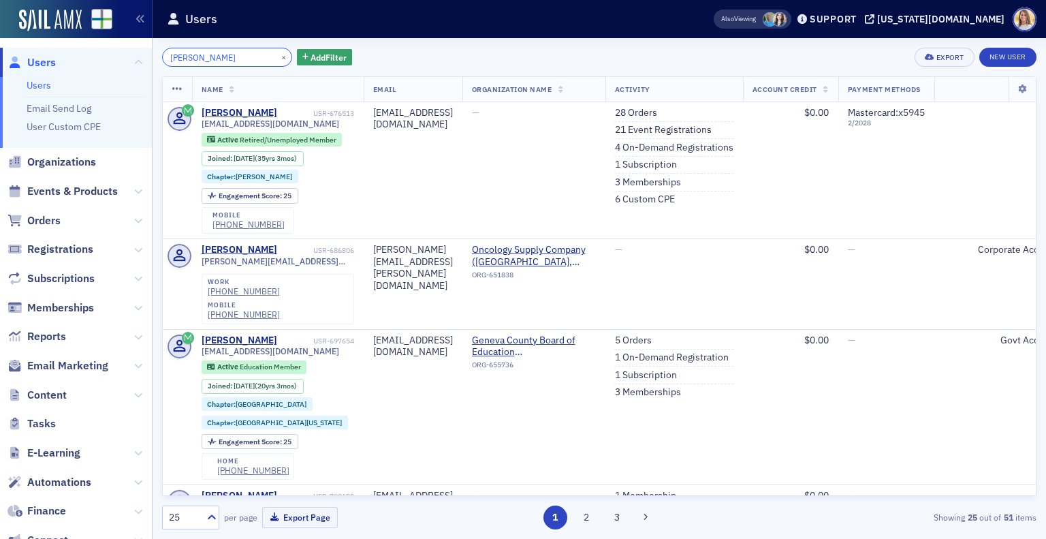
drag, startPoint x: 233, startPoint y: 63, endPoint x: 83, endPoint y: 52, distance: 150.2
click at [83, 52] on div "Users Users Email Send Log User Custom CPE Organizations Events & Products Orde…" at bounding box center [523, 269] width 1046 height 539
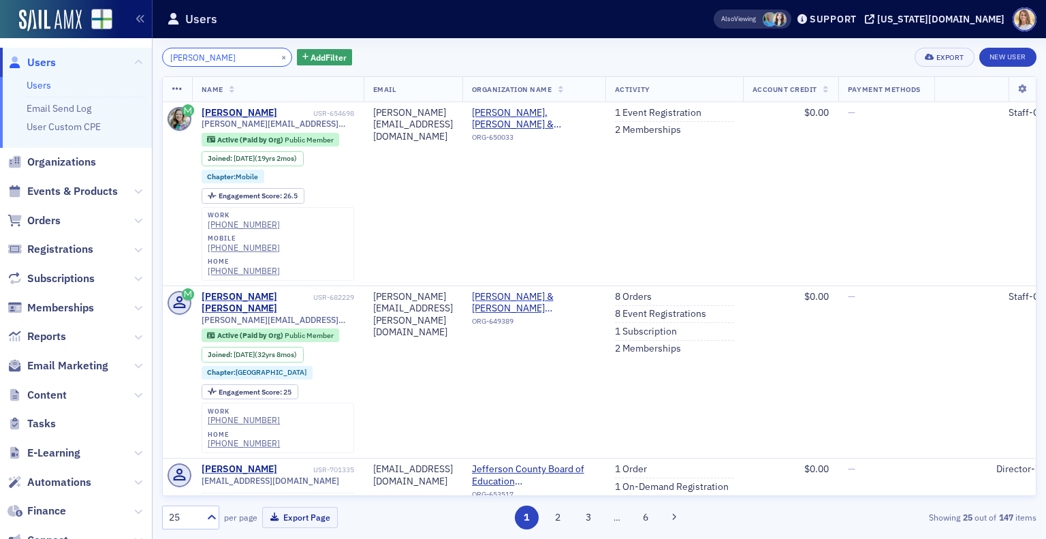
drag, startPoint x: 237, startPoint y: 57, endPoint x: 73, endPoint y: 44, distance: 164.7
click at [73, 44] on div "Users Users Email Send Log User Custom CPE Organizations Events & Products Orde…" at bounding box center [523, 269] width 1046 height 539
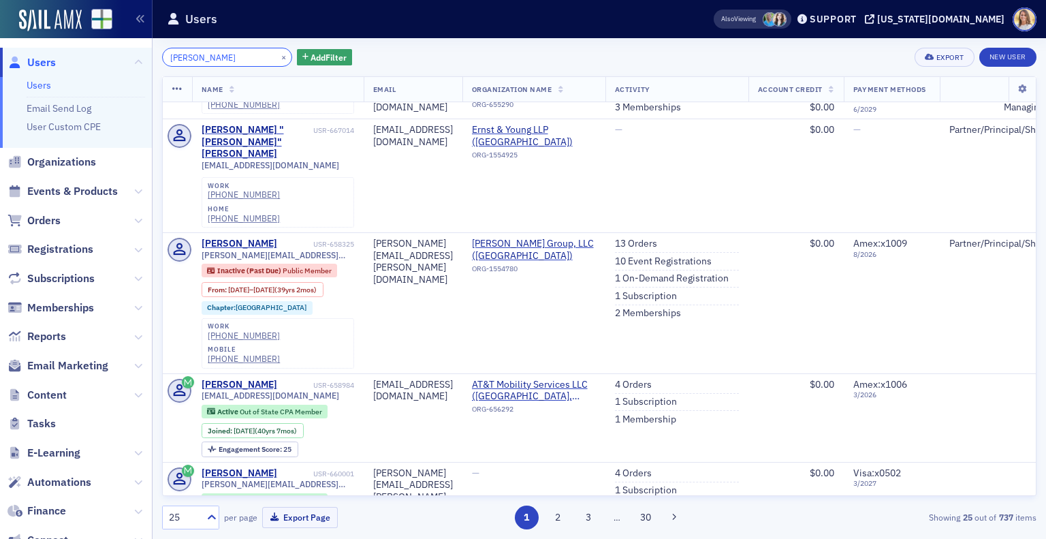
scroll to position [493, 0]
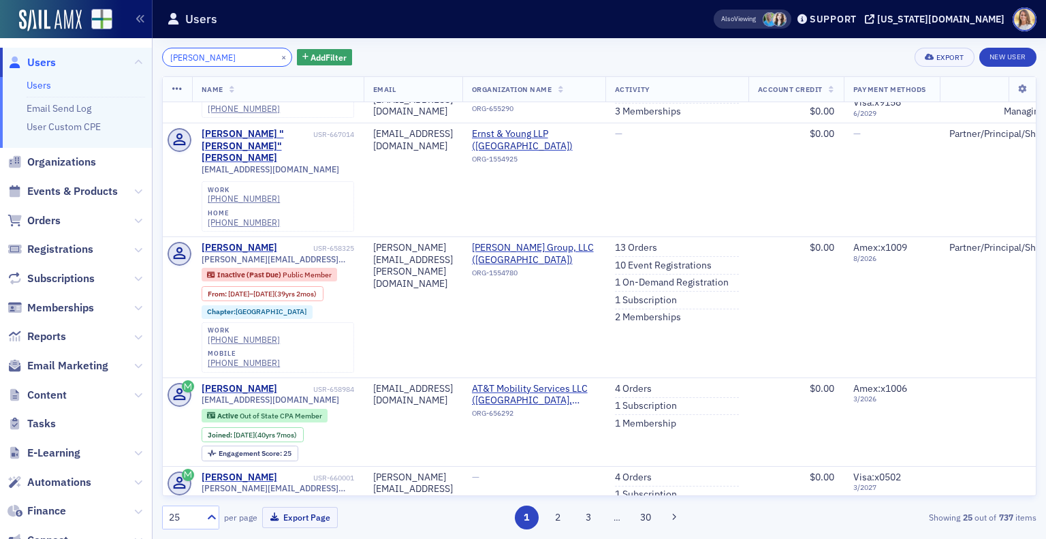
drag, startPoint x: 222, startPoint y: 57, endPoint x: 20, endPoint y: 39, distance: 202.4
click at [20, 39] on div "Users Users Email Send Log User Custom CPE Organizations Events & Products Orde…" at bounding box center [523, 269] width 1046 height 539
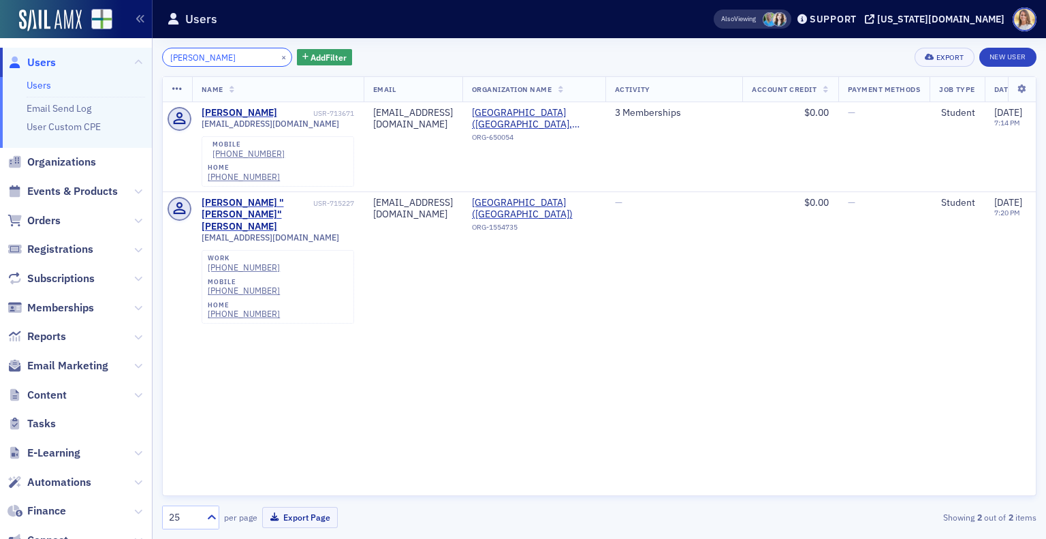
drag, startPoint x: 213, startPoint y: 63, endPoint x: 114, endPoint y: 46, distance: 99.7
click at [114, 46] on div "Users Users Email Send Log User Custom CPE Organizations Events & Products Orde…" at bounding box center [523, 269] width 1046 height 539
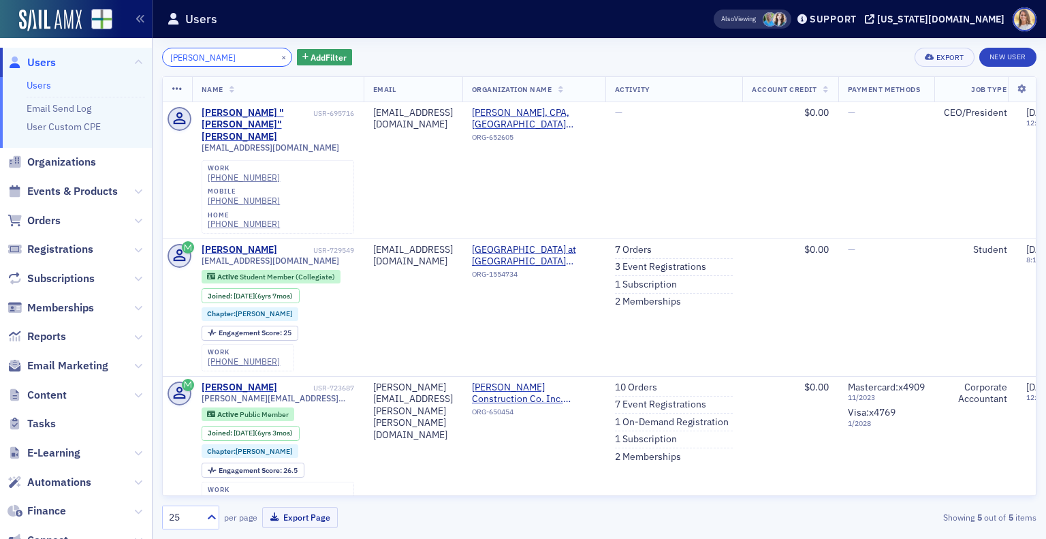
drag, startPoint x: 220, startPoint y: 57, endPoint x: 72, endPoint y: 55, distance: 148.5
click at [72, 55] on div "Users Users Email Send Log User Custom CPE Organizations Events & Products Orde…" at bounding box center [523, 269] width 1046 height 539
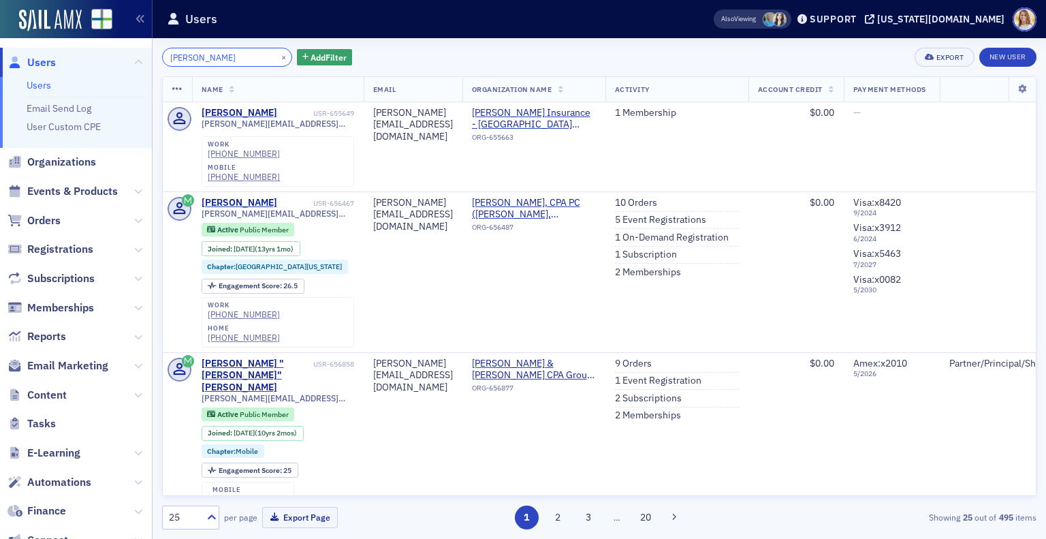
drag, startPoint x: 234, startPoint y: 57, endPoint x: 84, endPoint y: 32, distance: 151.2
click at [84, 32] on div "Users Users Email Send Log User Custom CPE Organizations Events & Products Orde…" at bounding box center [523, 269] width 1046 height 539
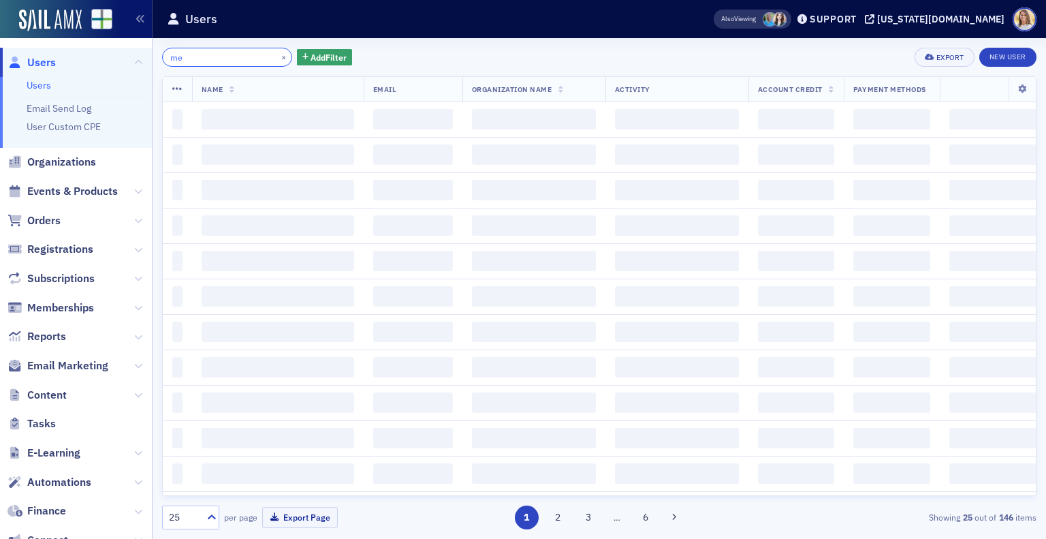
type input "m"
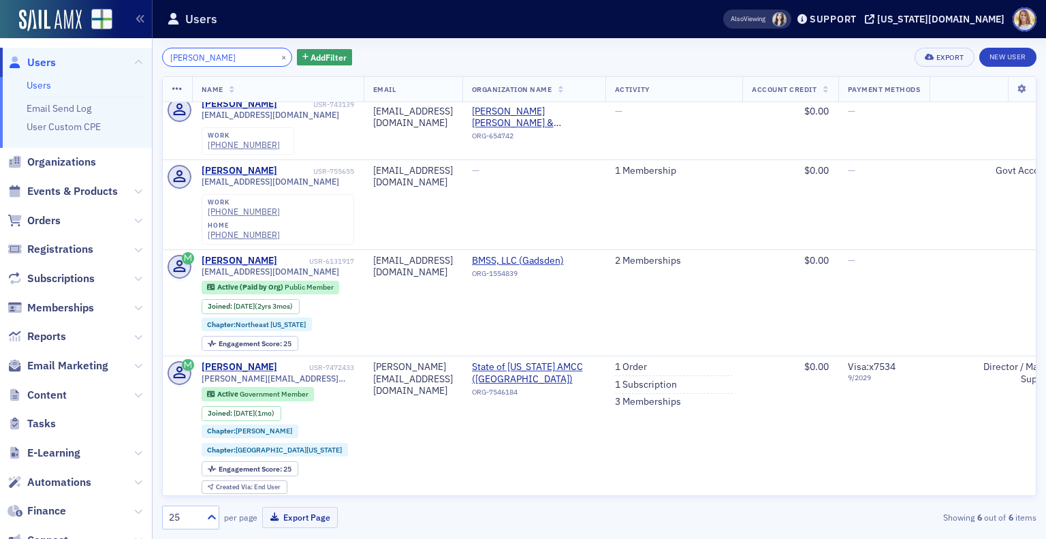
scroll to position [212, 0]
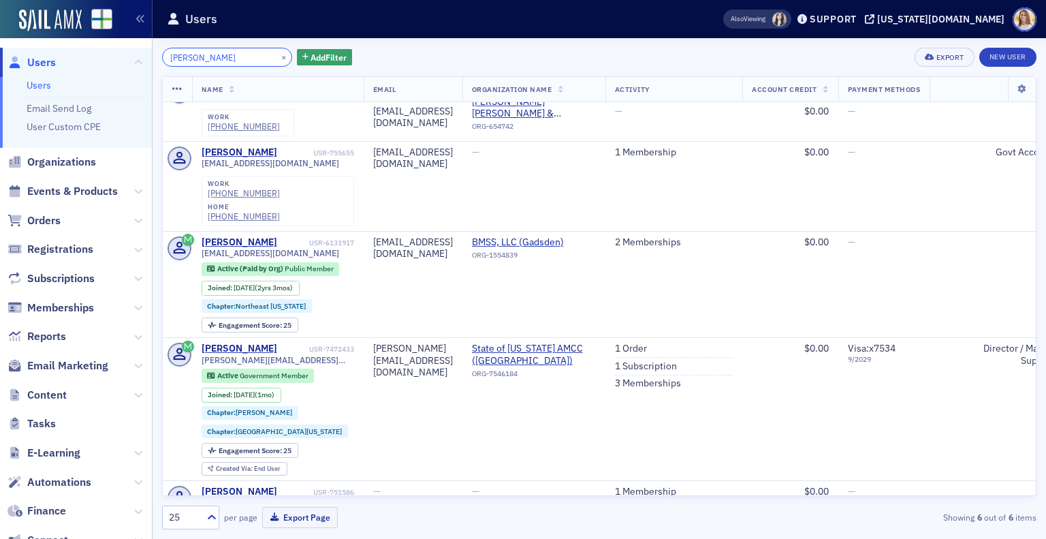
drag, startPoint x: 234, startPoint y: 56, endPoint x: 90, endPoint y: 50, distance: 143.8
click at [90, 50] on div "Users Users Email Send Log User Custom CPE Organizations Events & Products Orde…" at bounding box center [523, 269] width 1046 height 539
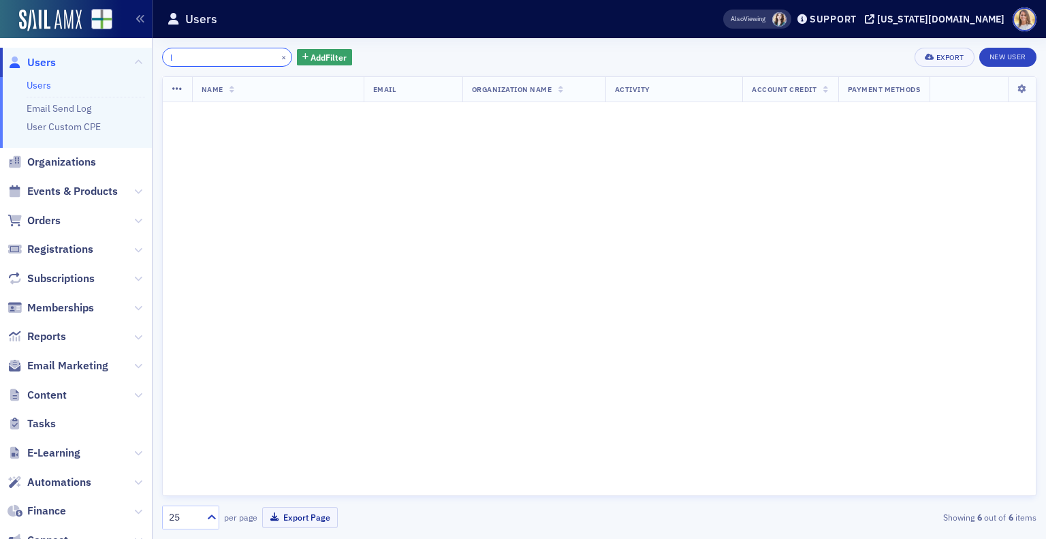
scroll to position [420, 0]
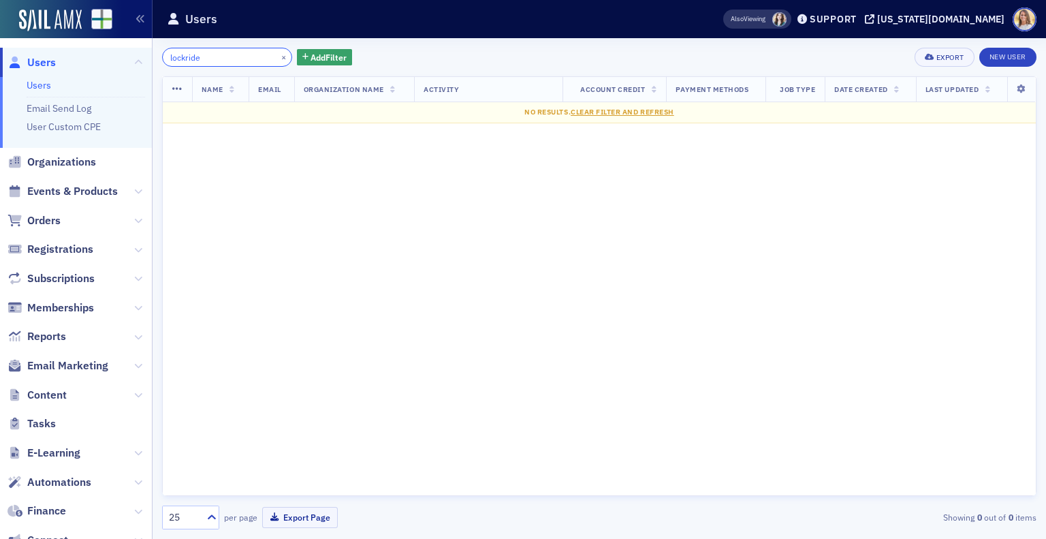
drag, startPoint x: 213, startPoint y: 55, endPoint x: 61, endPoint y: 48, distance: 151.4
click at [61, 48] on div "Users Users Email Send Log User Custom CPE Organizations Events & Products Orde…" at bounding box center [523, 269] width 1046 height 539
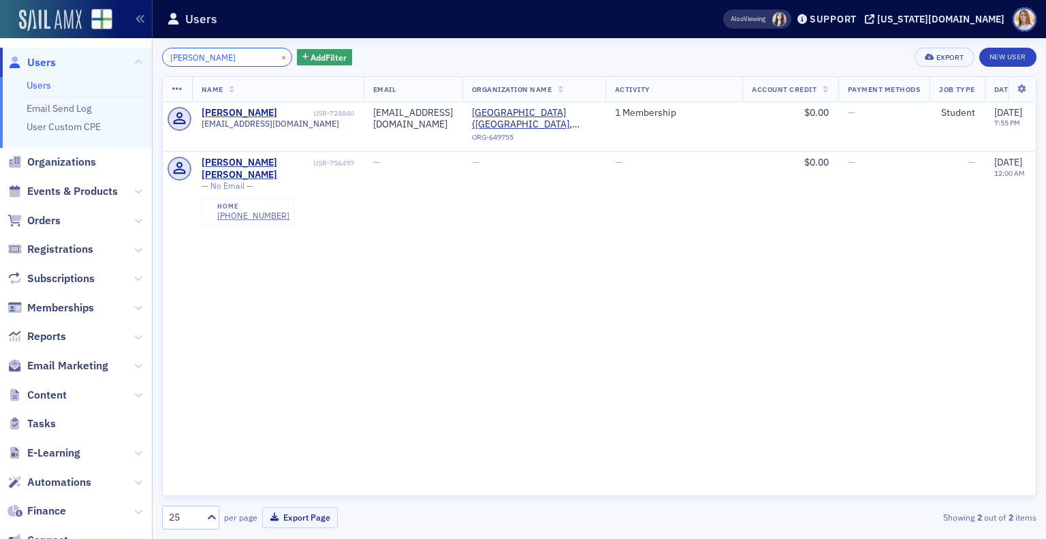
drag, startPoint x: 178, startPoint y: 57, endPoint x: 29, endPoint y: 28, distance: 152.0
click at [29, 28] on div "Users Users Email Send Log User Custom CPE Organizations Events & Products Orde…" at bounding box center [523, 269] width 1046 height 539
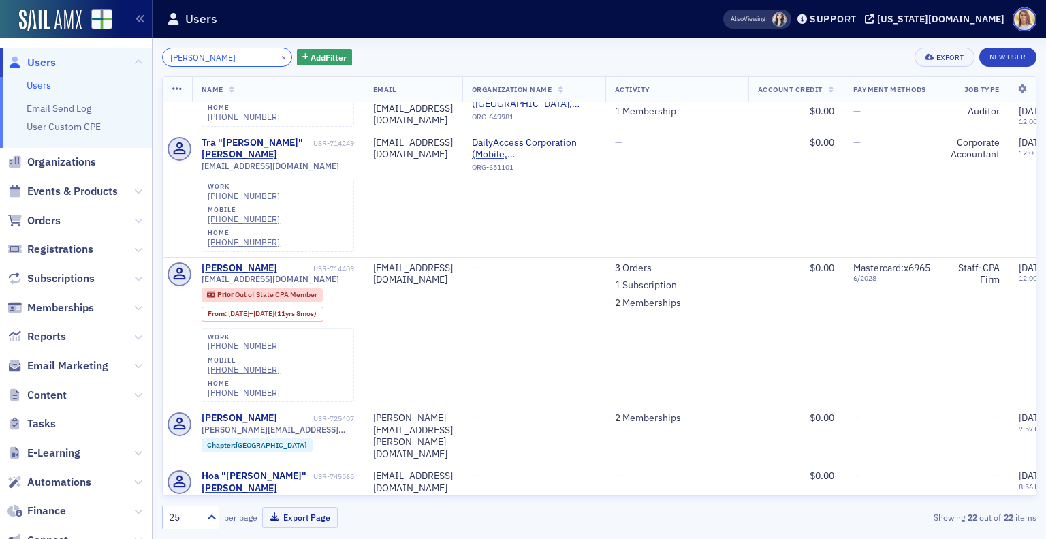
scroll to position [16, 0]
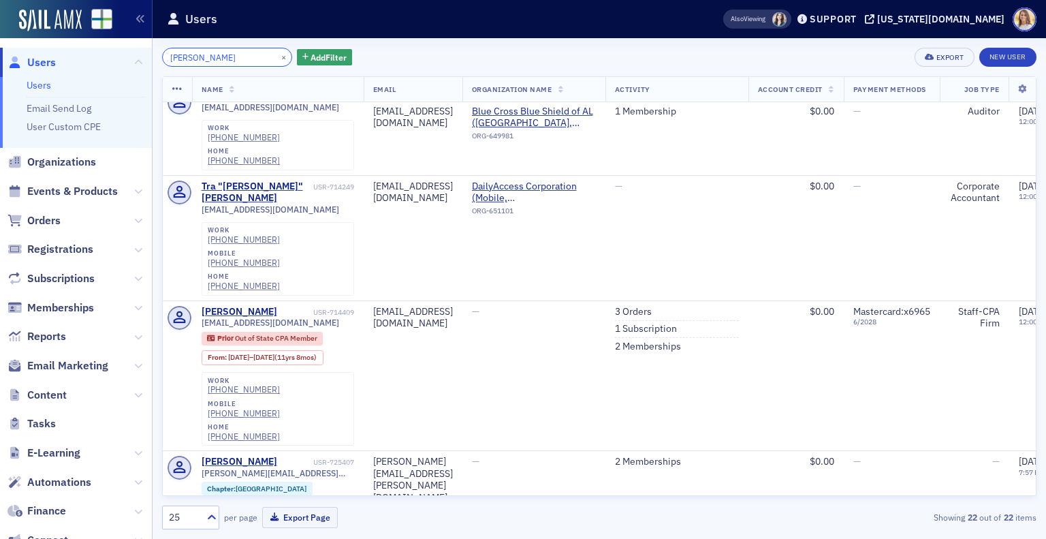
click at [170, 61] on input "[PERSON_NAME]" at bounding box center [227, 57] width 130 height 19
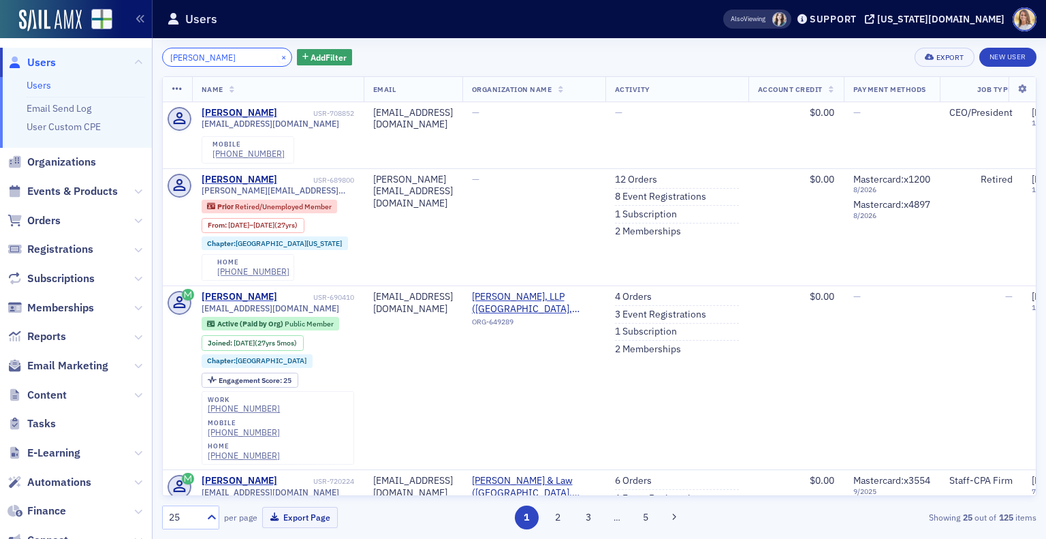
type input "[PERSON_NAME]"
click at [278, 56] on button "×" at bounding box center [284, 56] width 12 height 12
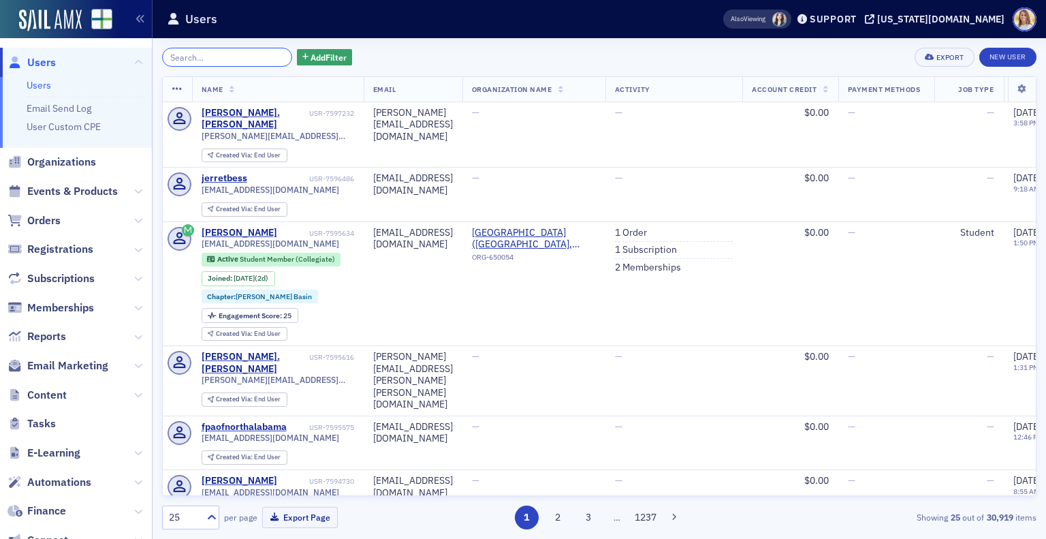
click at [217, 54] on input "search" at bounding box center [227, 57] width 130 height 19
type input "a"
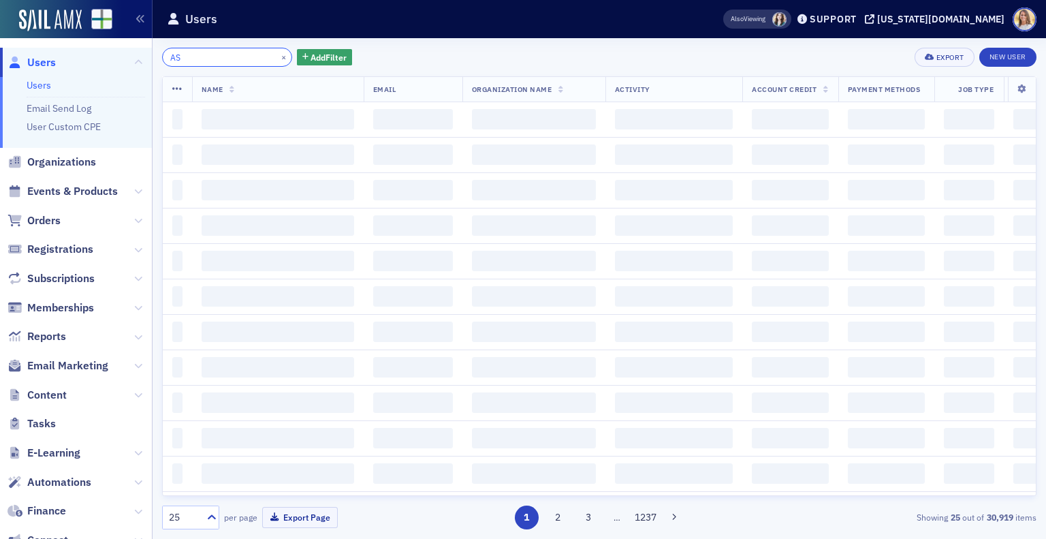
type input "A"
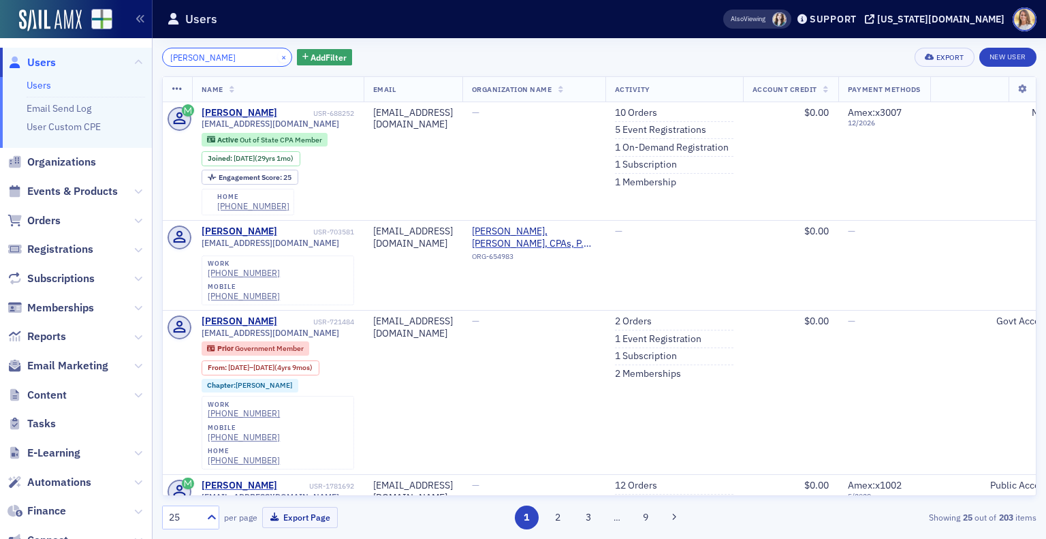
type input "[PERSON_NAME]"
click at [278, 56] on button "×" at bounding box center [284, 56] width 12 height 12
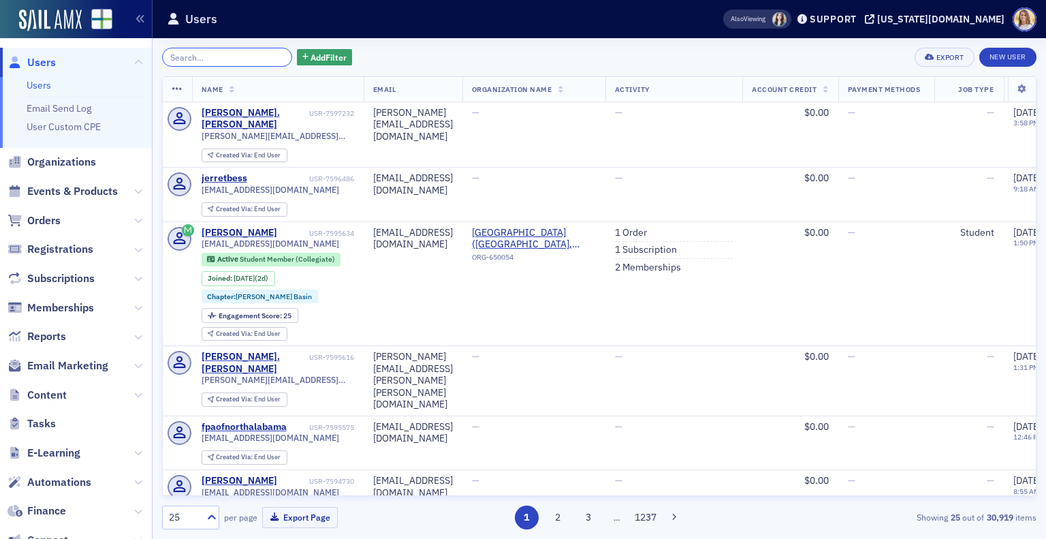
click at [210, 57] on input "search" at bounding box center [227, 57] width 130 height 19
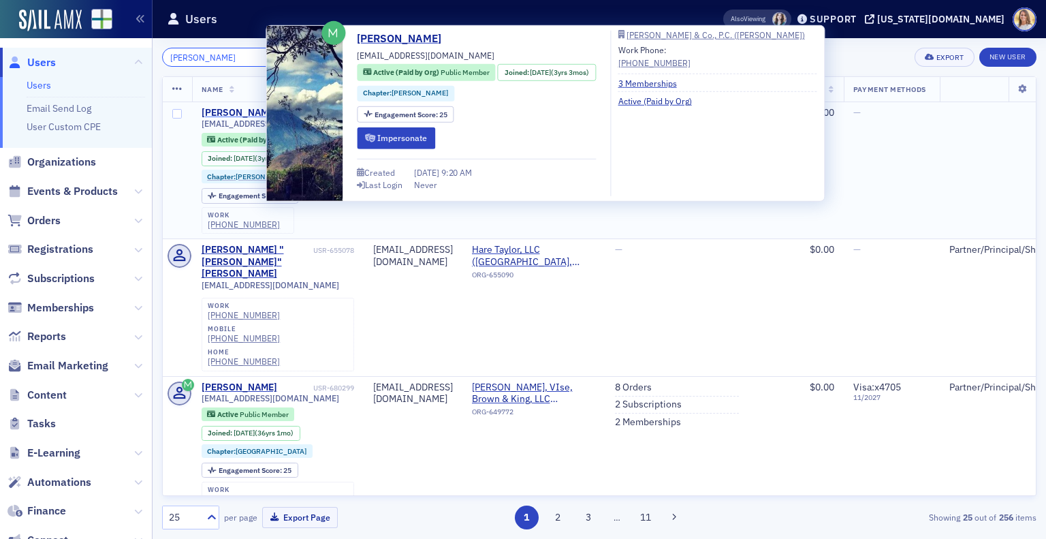
type input "[PERSON_NAME]"
click at [243, 108] on div "[PERSON_NAME]" at bounding box center [240, 113] width 76 height 12
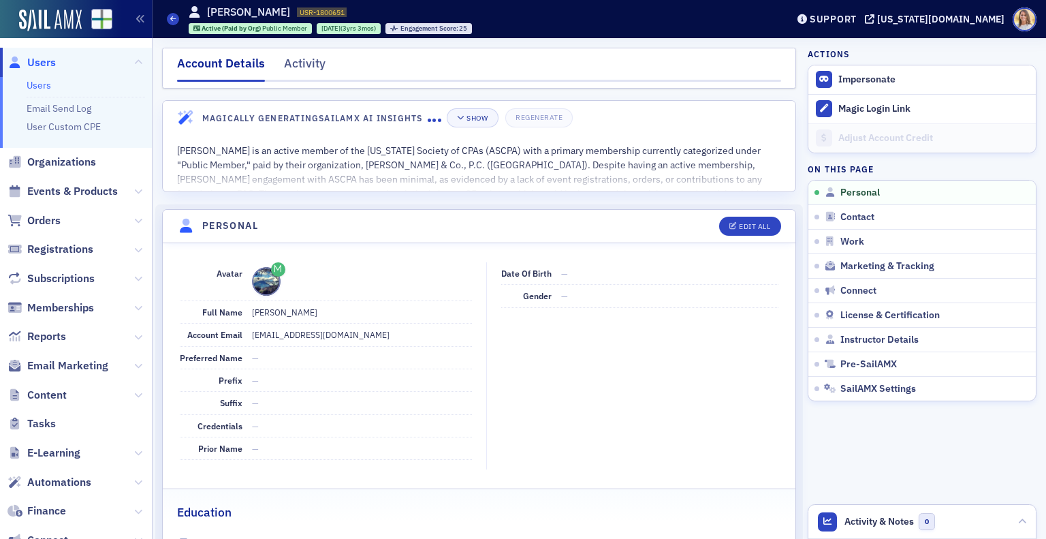
click at [40, 63] on span "Users" at bounding box center [41, 62] width 29 height 15
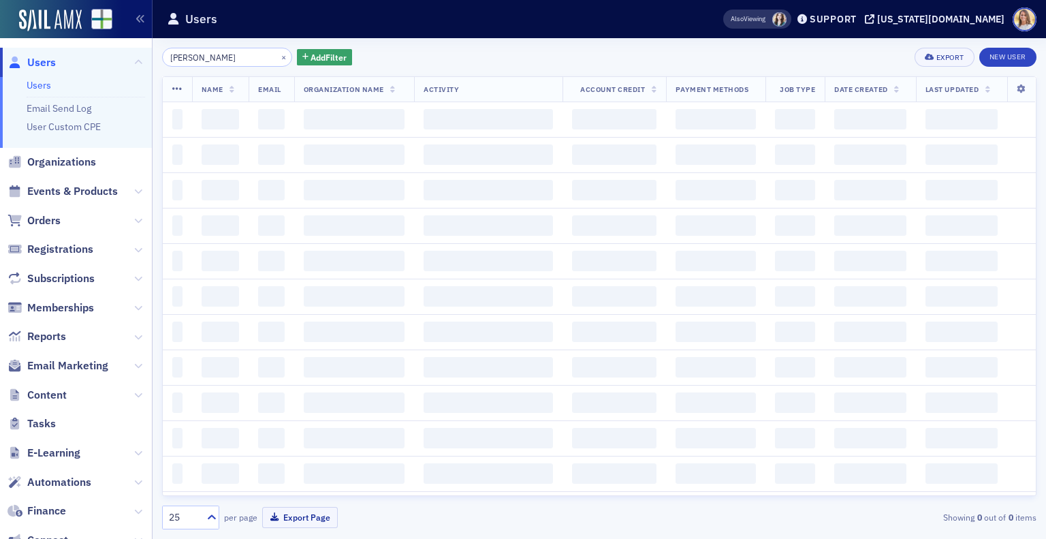
drag, startPoint x: 230, startPoint y: 57, endPoint x: 66, endPoint y: 46, distance: 163.8
click at [66, 46] on div "Users Users Email Send Log User Custom CPE Organizations Events & Products Orde…" at bounding box center [523, 269] width 1046 height 539
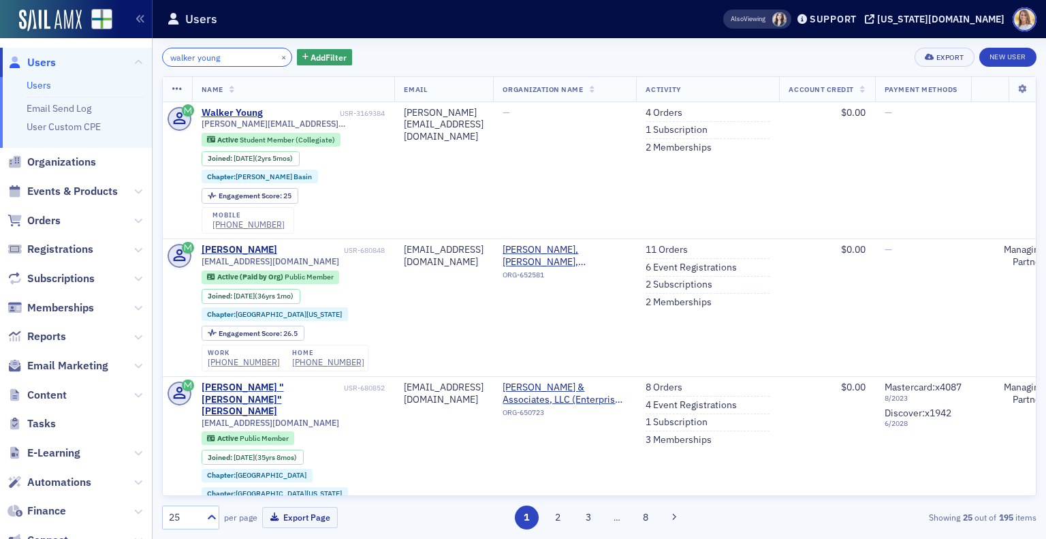
drag, startPoint x: 227, startPoint y: 58, endPoint x: 75, endPoint y: 65, distance: 152.7
click at [75, 65] on div "Users Users Email Send Log User Custom CPE Organizations Events & Products Orde…" at bounding box center [523, 269] width 1046 height 539
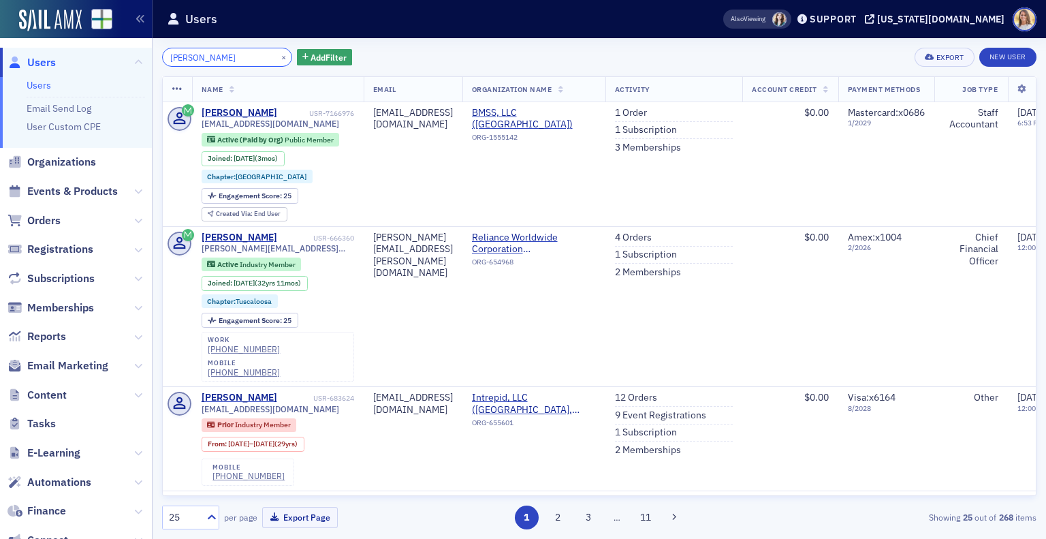
drag, startPoint x: 223, startPoint y: 57, endPoint x: 27, endPoint y: 35, distance: 197.4
click at [27, 35] on div "Users Users Email Send Log User Custom CPE Organizations Events & Products Orde…" at bounding box center [523, 269] width 1046 height 539
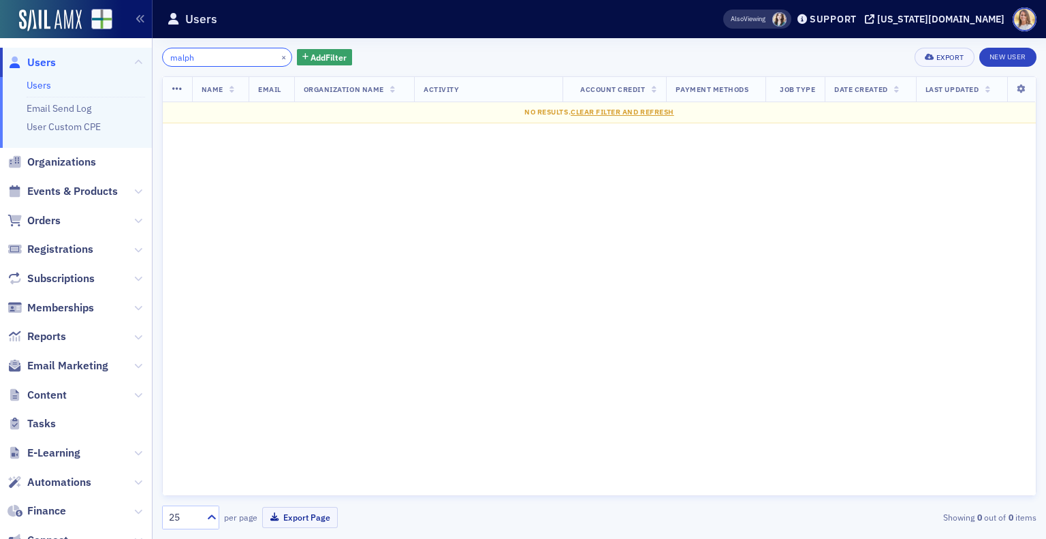
drag, startPoint x: 207, startPoint y: 56, endPoint x: 69, endPoint y: 44, distance: 138.1
click at [69, 44] on div "Users Users Email Send Log User Custom CPE Organizations Events & Products Orde…" at bounding box center [523, 269] width 1046 height 539
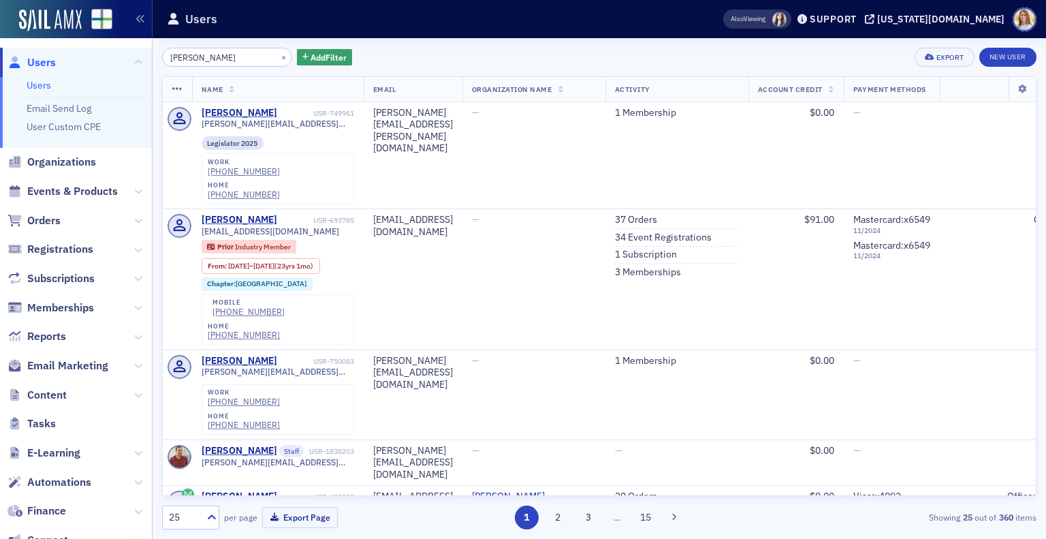
click at [278, 63] on div "×" at bounding box center [285, 56] width 14 height 17
drag, startPoint x: 251, startPoint y: 50, endPoint x: 84, endPoint y: 49, distance: 166.9
click at [84, 49] on div "Users Users Email Send Log User Custom CPE Organizations Events & Products Orde…" at bounding box center [523, 269] width 1046 height 539
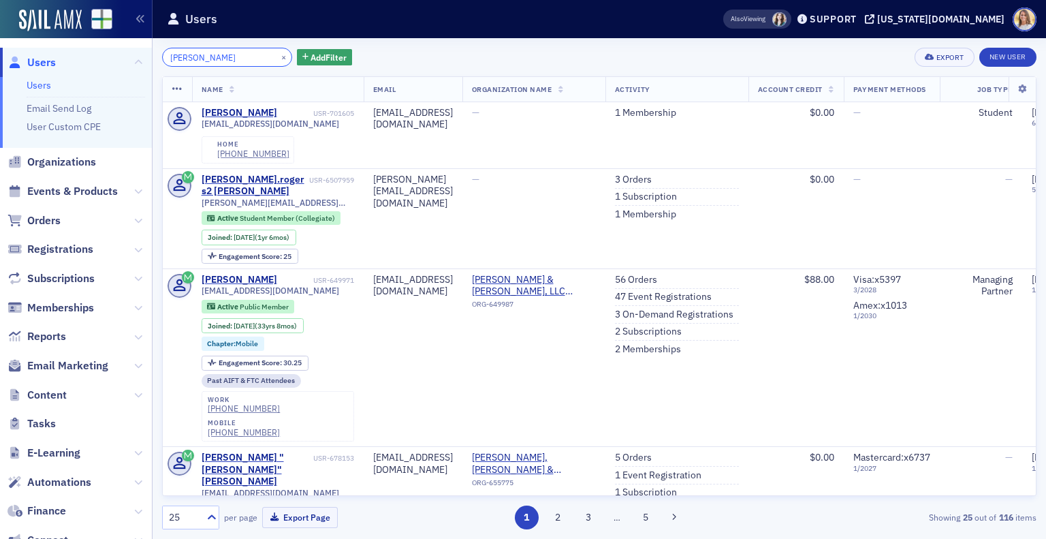
drag, startPoint x: 230, startPoint y: 61, endPoint x: 38, endPoint y: 45, distance: 192.1
click at [38, 45] on div "Users Users Email Send Log User Custom CPE Organizations Events & Products Orde…" at bounding box center [523, 269] width 1046 height 539
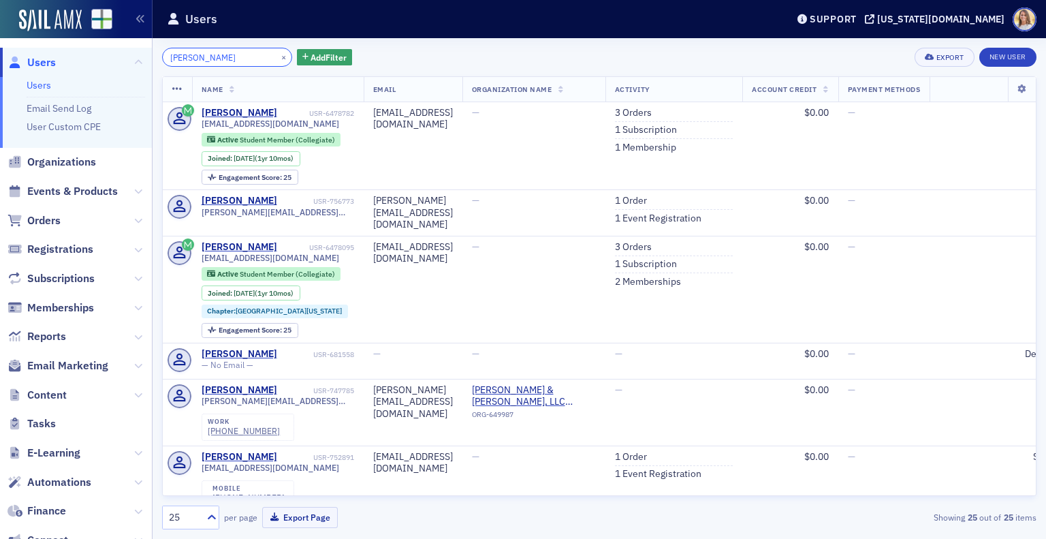
drag, startPoint x: 233, startPoint y: 57, endPoint x: 57, endPoint y: 50, distance: 175.9
click at [57, 50] on div "Users Users Email Send Log User Custom CPE Organizations Events & Products Orde…" at bounding box center [523, 269] width 1046 height 539
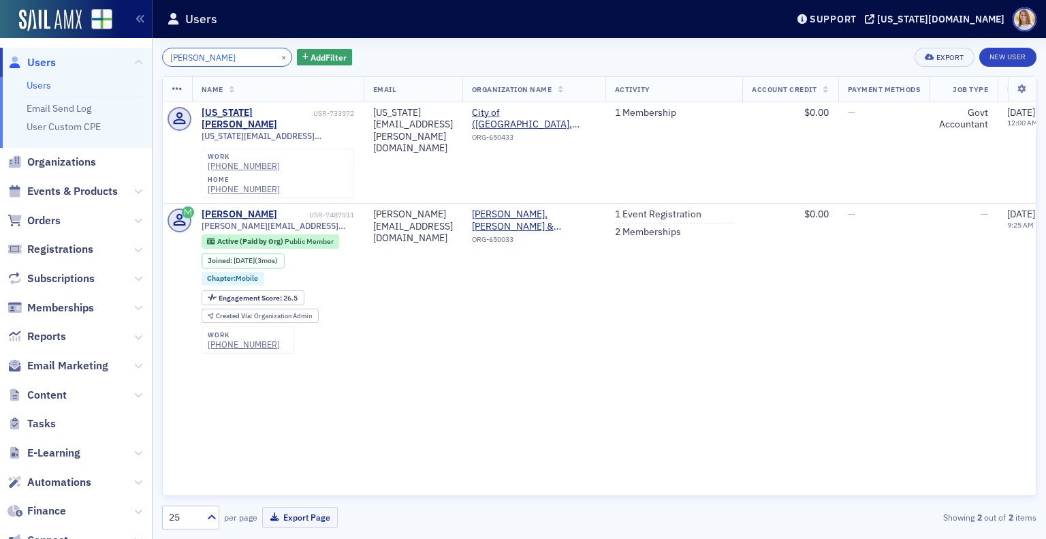
drag, startPoint x: 219, startPoint y: 69, endPoint x: 142, endPoint y: 50, distance: 80.0
click at [142, 50] on div "Users Users Email Send Log User Custom CPE Organizations Events & Products Orde…" at bounding box center [523, 269] width 1046 height 539
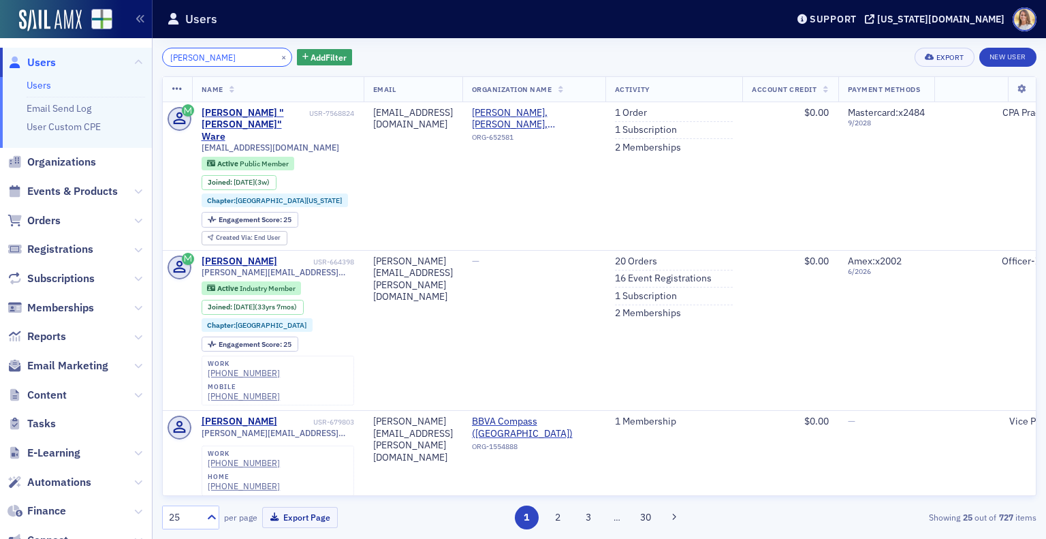
drag, startPoint x: 234, startPoint y: 62, endPoint x: 77, endPoint y: 61, distance: 156.7
click at [77, 61] on div "Users Users Email Send Log User Custom CPE Organizations Events & Products Orde…" at bounding box center [523, 269] width 1046 height 539
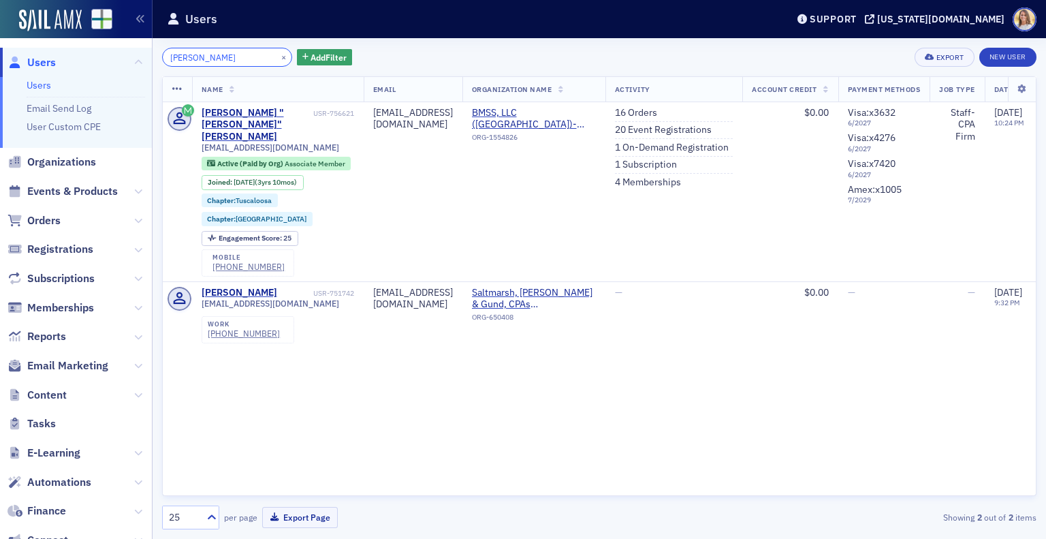
drag, startPoint x: 219, startPoint y: 59, endPoint x: 42, endPoint y: 57, distance: 176.4
click at [42, 57] on div "Users Users Email Send Log User Custom CPE Organizations Events & Products Orde…" at bounding box center [523, 269] width 1046 height 539
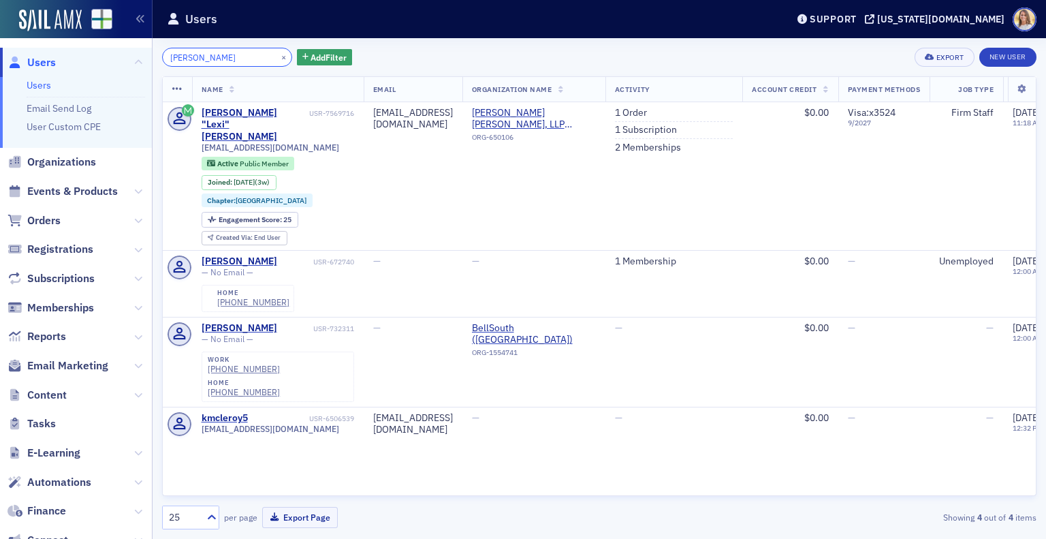
drag, startPoint x: 208, startPoint y: 51, endPoint x: 43, endPoint y: 44, distance: 165.0
click at [43, 44] on div "Users Users Email Send Log User Custom CPE Organizations Events & Products Orde…" at bounding box center [523, 269] width 1046 height 539
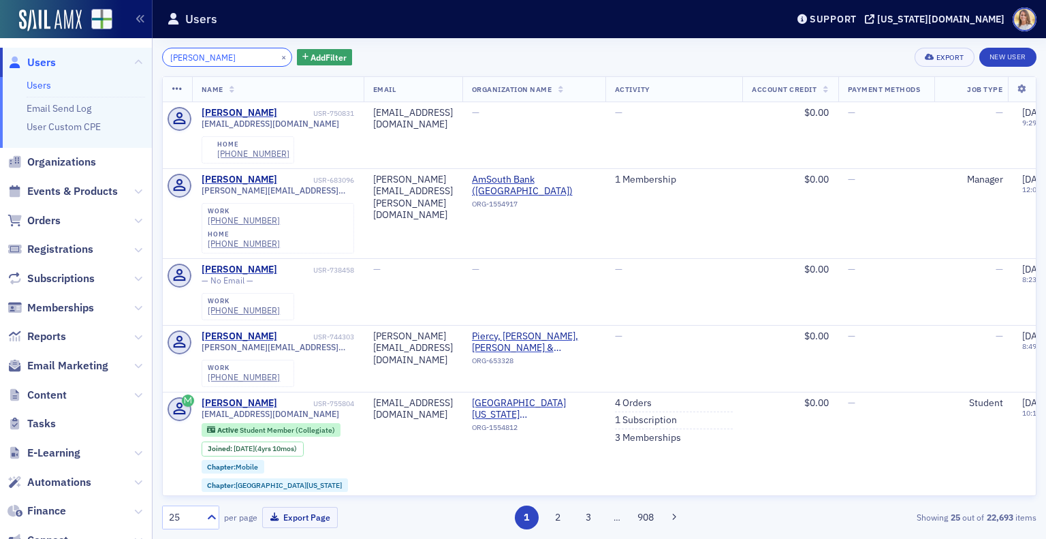
drag, startPoint x: 197, startPoint y: 61, endPoint x: 43, endPoint y: 40, distance: 155.4
click at [43, 40] on div "Users Users Email Send Log User Custom CPE Organizations Events & Products Orde…" at bounding box center [523, 269] width 1046 height 539
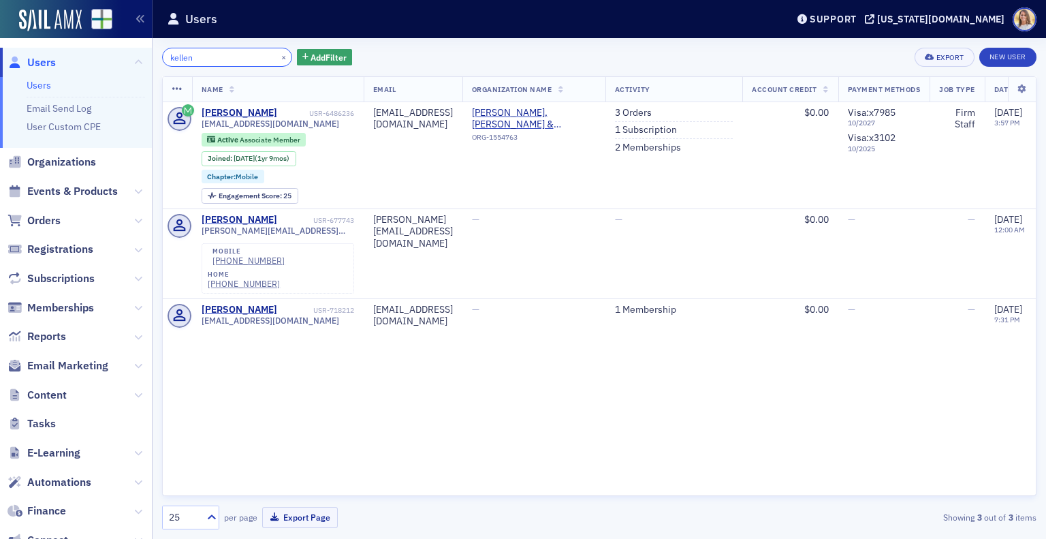
drag, startPoint x: 207, startPoint y: 63, endPoint x: 65, endPoint y: 47, distance: 142.5
click at [65, 47] on div "Users Users Email Send Log User Custom CPE Organizations Events & Products Orde…" at bounding box center [523, 269] width 1046 height 539
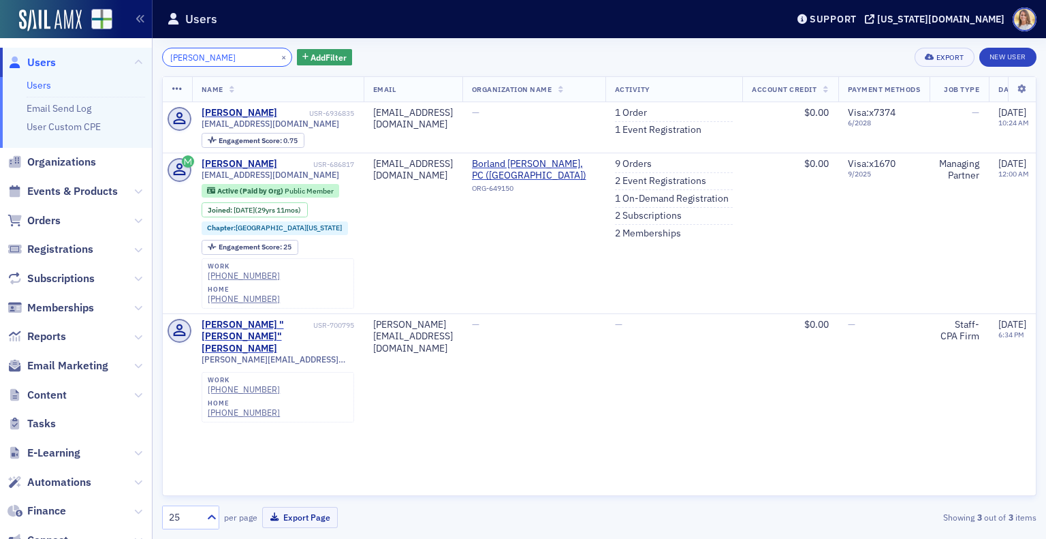
drag, startPoint x: 216, startPoint y: 59, endPoint x: 8, endPoint y: 53, distance: 207.8
click at [8, 53] on div "Users Users Email Send Log User Custom CPE Organizations Events & Products Orde…" at bounding box center [523, 269] width 1046 height 539
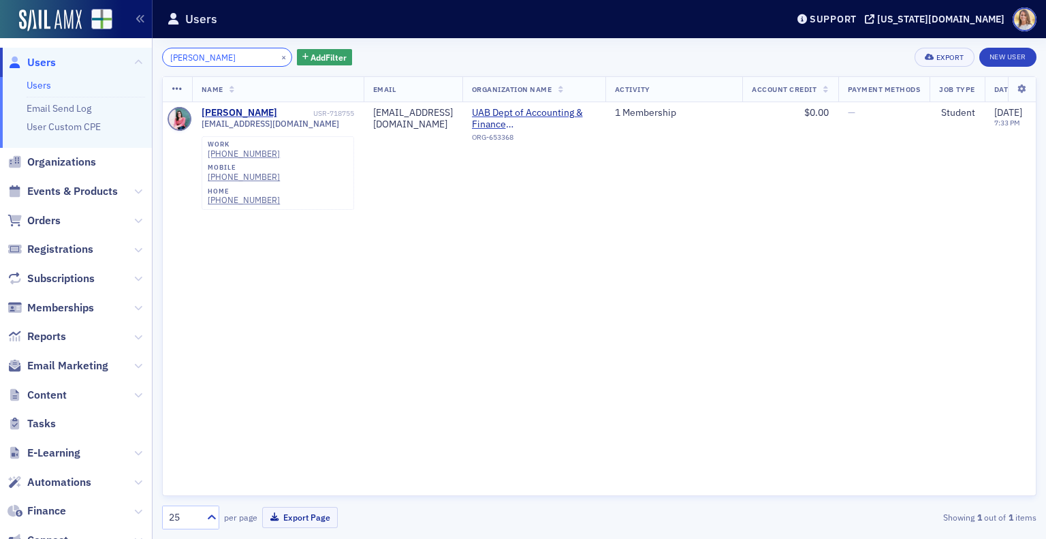
type input "[PERSON_NAME]"
